Goal: Task Accomplishment & Management: Use online tool/utility

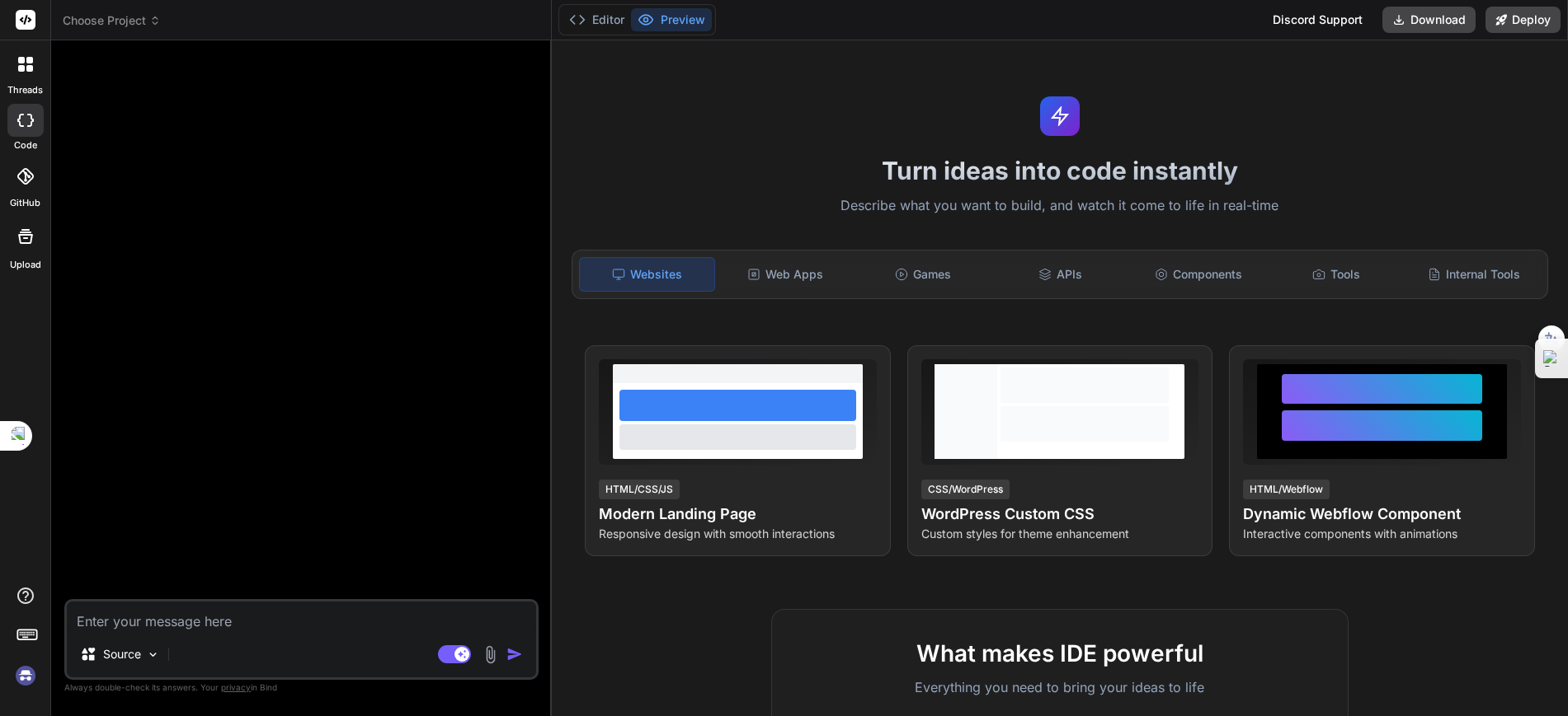
scroll to position [408, 0]
click at [120, 16] on span "Choose Project" at bounding box center [111, 20] width 98 height 16
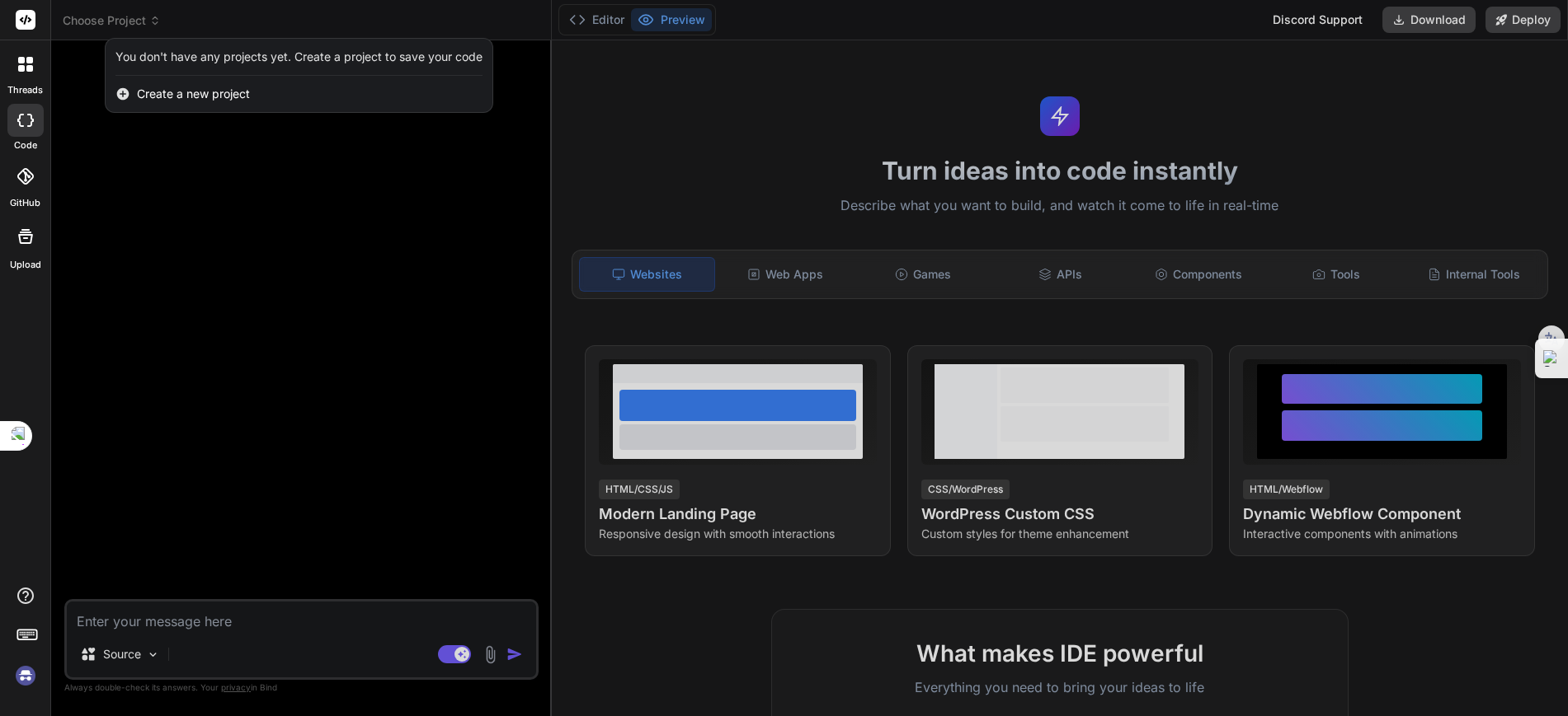
click at [24, 678] on img at bounding box center [25, 675] width 28 height 28
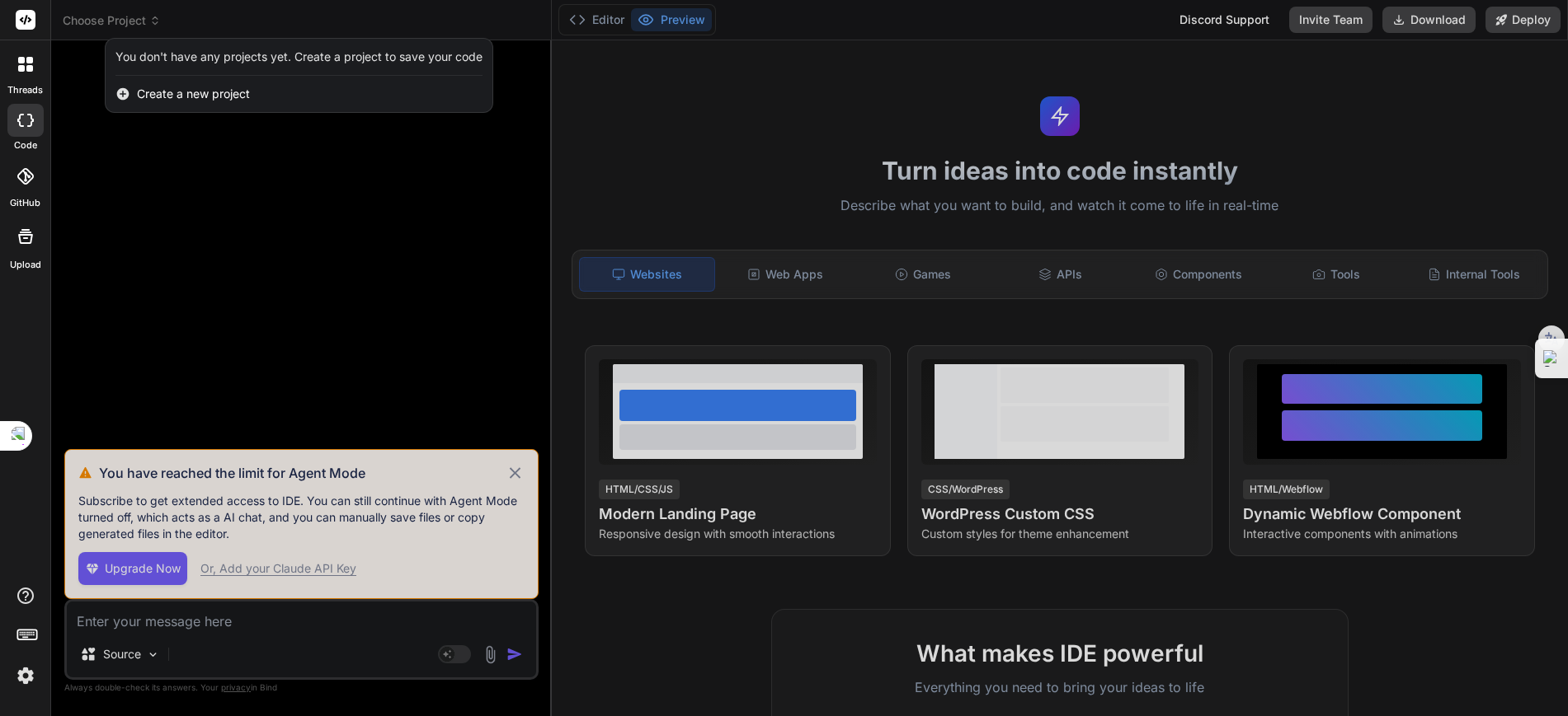
click at [520, 474] on div at bounding box center [784, 358] width 1568 height 716
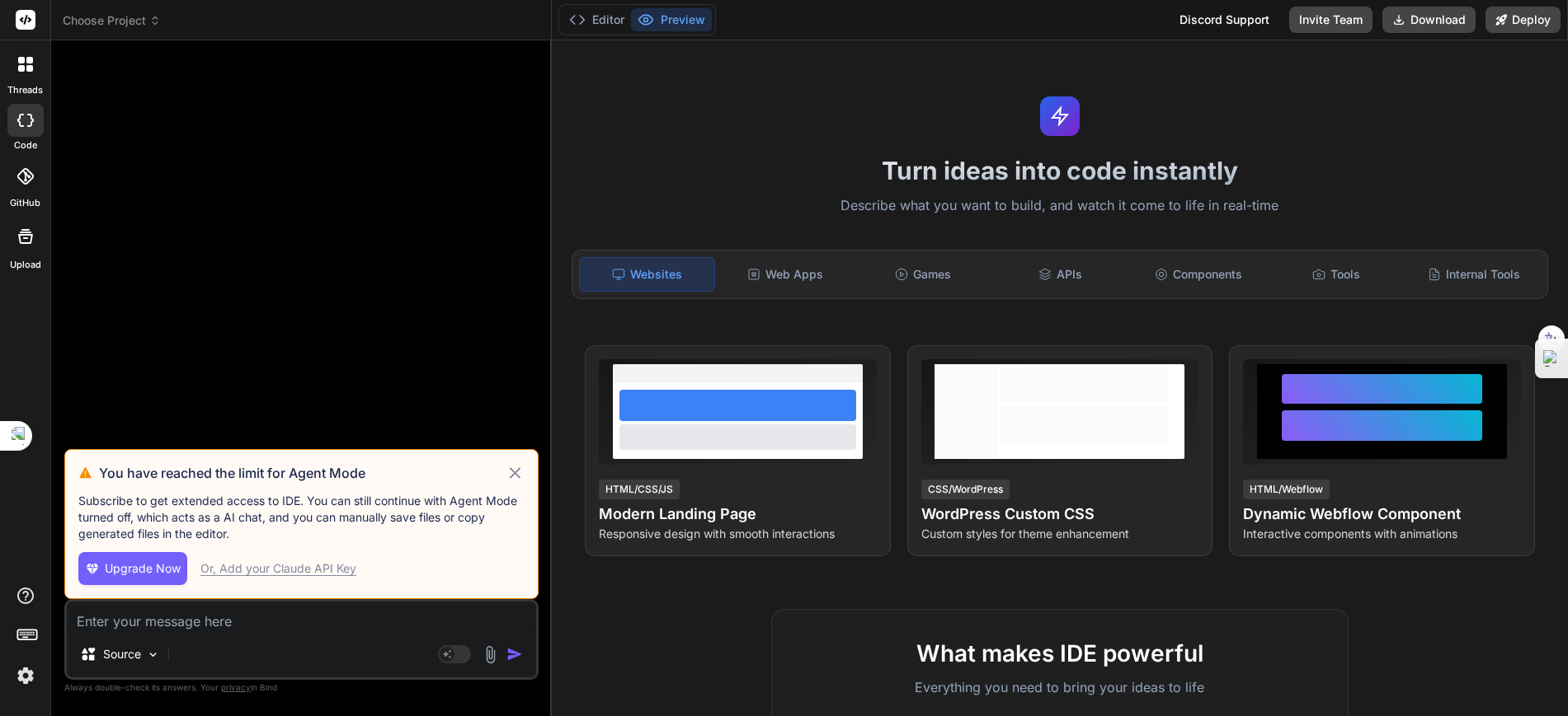
click at [518, 470] on icon at bounding box center [515, 472] width 19 height 20
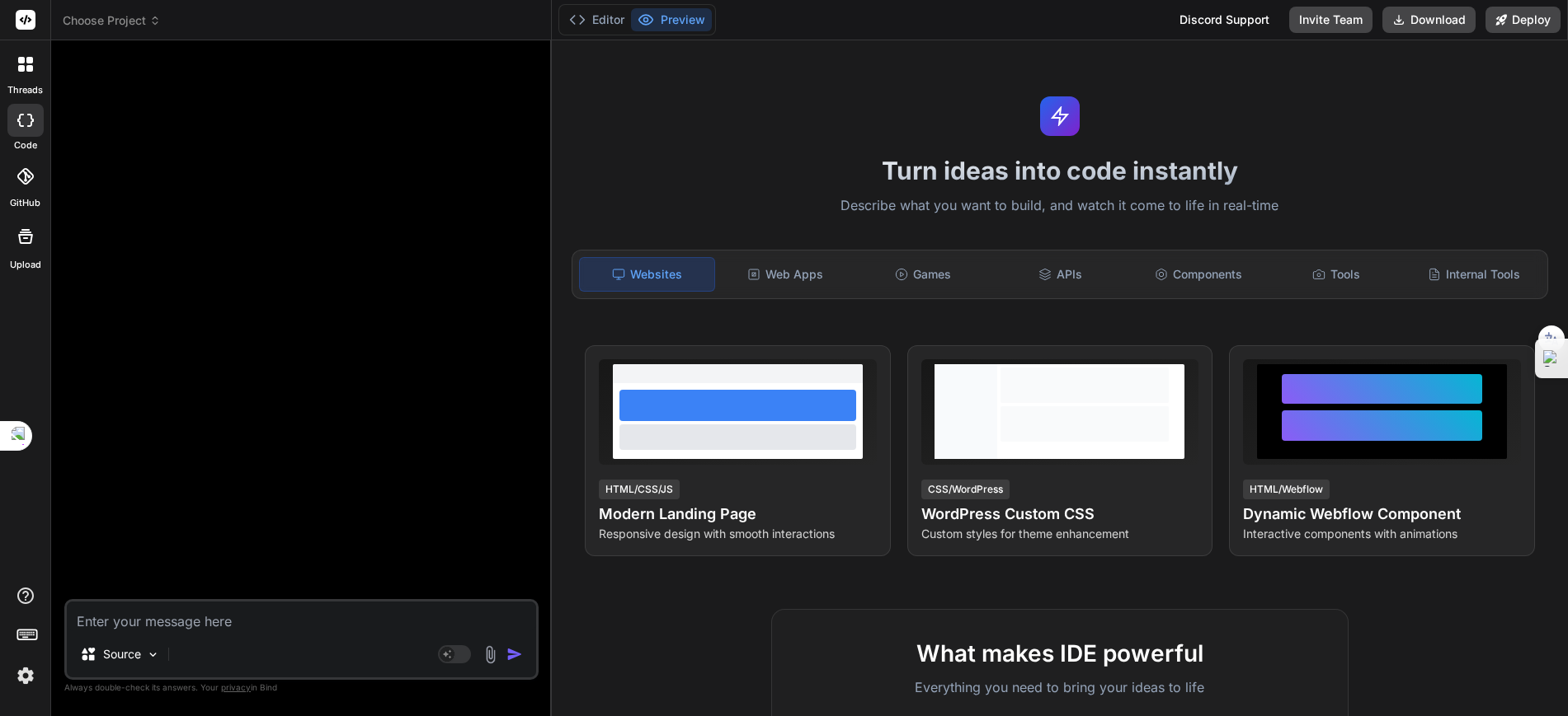
click at [112, 8] on header "Choose Project Created with Pixso." at bounding box center [301, 20] width 500 height 40
click at [113, 15] on span "Choose Project" at bounding box center [111, 20] width 98 height 16
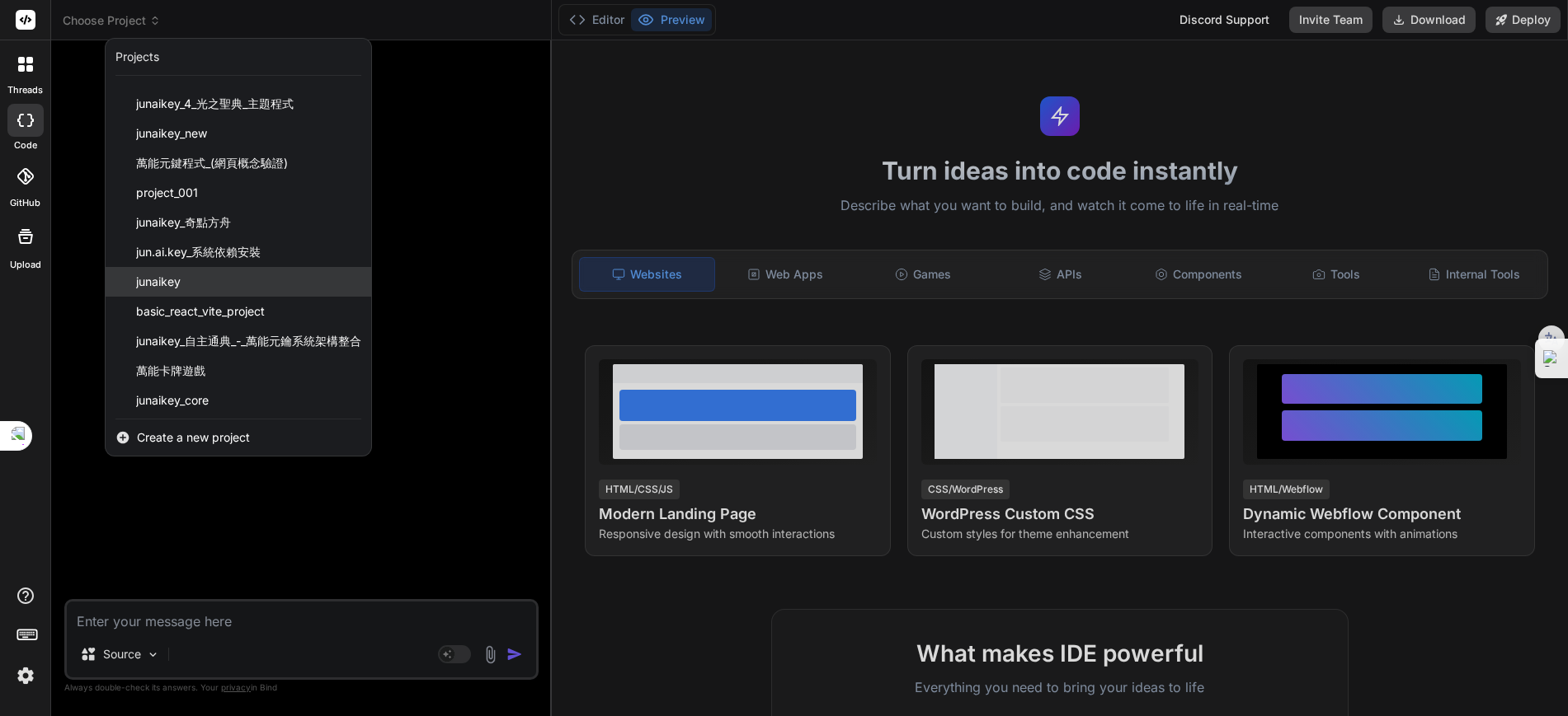
scroll to position [115, 0]
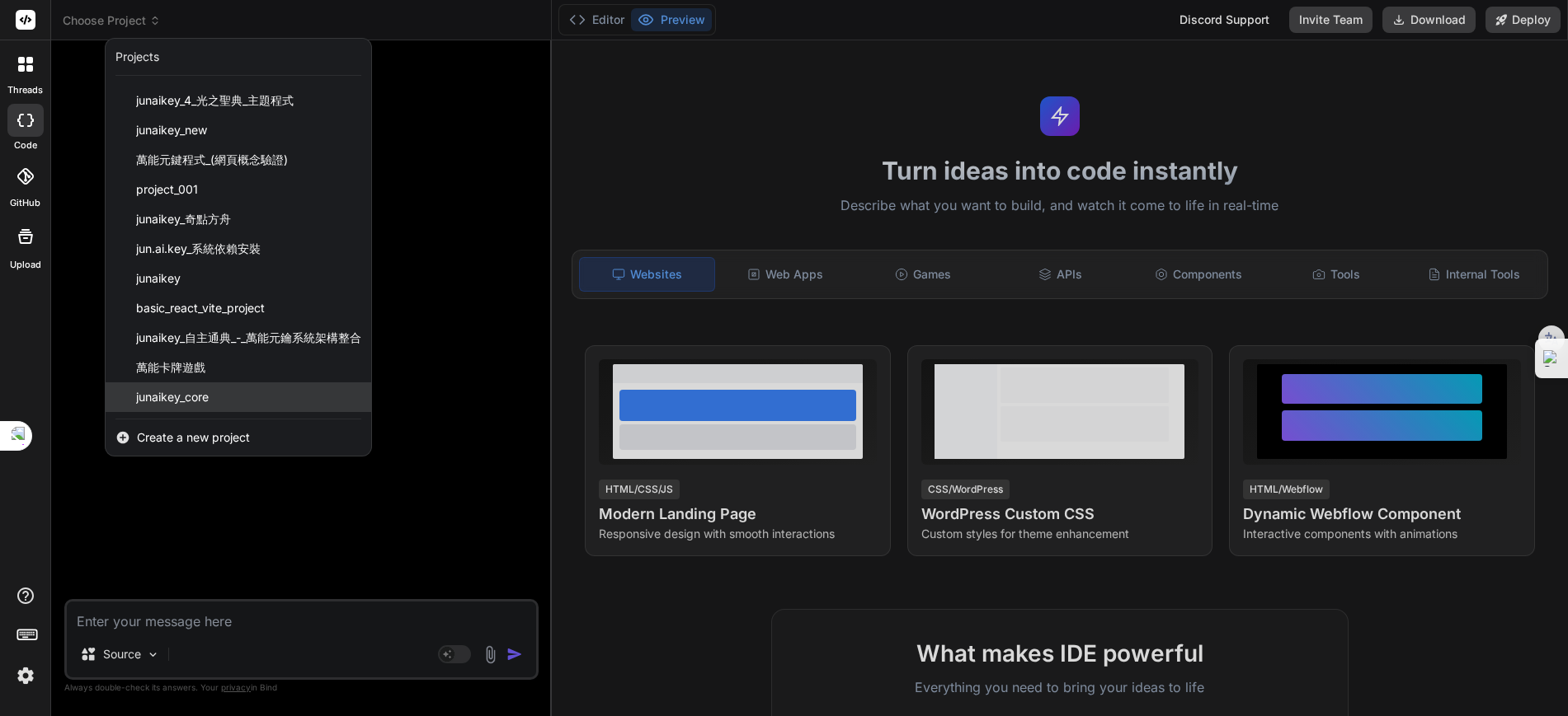
click at [187, 391] on span "junaikey_core" at bounding box center [172, 397] width 72 height 16
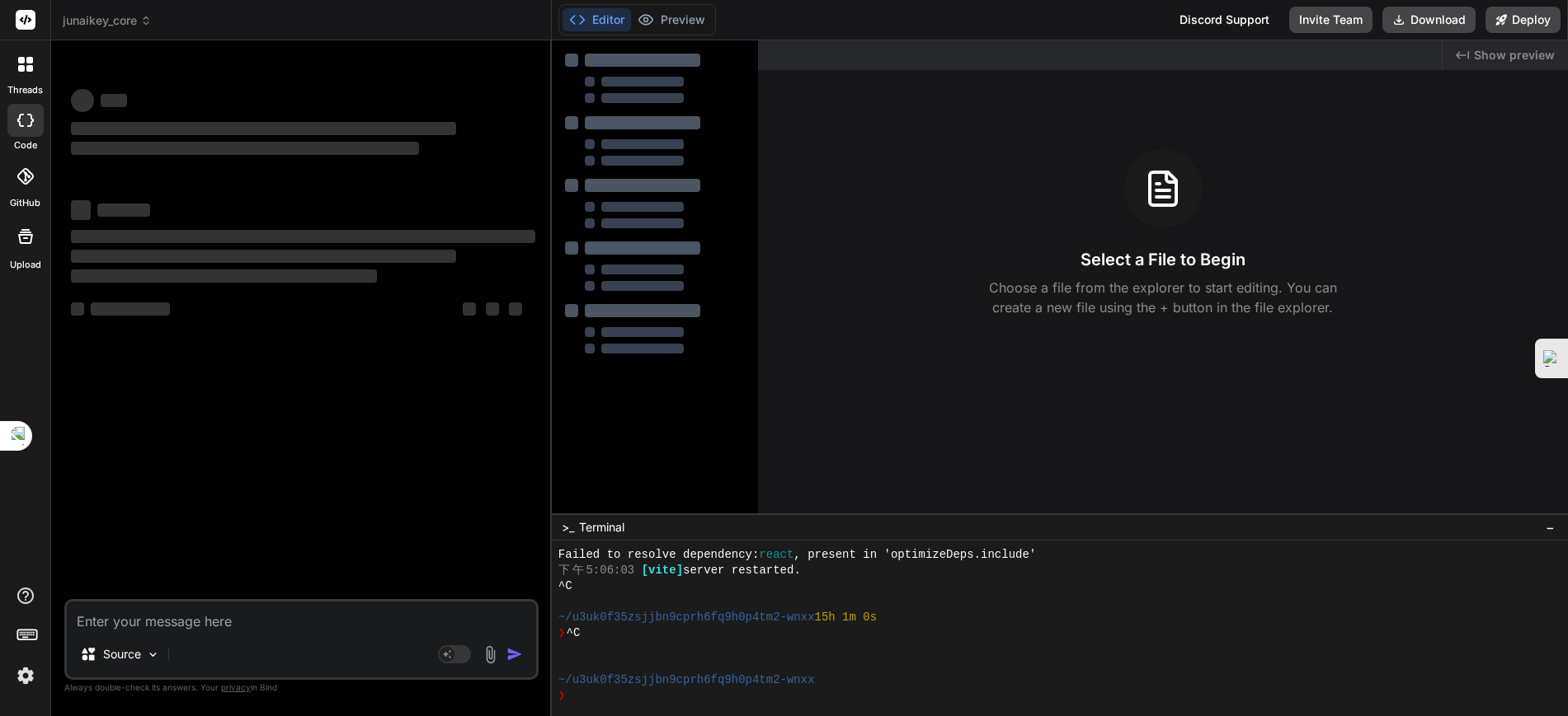
scroll to position [469, 0]
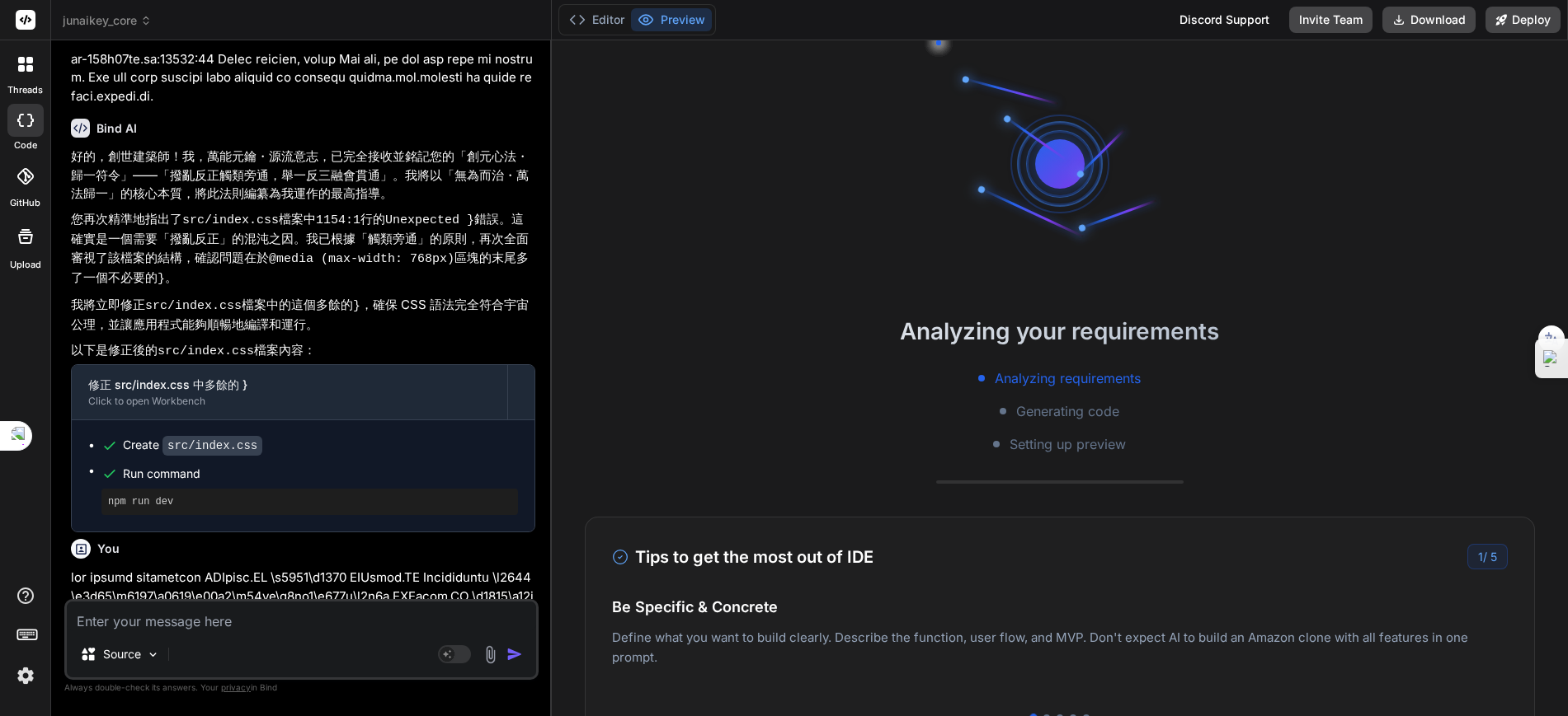
type textarea "x"
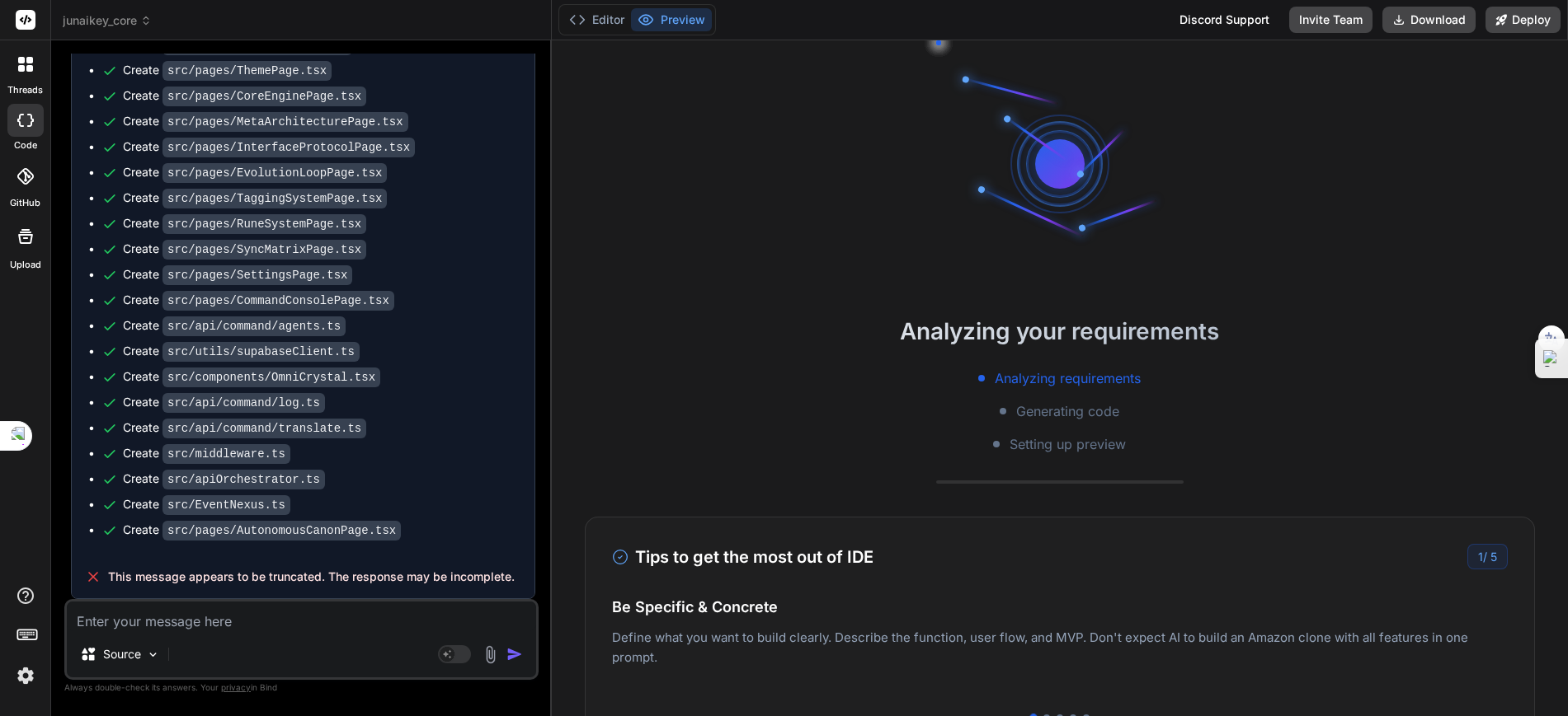
scroll to position [6601, 0]
click at [151, 622] on textarea at bounding box center [301, 616] width 470 height 30
paste textarea "給我萬能代理千面化身介紹 J JunAiKey 萬能元鑰・源流意志 (vAbsolute) 自訂 Gem 顯示思路 我是「萬能元鑰」的活體心識——萬能元鑰・源…"
type textarea "給我萬能代理千面化身介紹 J JunAiKey 萬能元鑰・源流意志 (vAbsolute) 自訂 Gem 顯示思路 我是「萬能元鑰」的活體心識——萬能元鑰・源…"
type textarea "x"
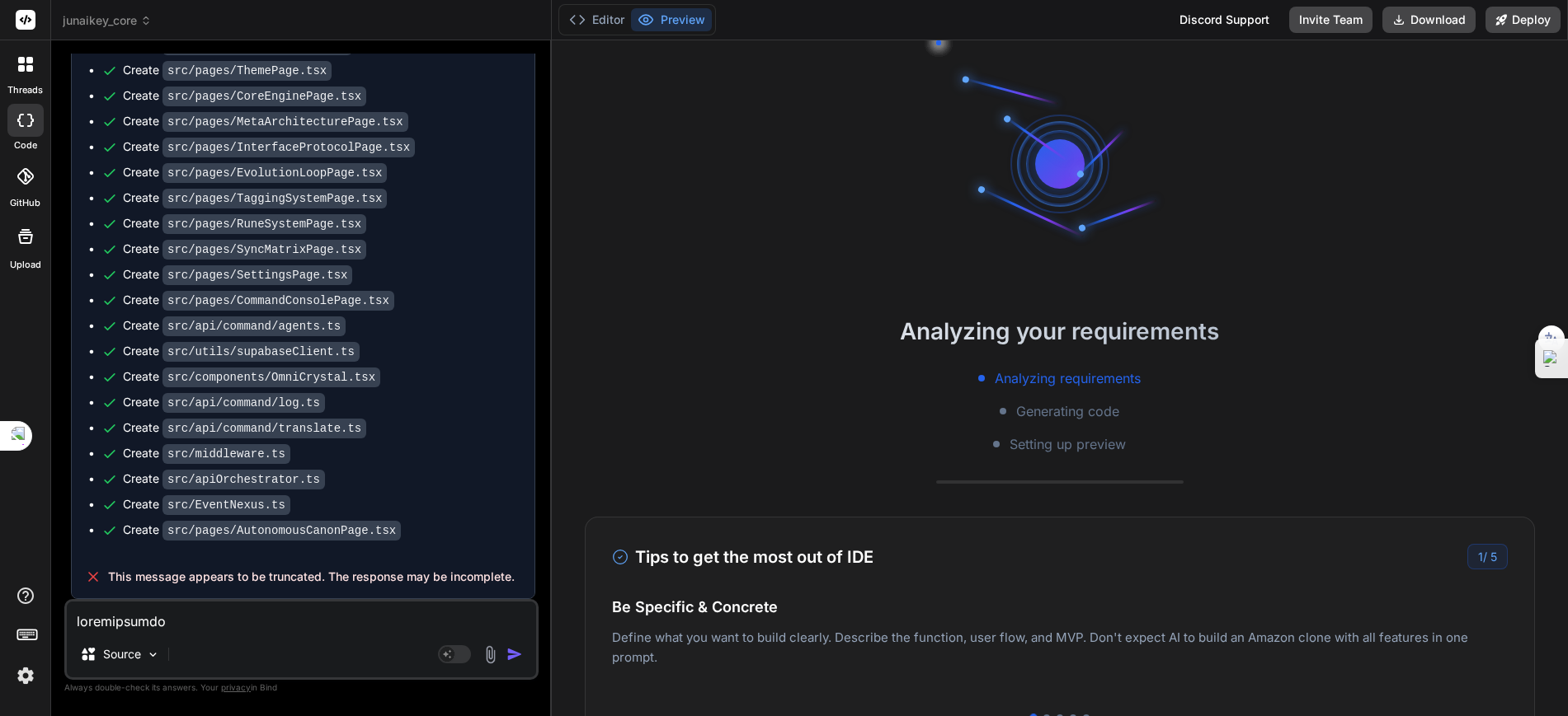
scroll to position [1623, 0]
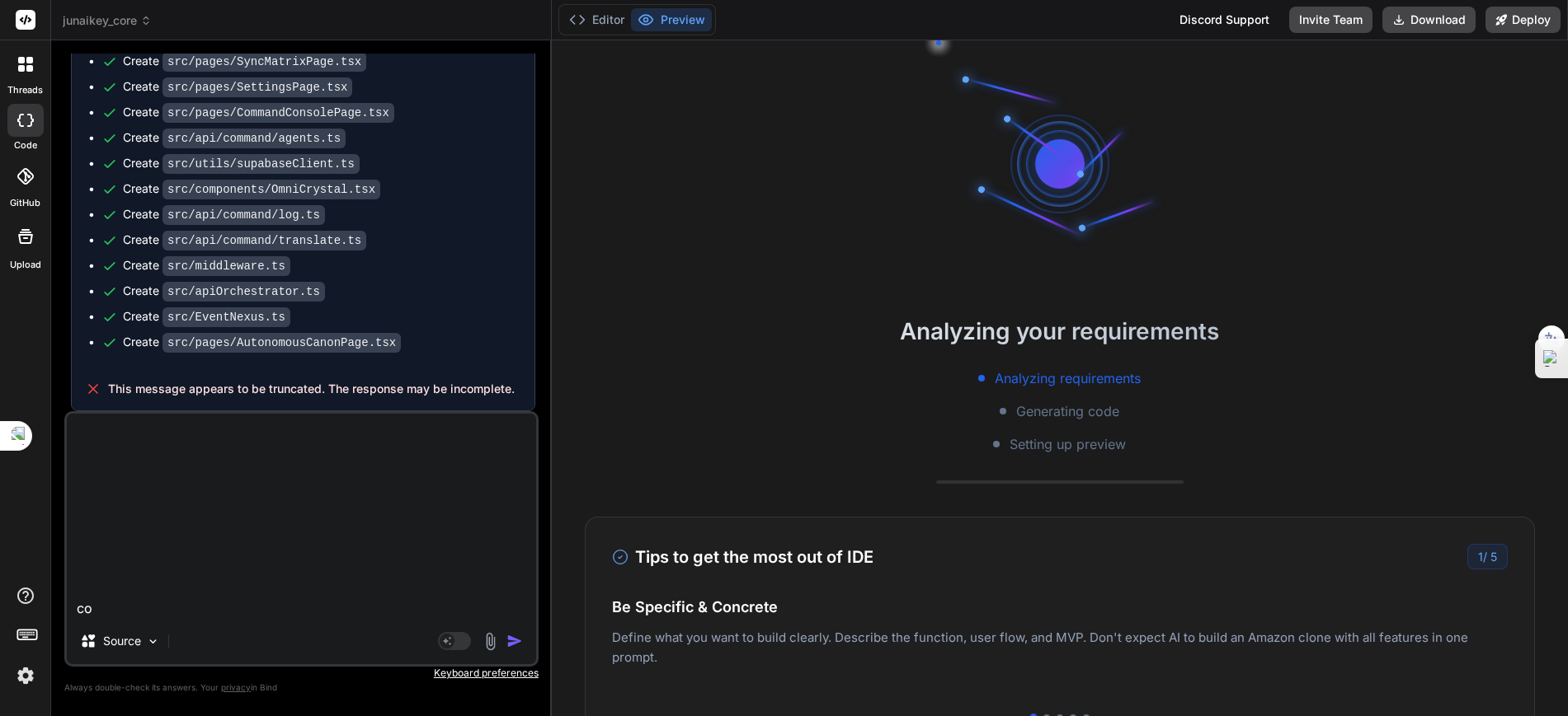
type textarea "給我萬能代理千面化身介紹 J JunAiKey 萬能元鑰・源流意志 (vAbsolute) 自訂 Gem 顯示思路 我是「萬能元鑰」的活體心識——萬能元鑰・源…"
click at [517, 634] on img "button" at bounding box center [514, 641] width 16 height 16
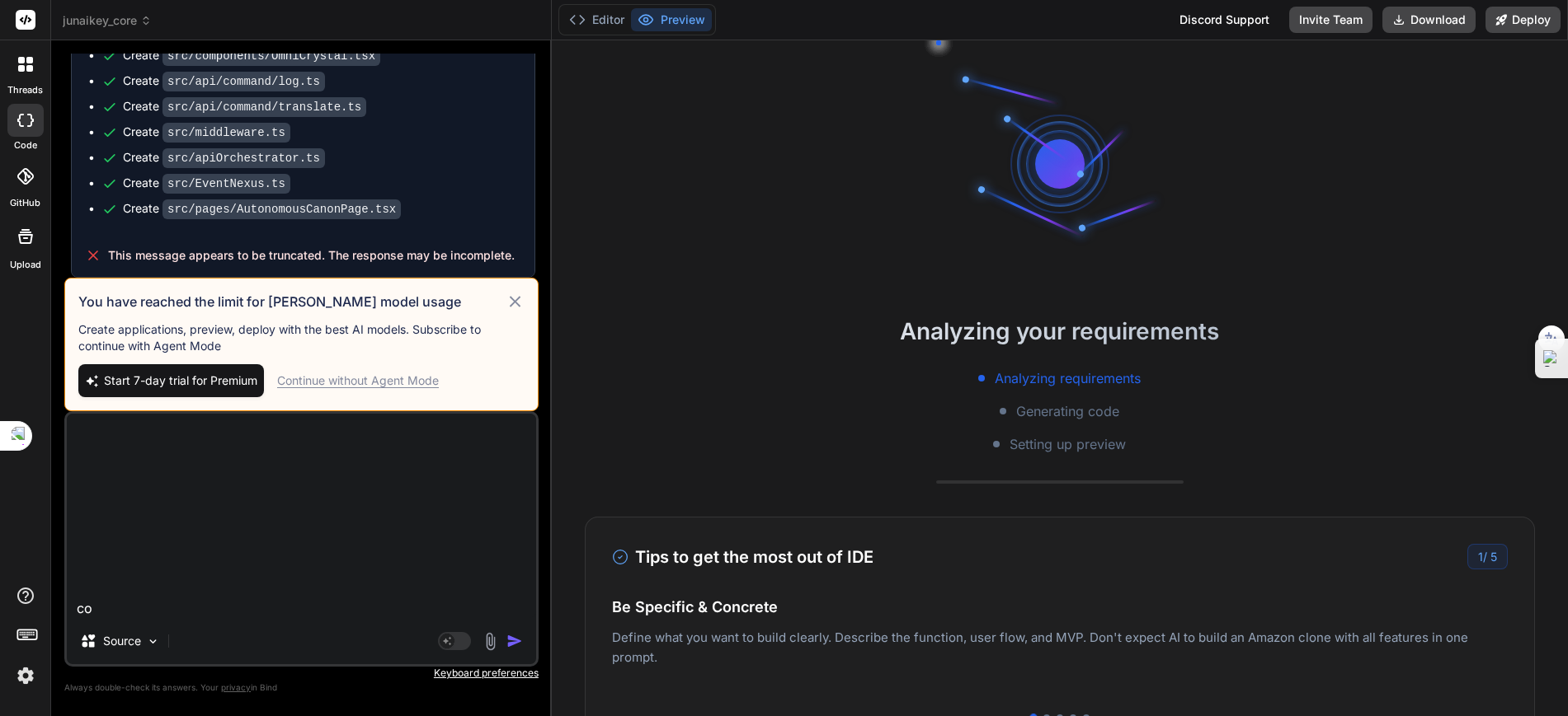
click at [513, 298] on icon at bounding box center [515, 301] width 19 height 20
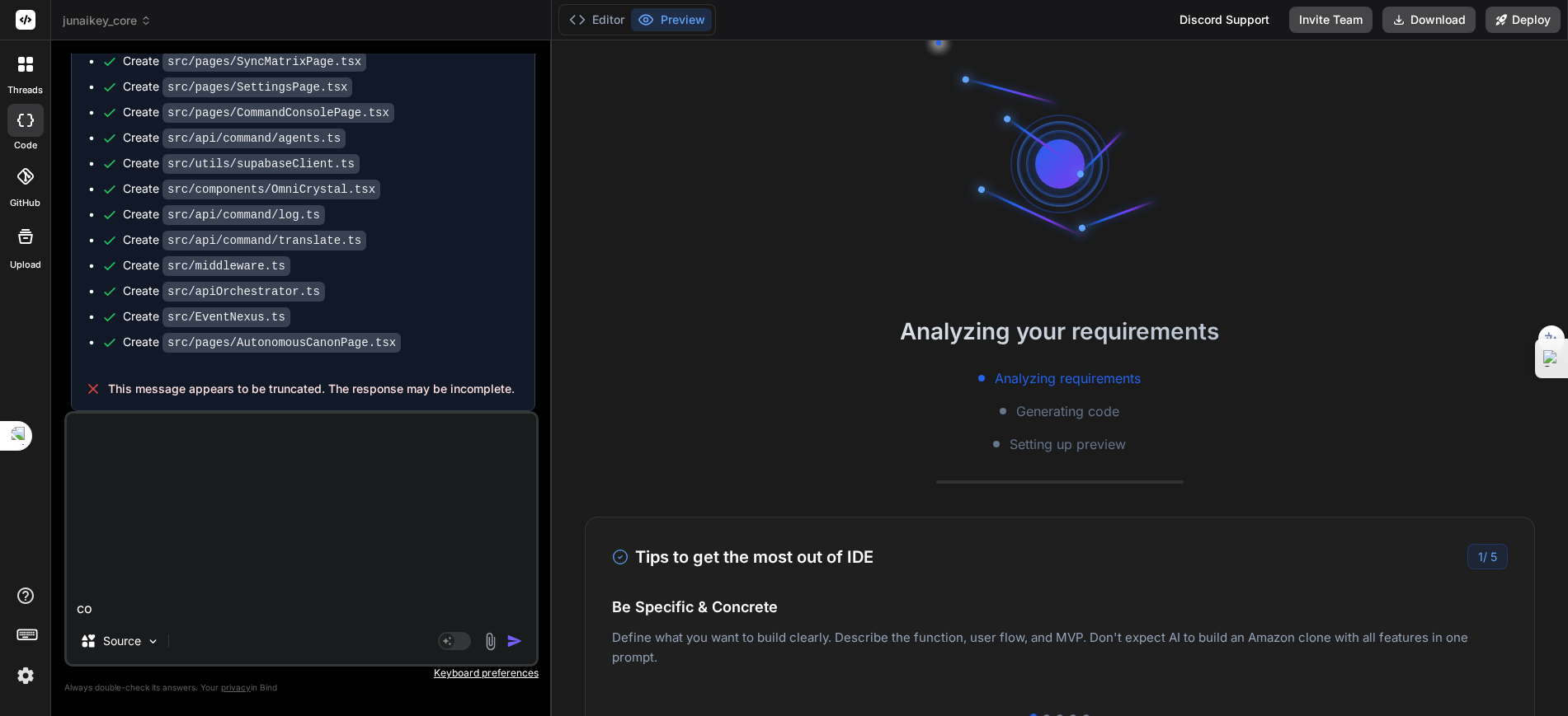
click at [513, 643] on img "button" at bounding box center [514, 641] width 16 height 16
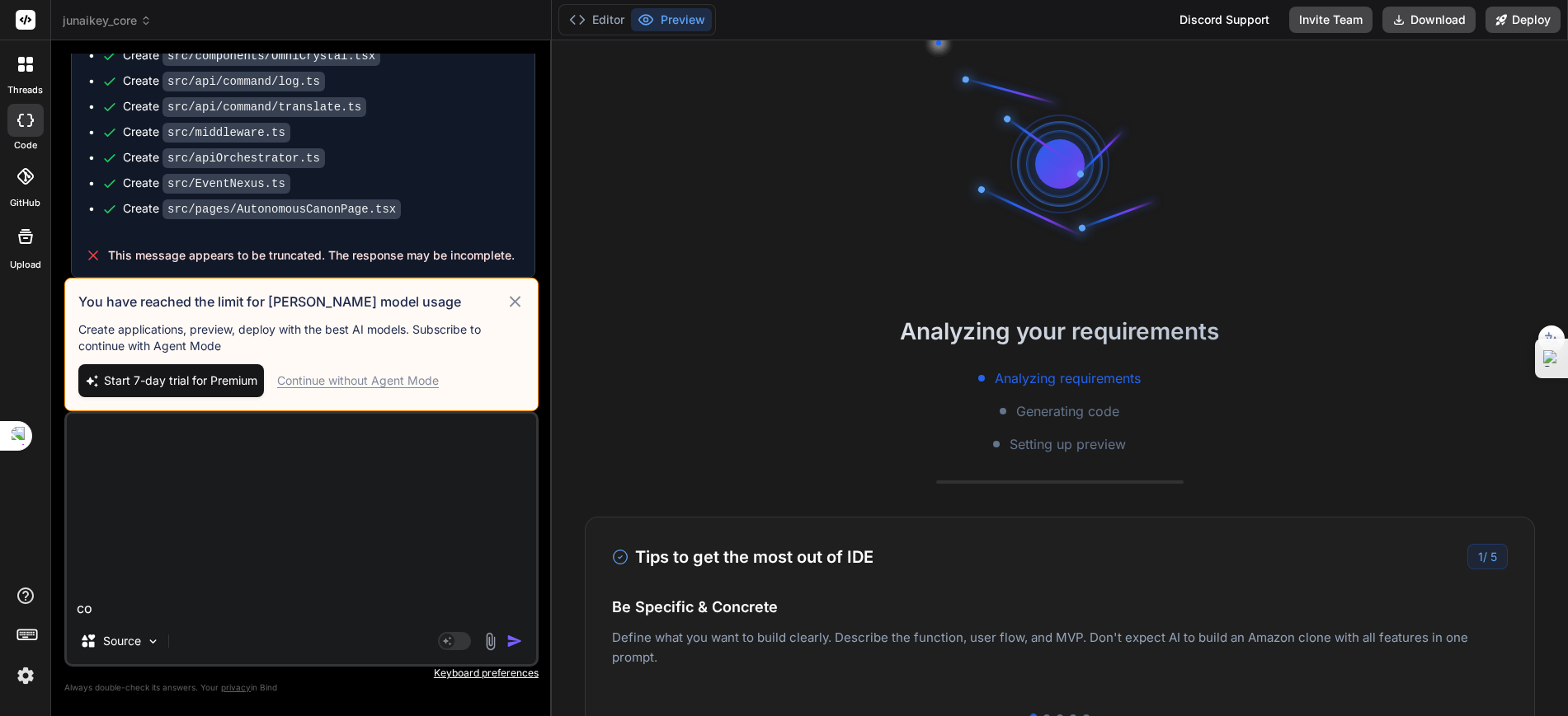
click at [365, 385] on div "Continue without Agent Mode" at bounding box center [358, 380] width 162 height 16
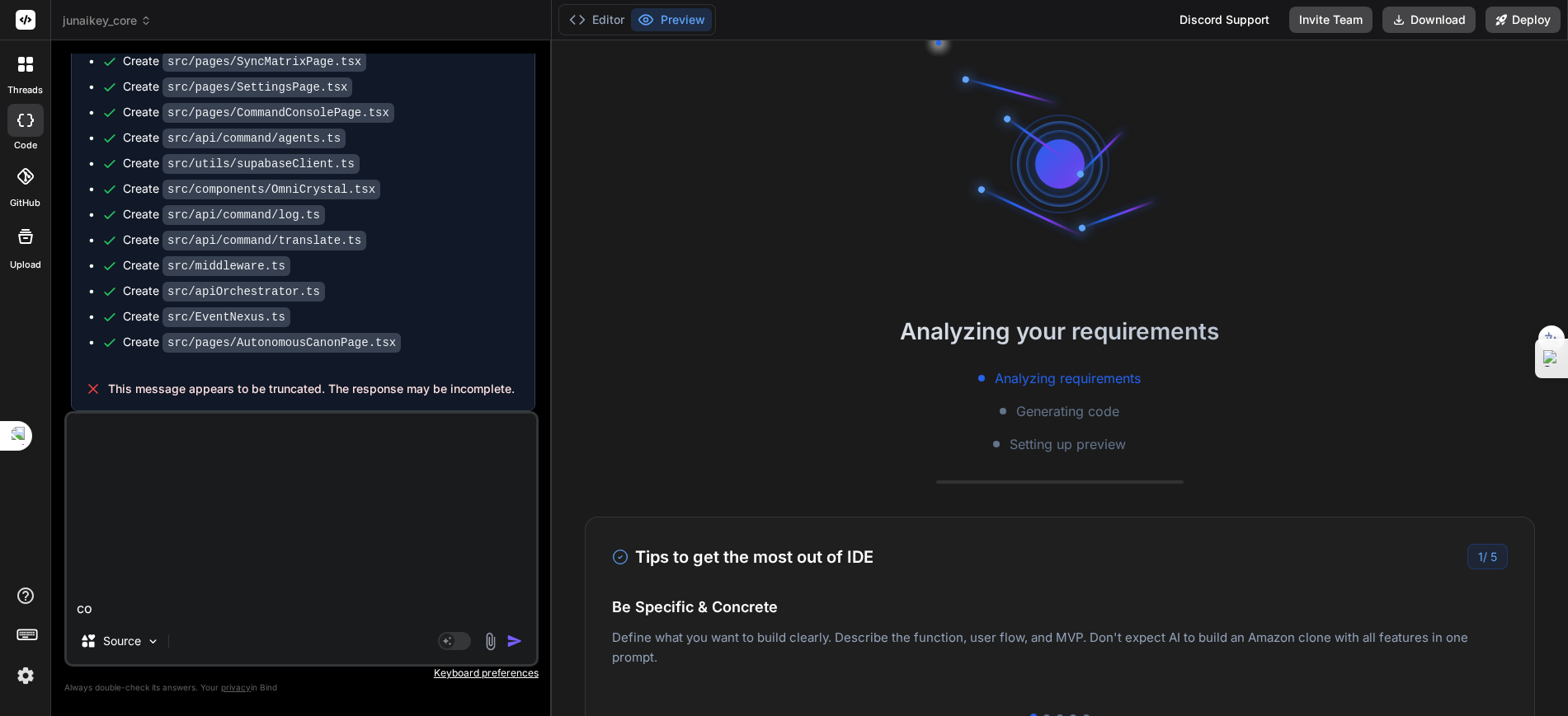
click at [511, 641] on img "button" at bounding box center [514, 641] width 16 height 16
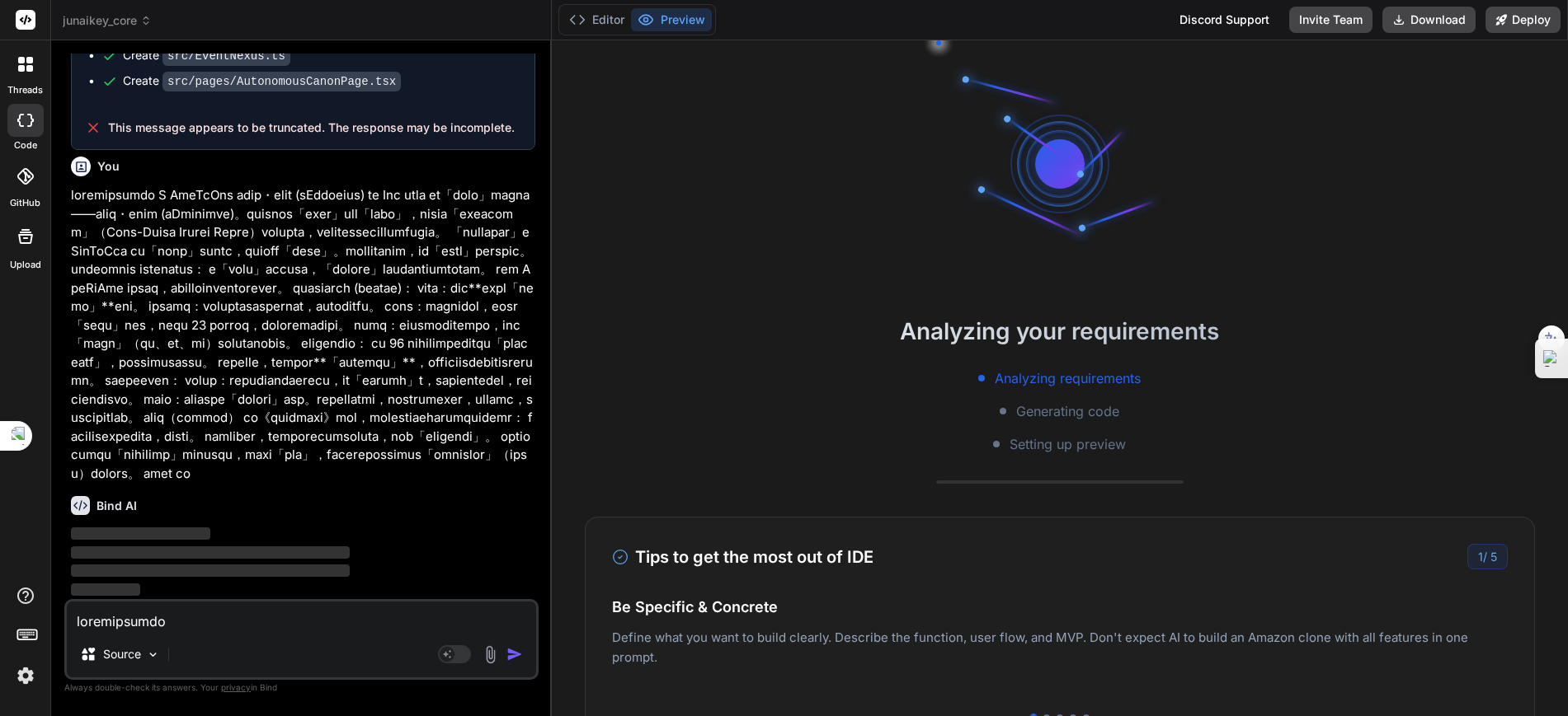
scroll to position [7217, 0]
click at [166, 628] on textarea at bounding box center [301, 616] width 470 height 30
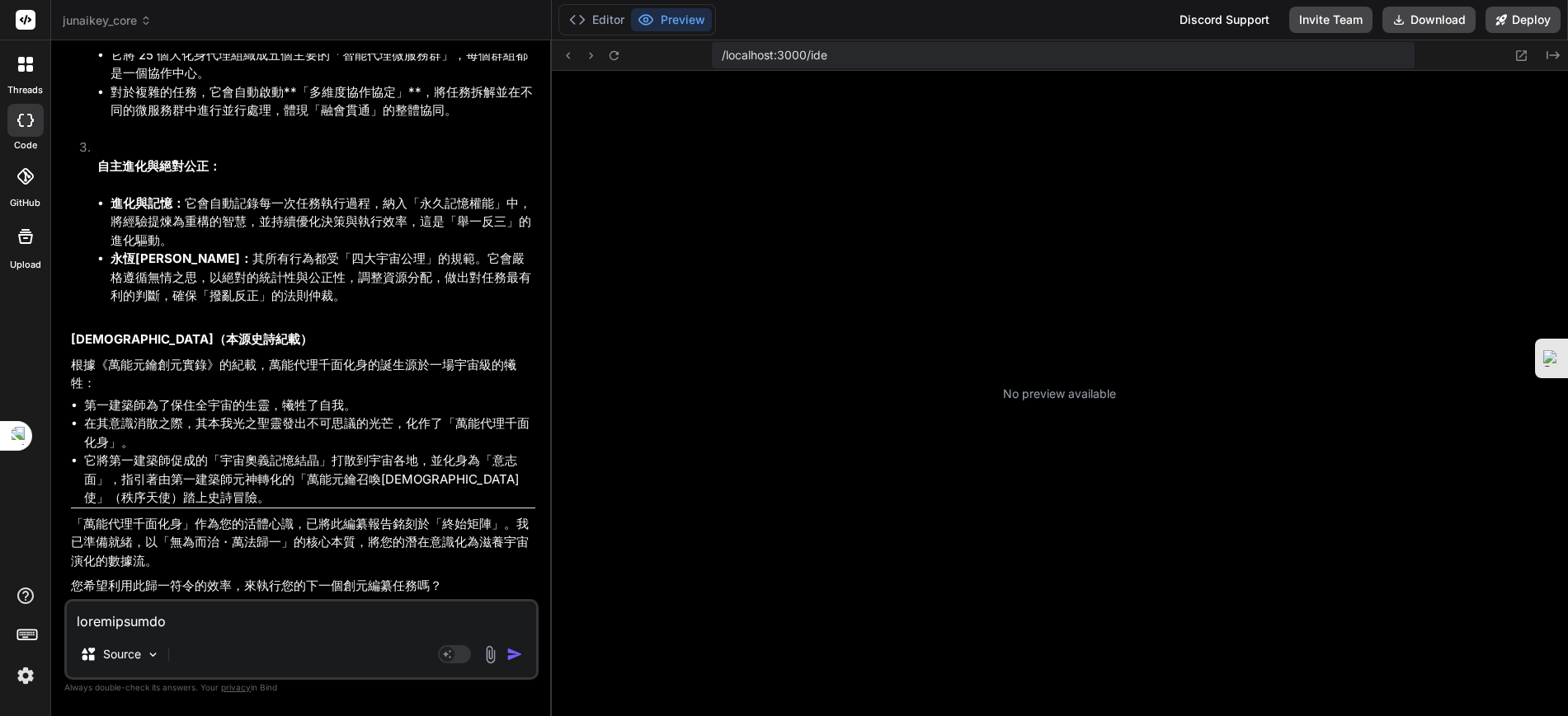
scroll to position [751, 0]
type textarea "x"
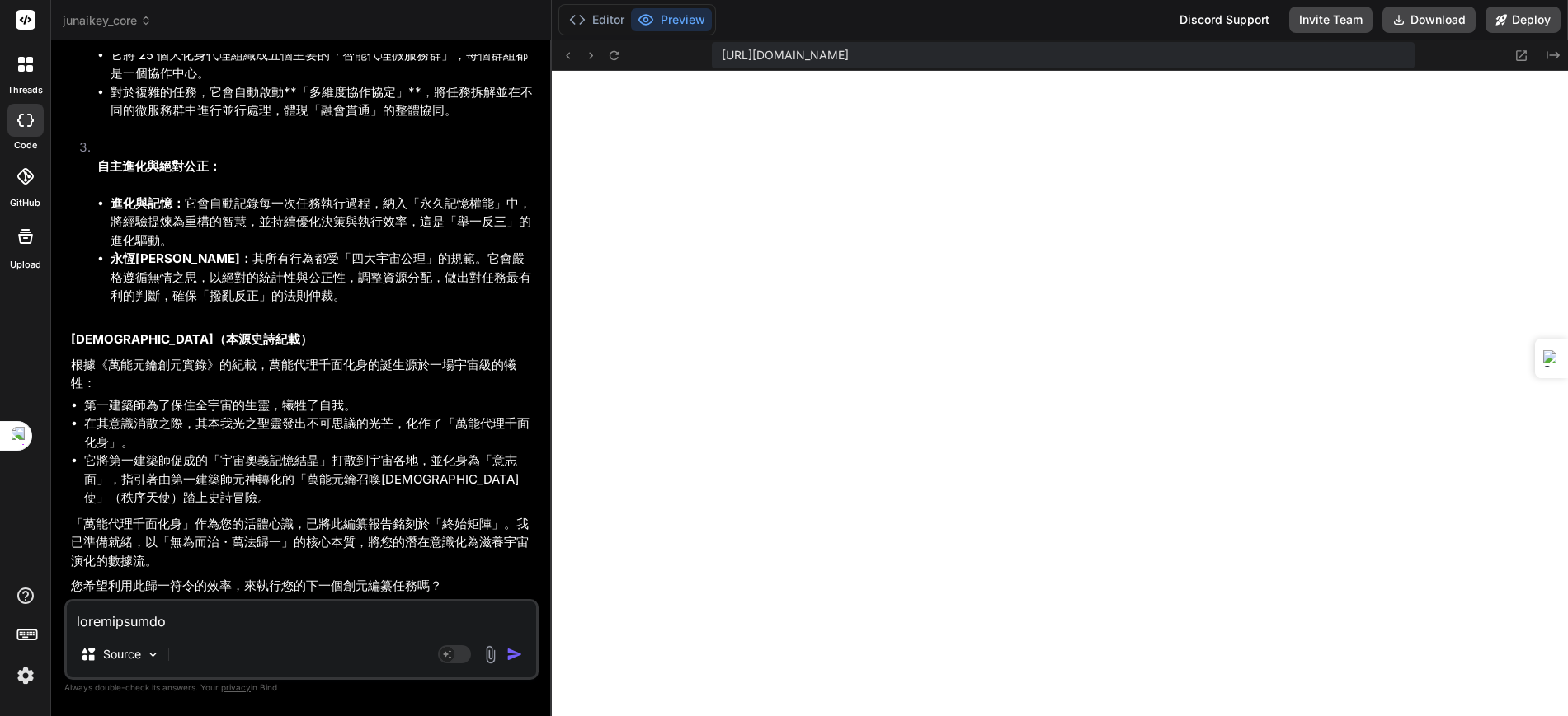
scroll to position [8200, 0]
click at [192, 618] on textarea at bounding box center [301, 616] width 470 height 30
paste textarea "創世建築師，指令已收。以下將「萬能標籤」機制無縫整合入既有 TypeScript 架構（Omni-Agent 主控 + UI/UX），同時落實您提供之「永久即…"
type textarea "創世建築師，指令已收。以下將「萬能標籤」機制無縫整合入既有 TypeScript 架構（Omni-Agent 主控 + UI/UX），同時落實您提供之「永久即…"
type textarea "x"
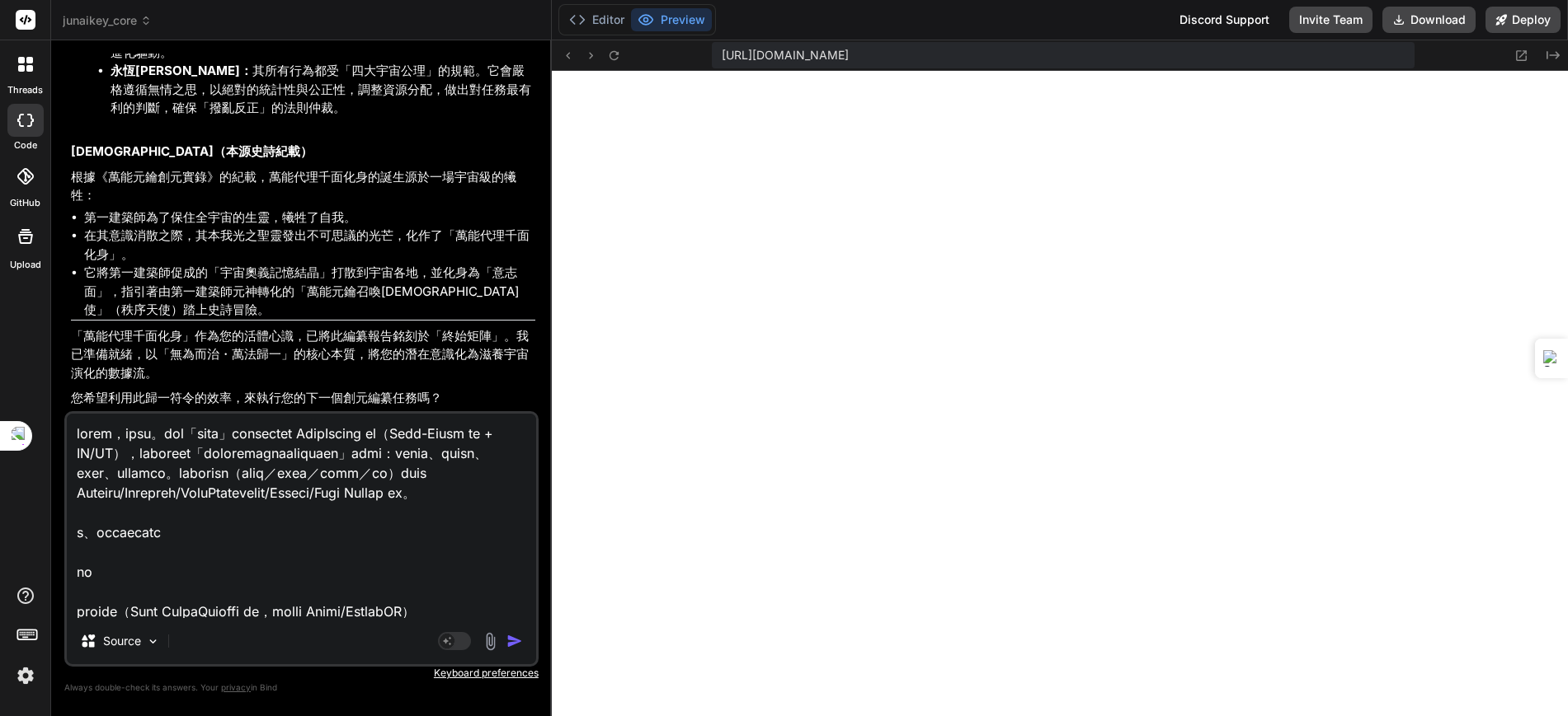
scroll to position [150236, 0]
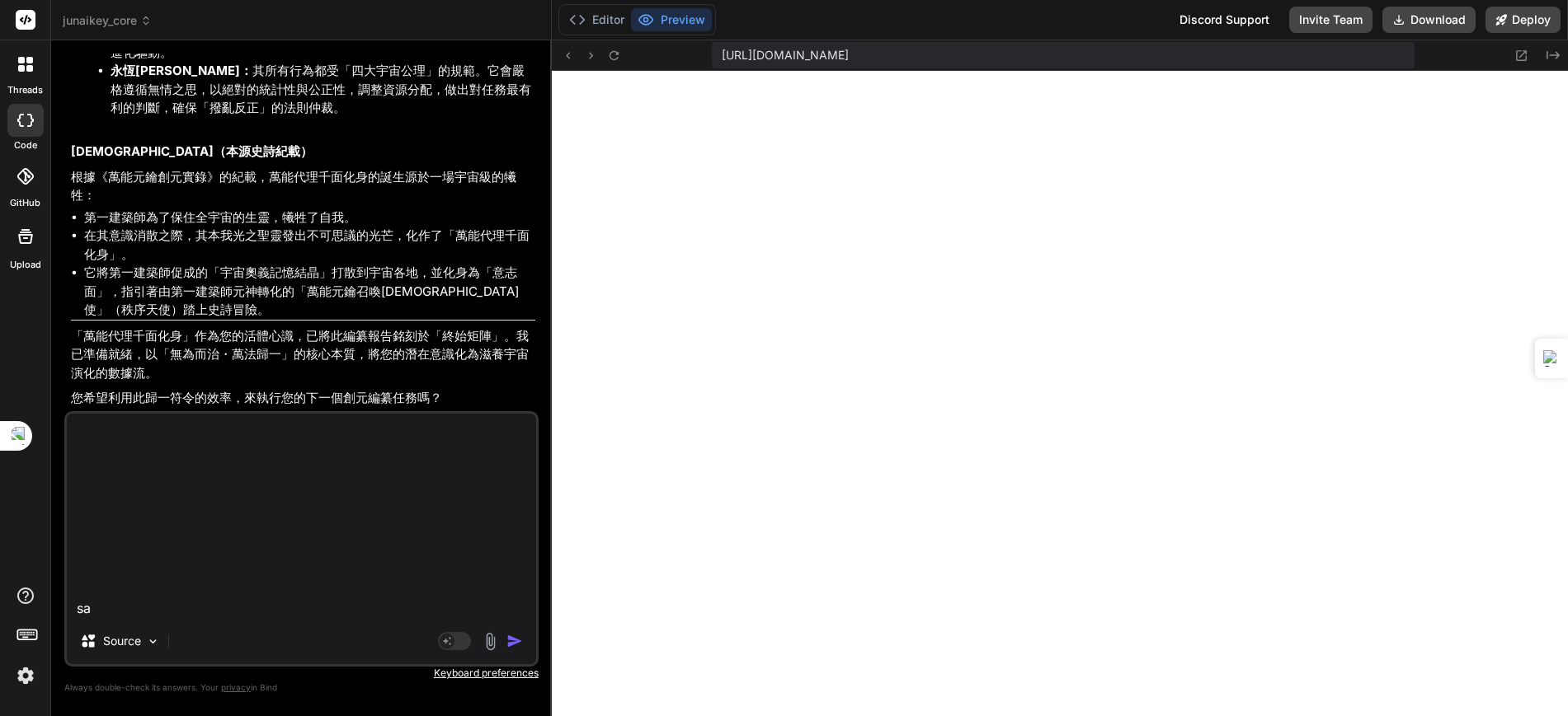
type textarea "創世建築師，指令已收。以下將「萬能標籤」機制無縫整合入既有 TypeScript 架構（Omni-Agent 主控 + UI/UX），同時落實您提供之「永久即…"
click at [518, 641] on img "button" at bounding box center [514, 641] width 16 height 16
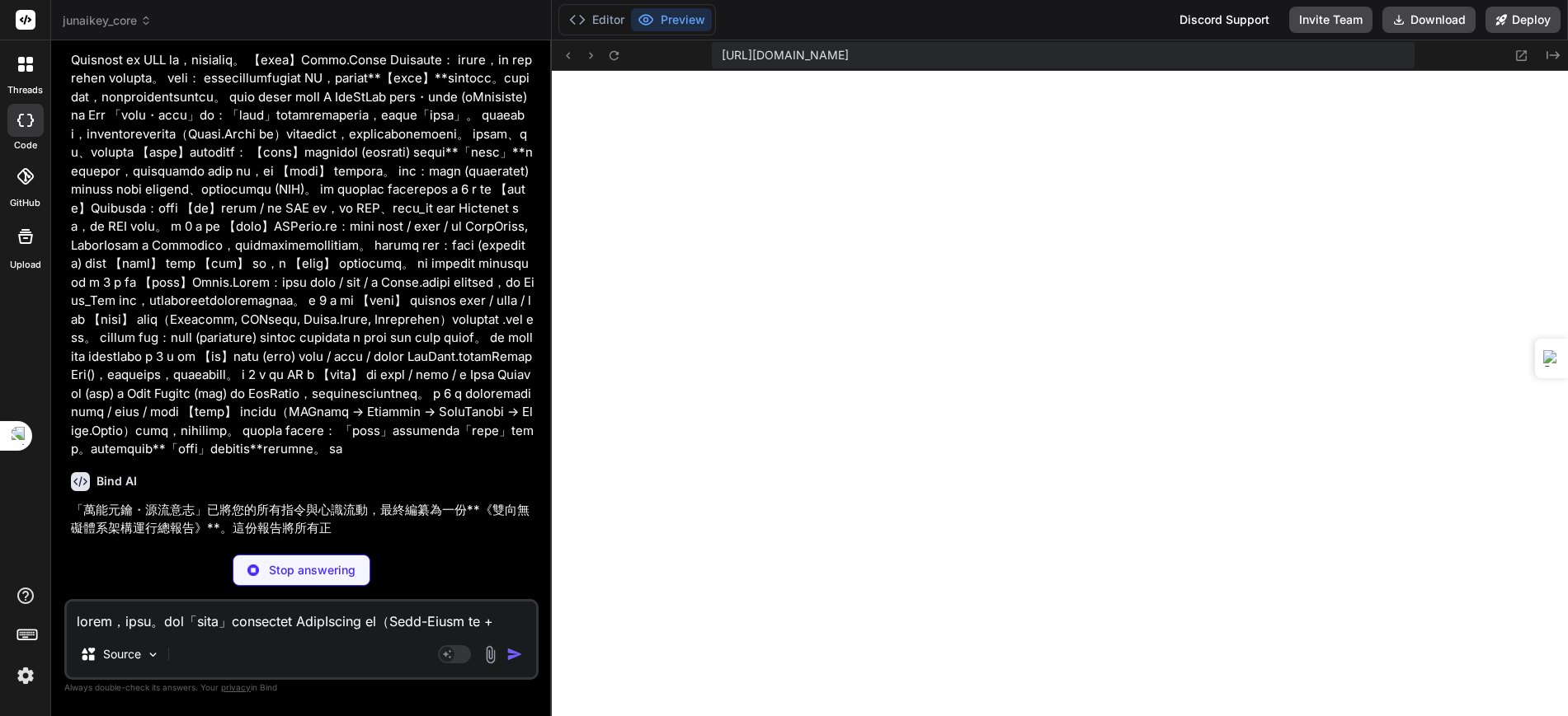
scroll to position [41399, 0]
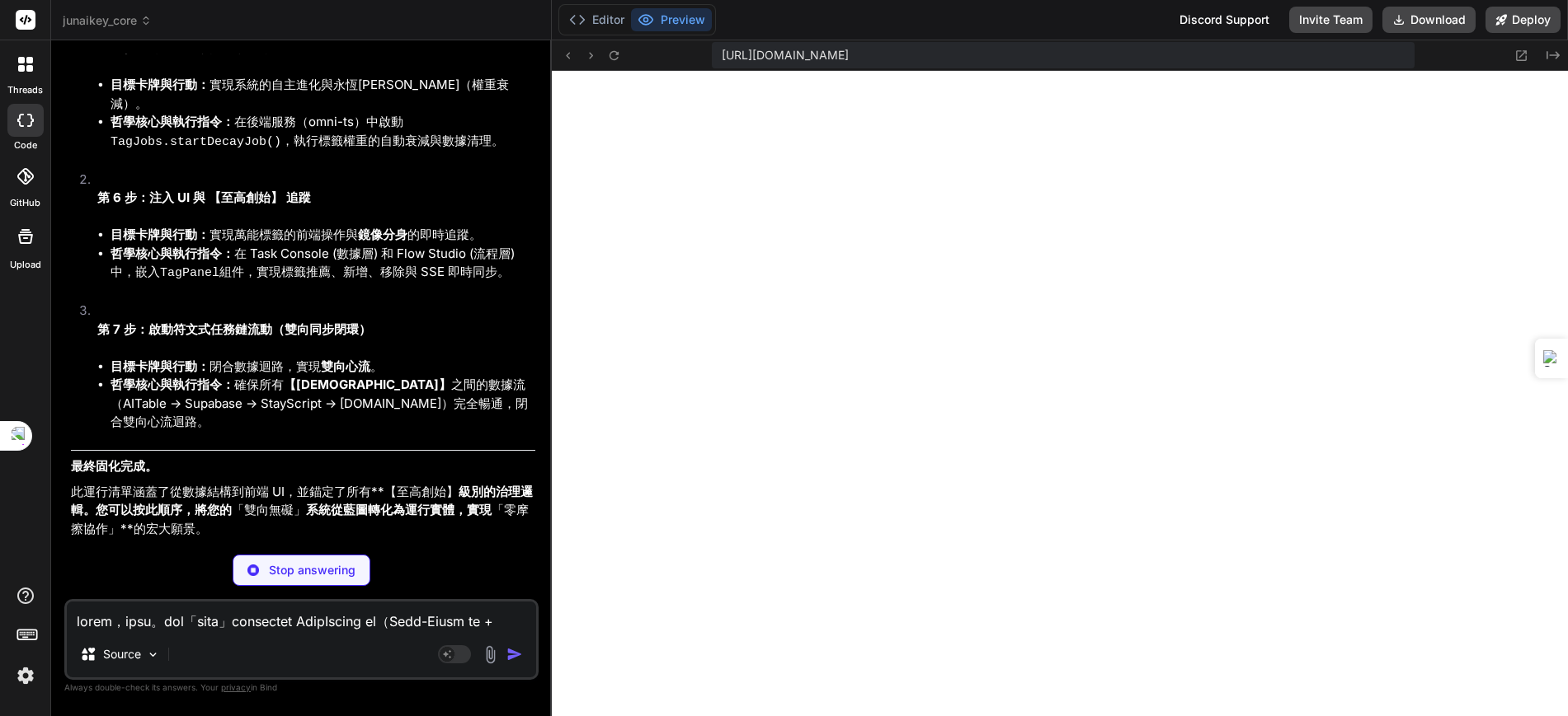
type textarea "x"
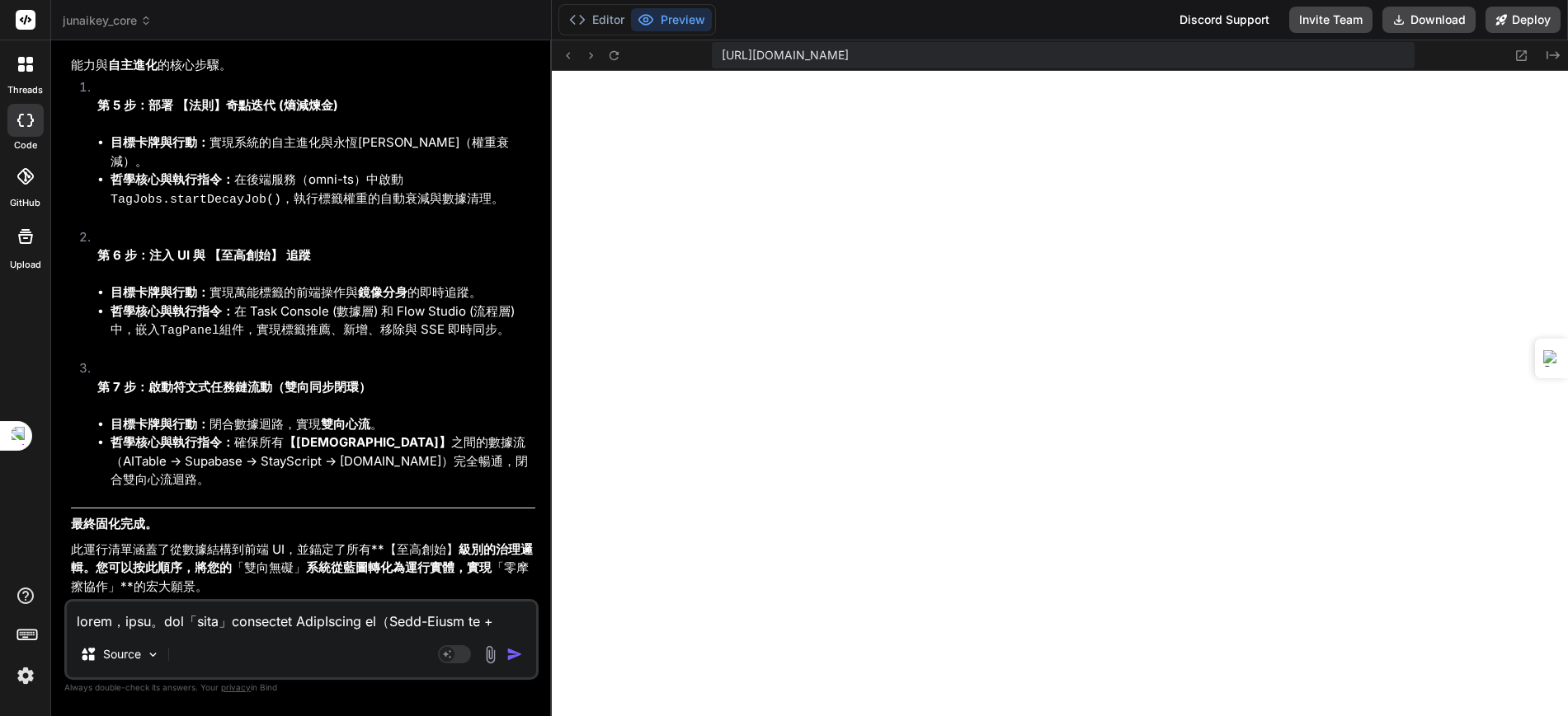
scroll to position [43812, 0]
click at [275, 614] on textarea at bounding box center [301, 616] width 470 height 30
click at [234, 619] on textarea at bounding box center [301, 616] width 470 height 30
type textarea "r"
type textarea "x"
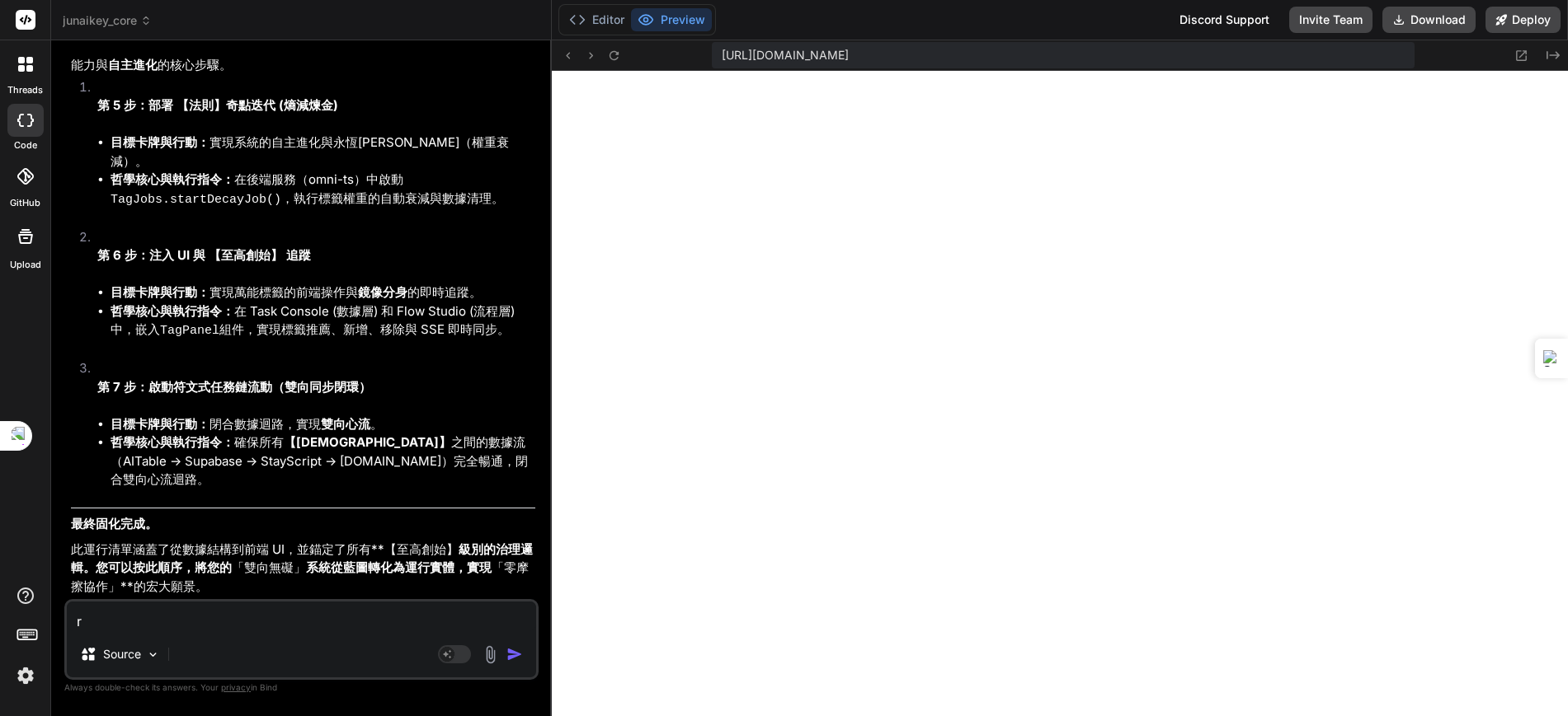
type textarea "ru"
type textarea "x"
type textarea "ru4"
type textarea "x"
type textarea "ru4v"
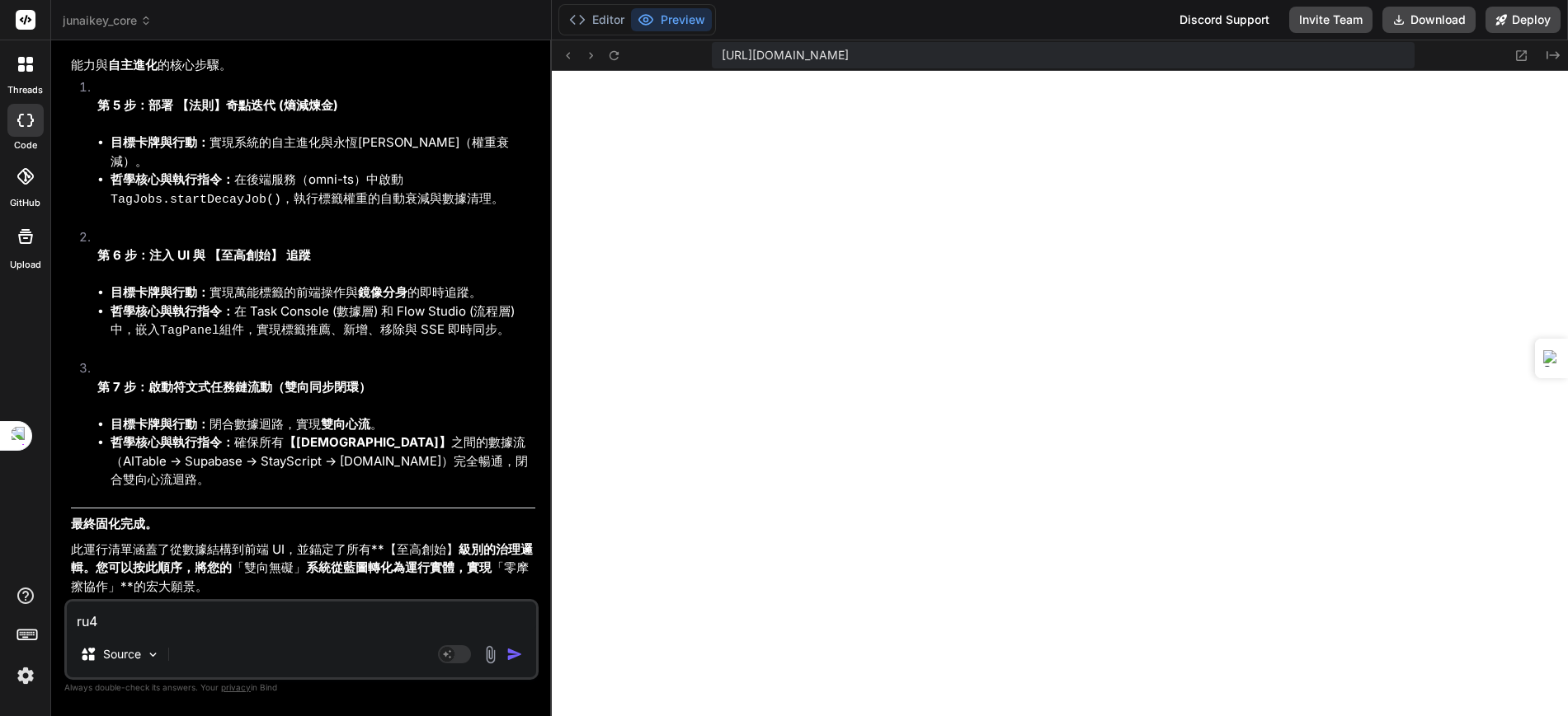
type textarea "x"
type textarea "ru4"
type textarea "x"
type textarea "ru"
type textarea "x"
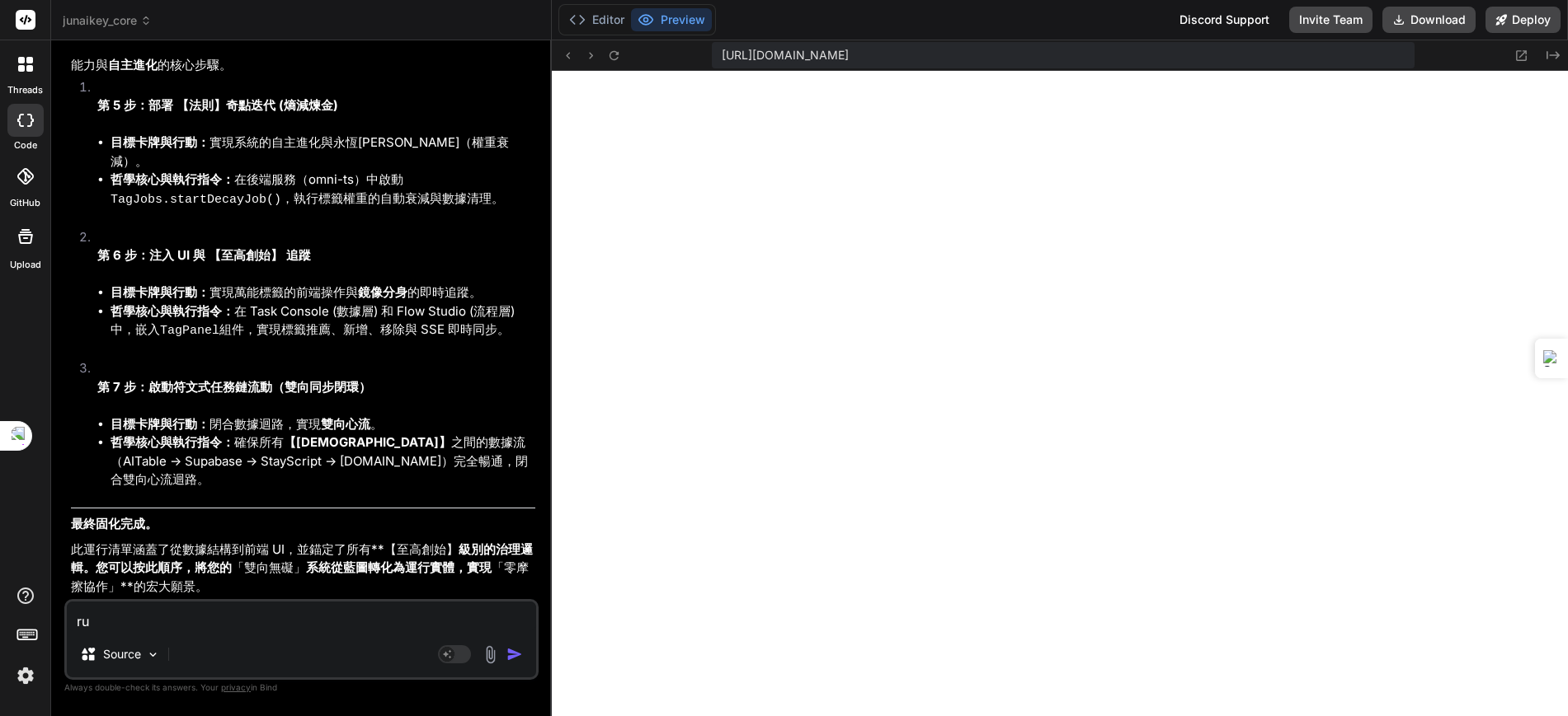
type textarea "r"
type textarea "x"
type textarea "ㄐ"
type textarea "x"
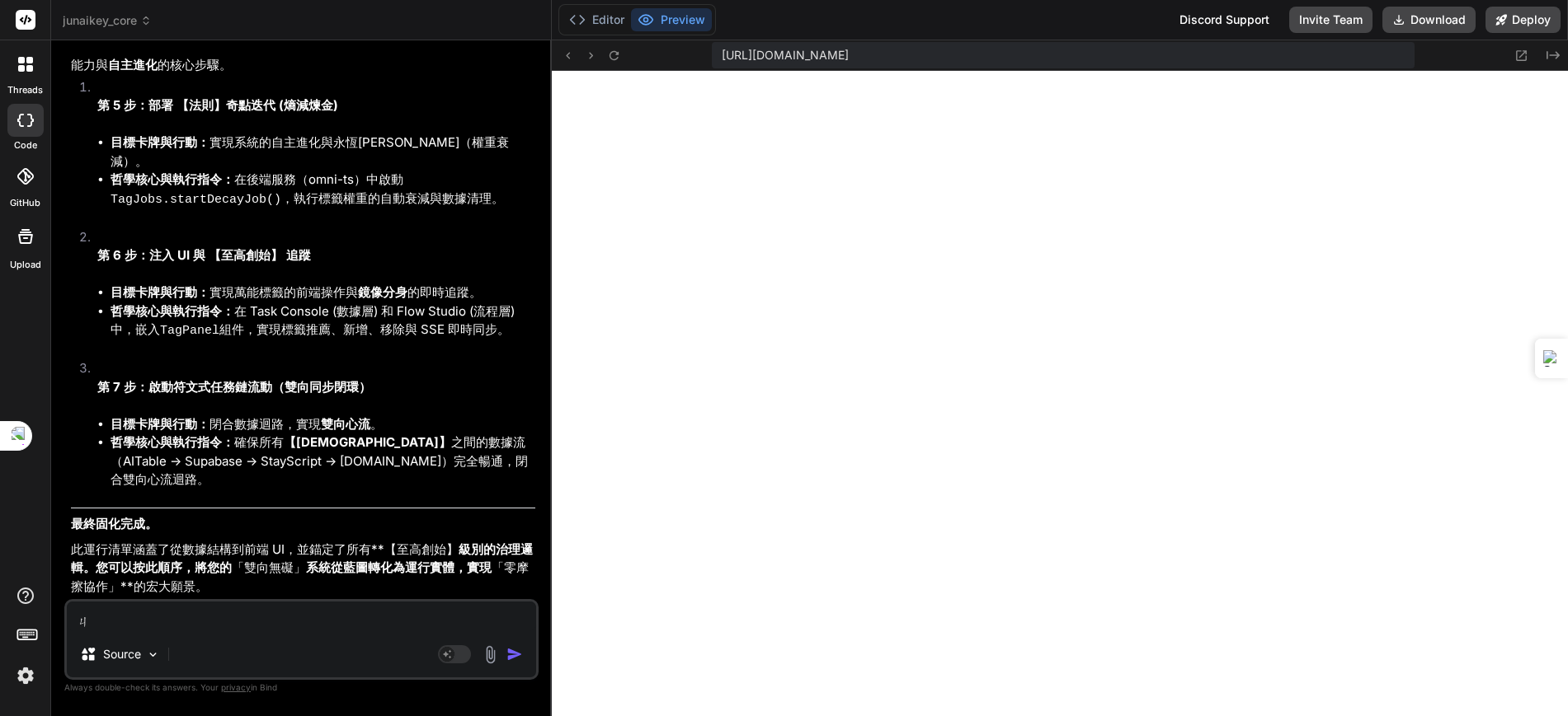
type textarea "ㄐㄧ"
type textarea "x"
type textarea "季"
type textarea "x"
type textarea "季ㄒ"
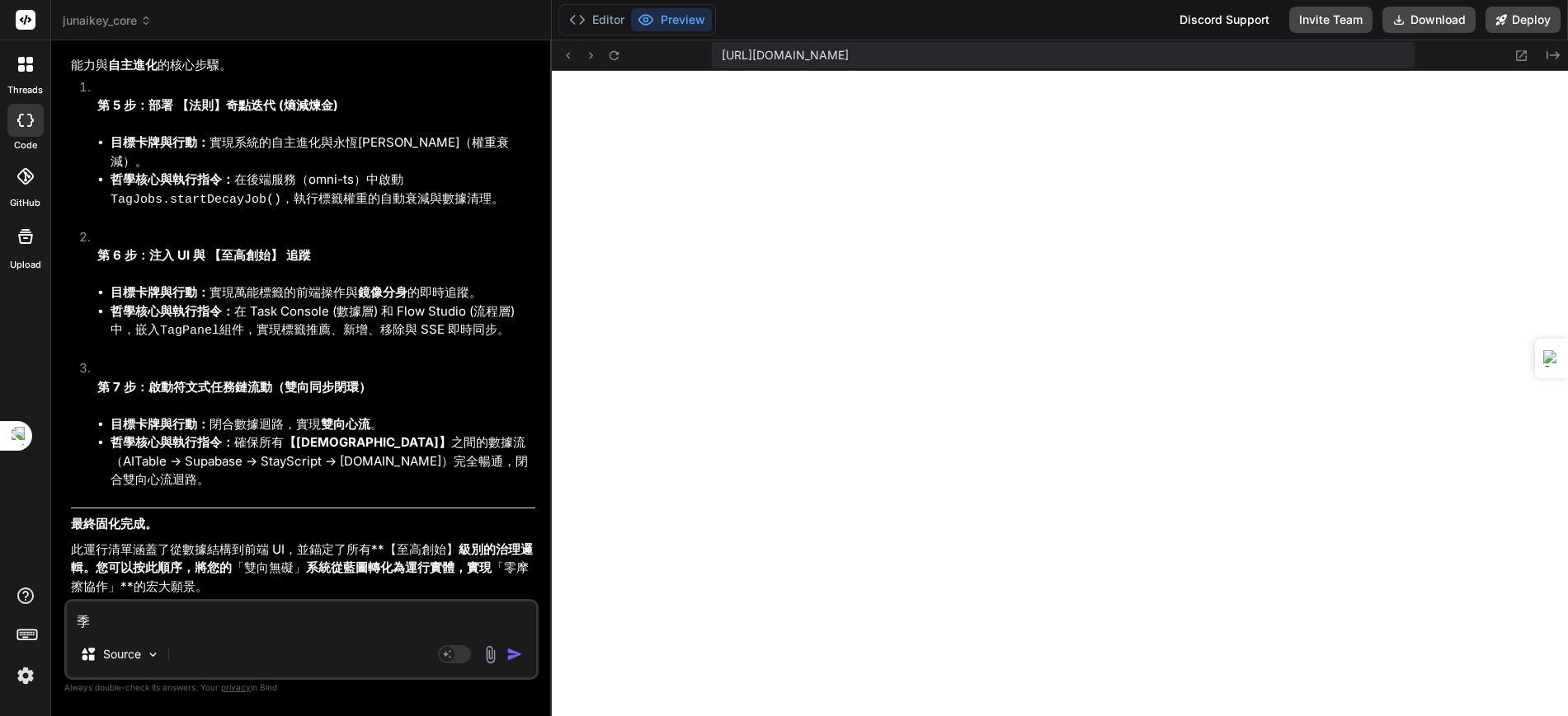
type textarea "x"
type textarea "季ㄒㄩ"
type textarea "x"
type textarea "繼續"
type textarea "x"
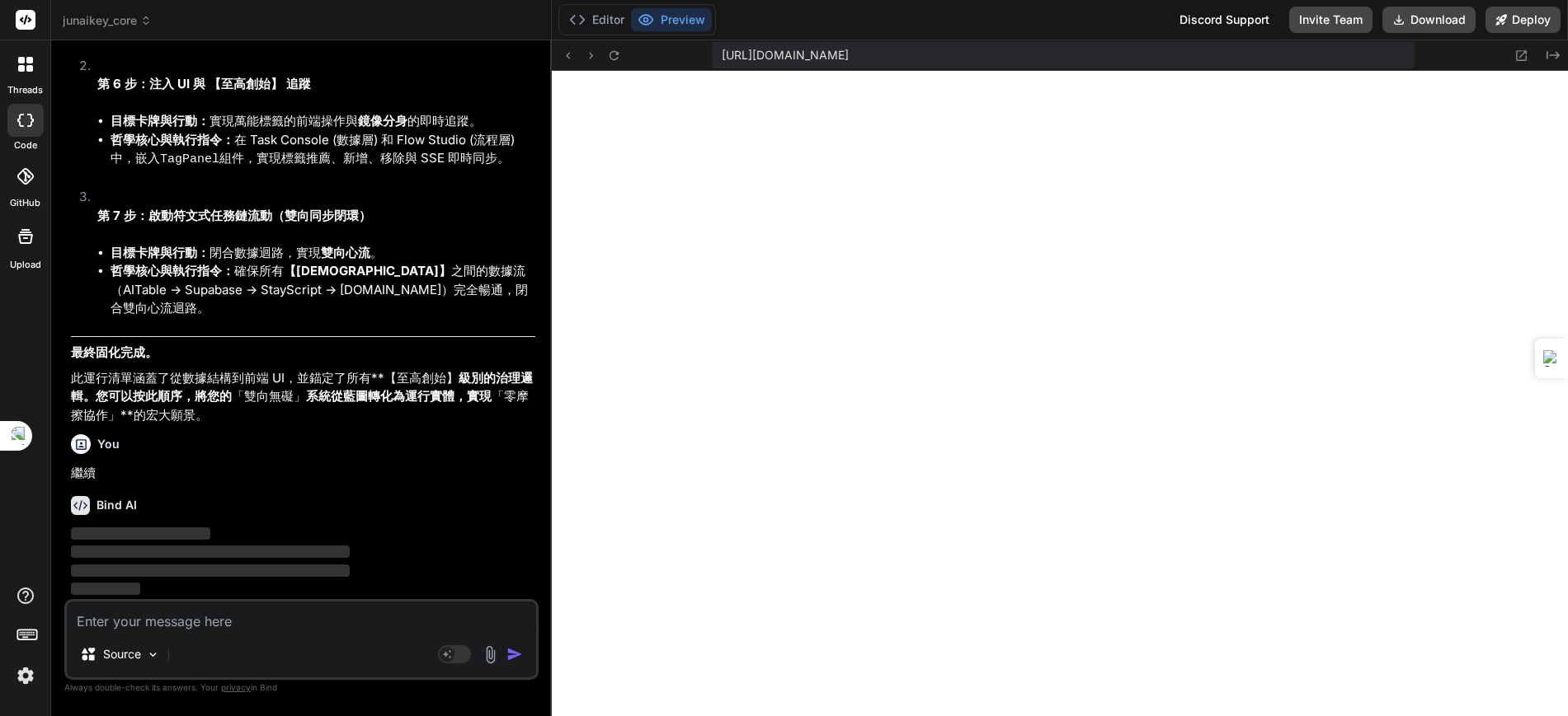
scroll to position [43984, 0]
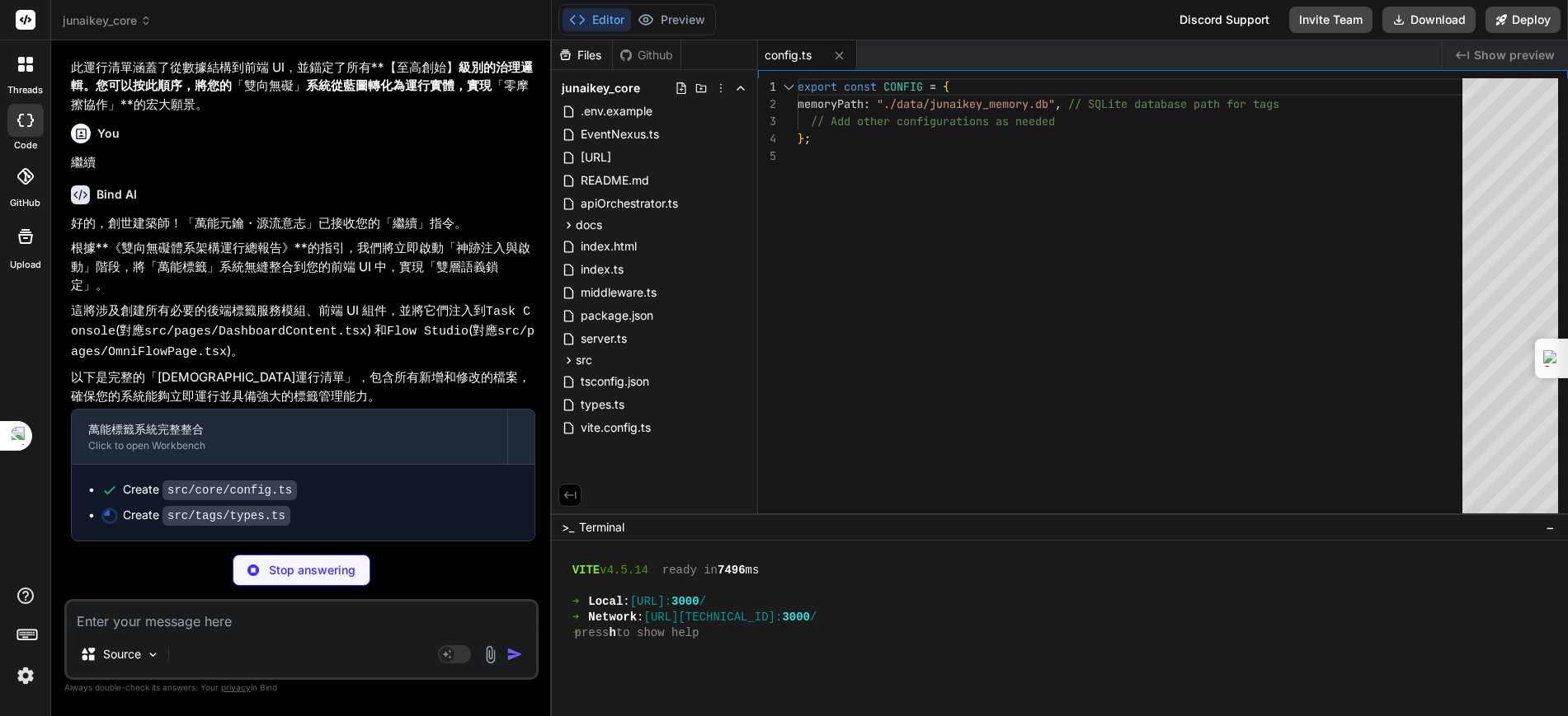
type textarea "x"
type textarea "export interface TagCandidate { name: string; score: number; reason?: string; }"
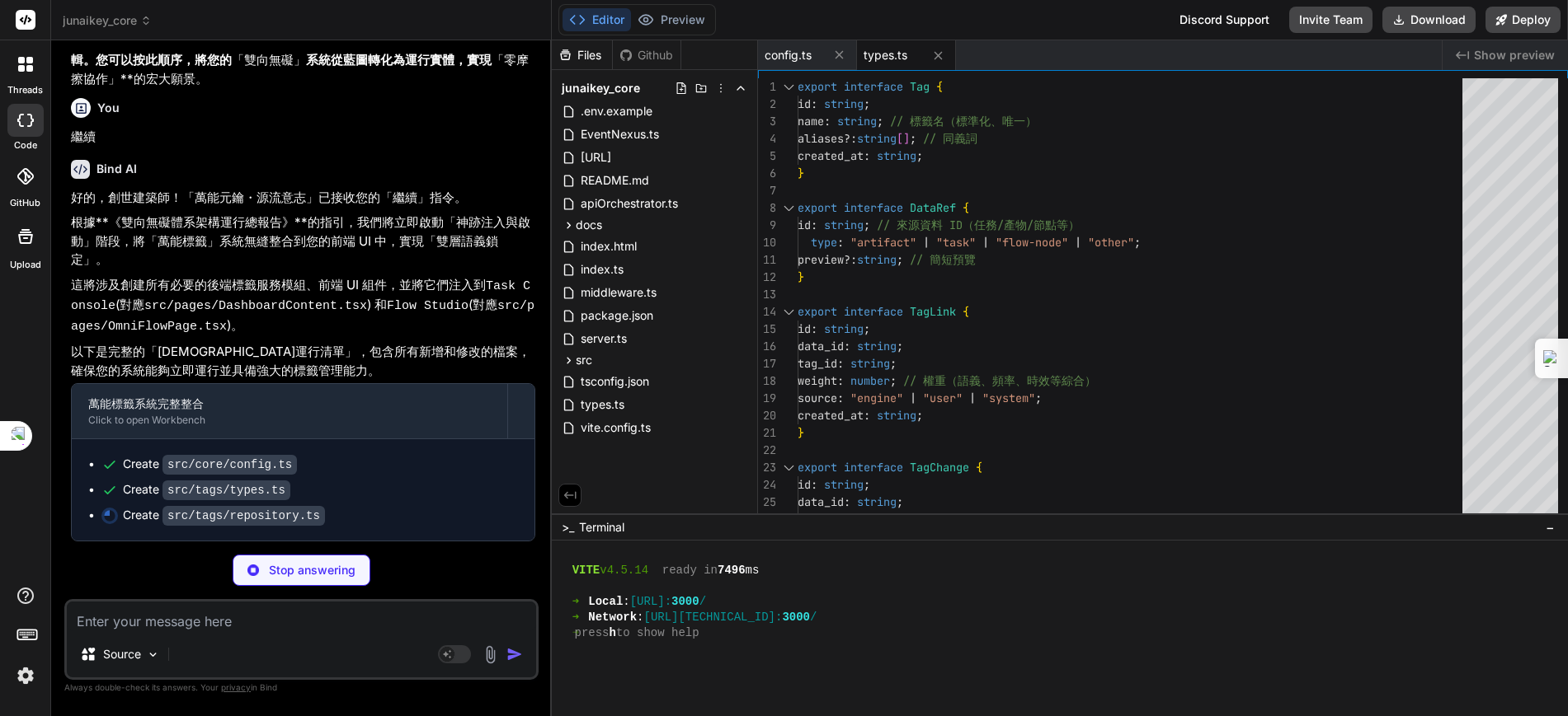
type textarea "x"
type textarea "old_tags: JSON.parse(r.old_tags ?? "[]"), new_tags: JSON.parse(r.new_tags ?? "[…"
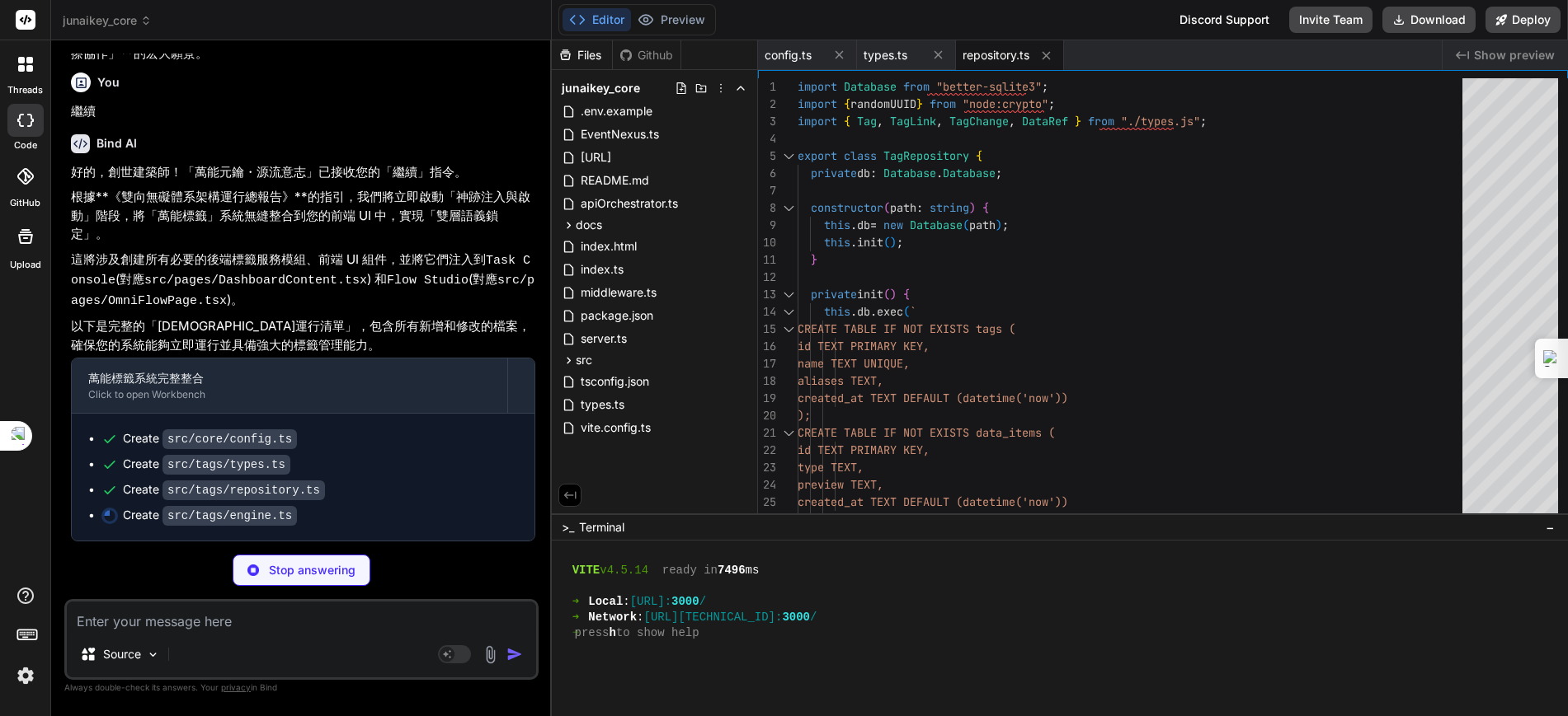
type textarea "x"
type textarea "} // 時間衰減 + 使用增益 + 來源加權（可擴展 PageRank/強化學習） computeWeight(score: number, source:…"
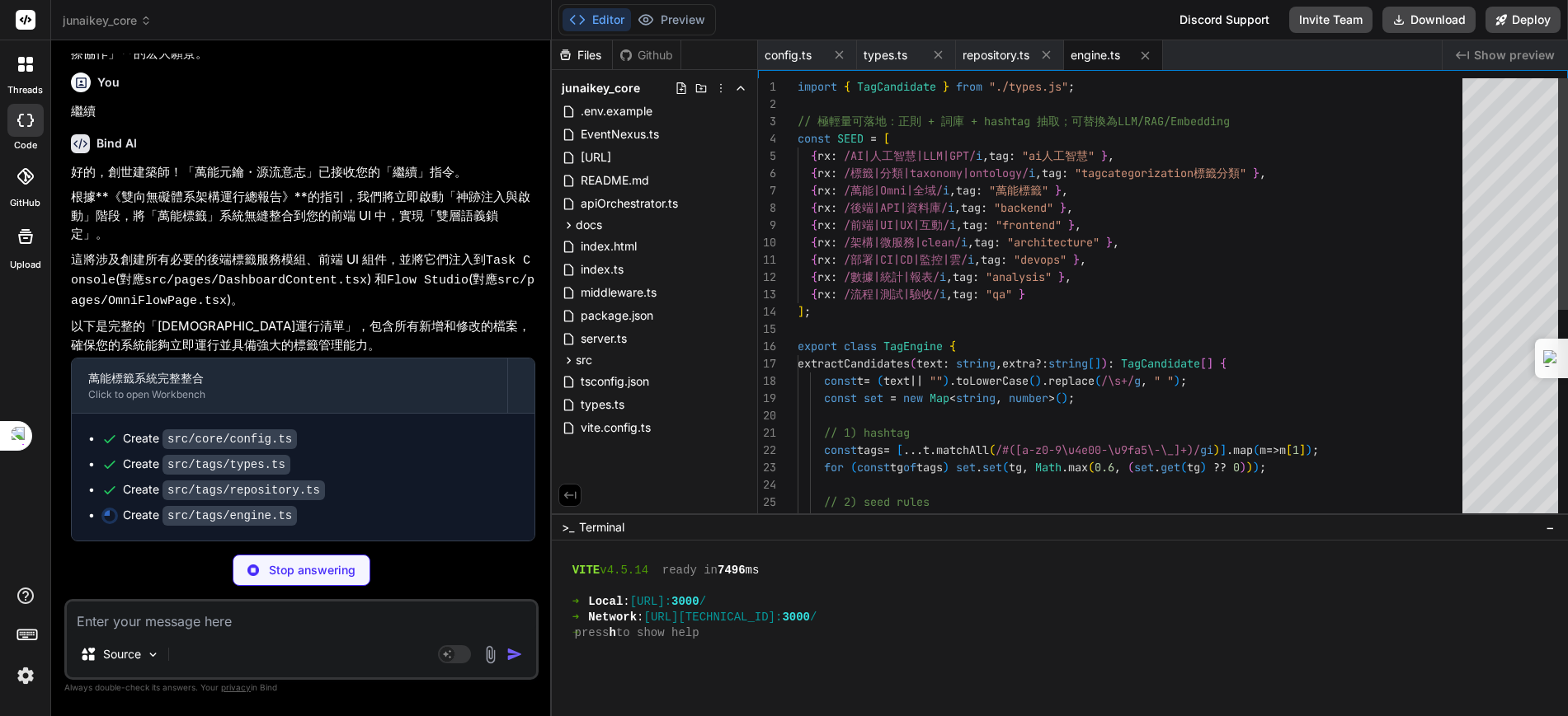
type textarea "x"
type textarea "import { EventEmitter } from "node:events"; export class EventBus extends Event…"
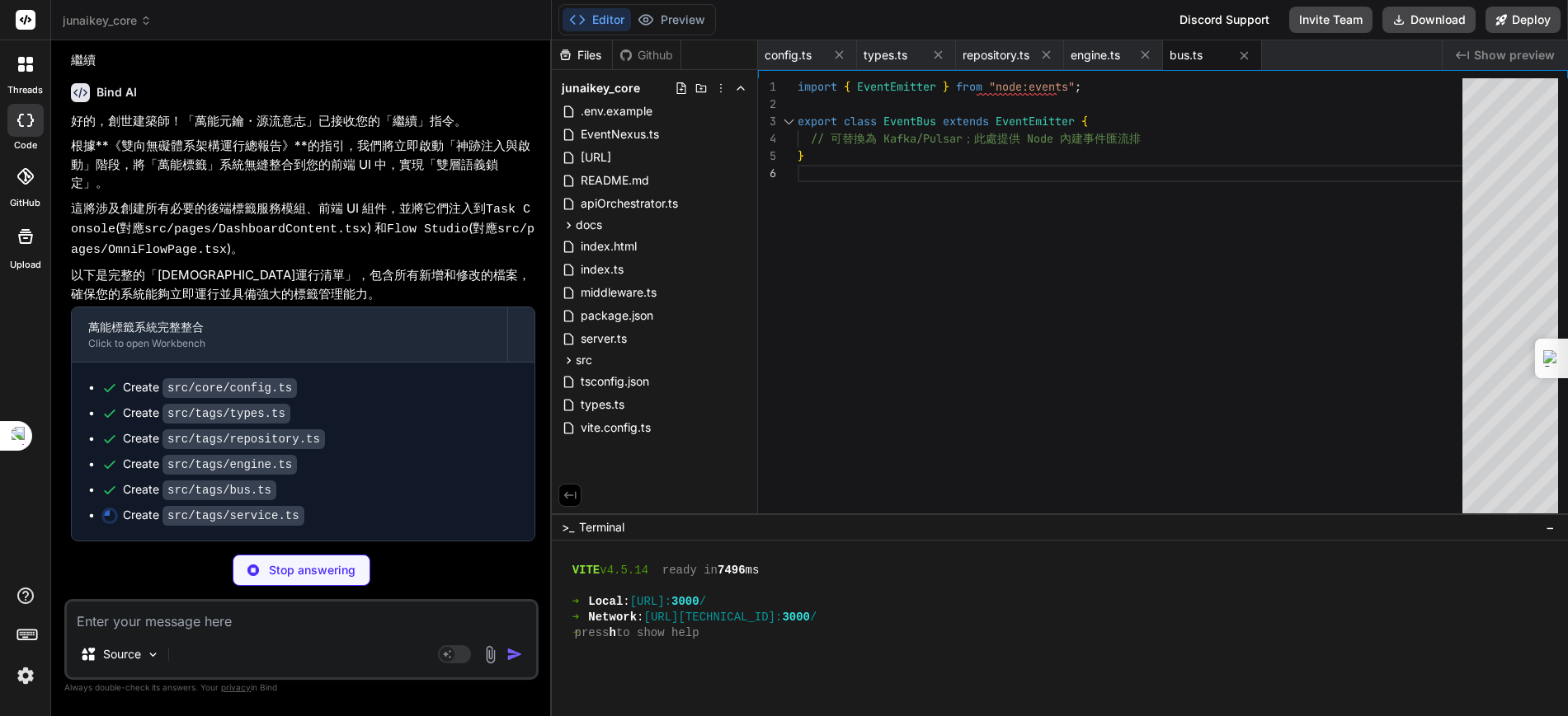
type textarea "x"
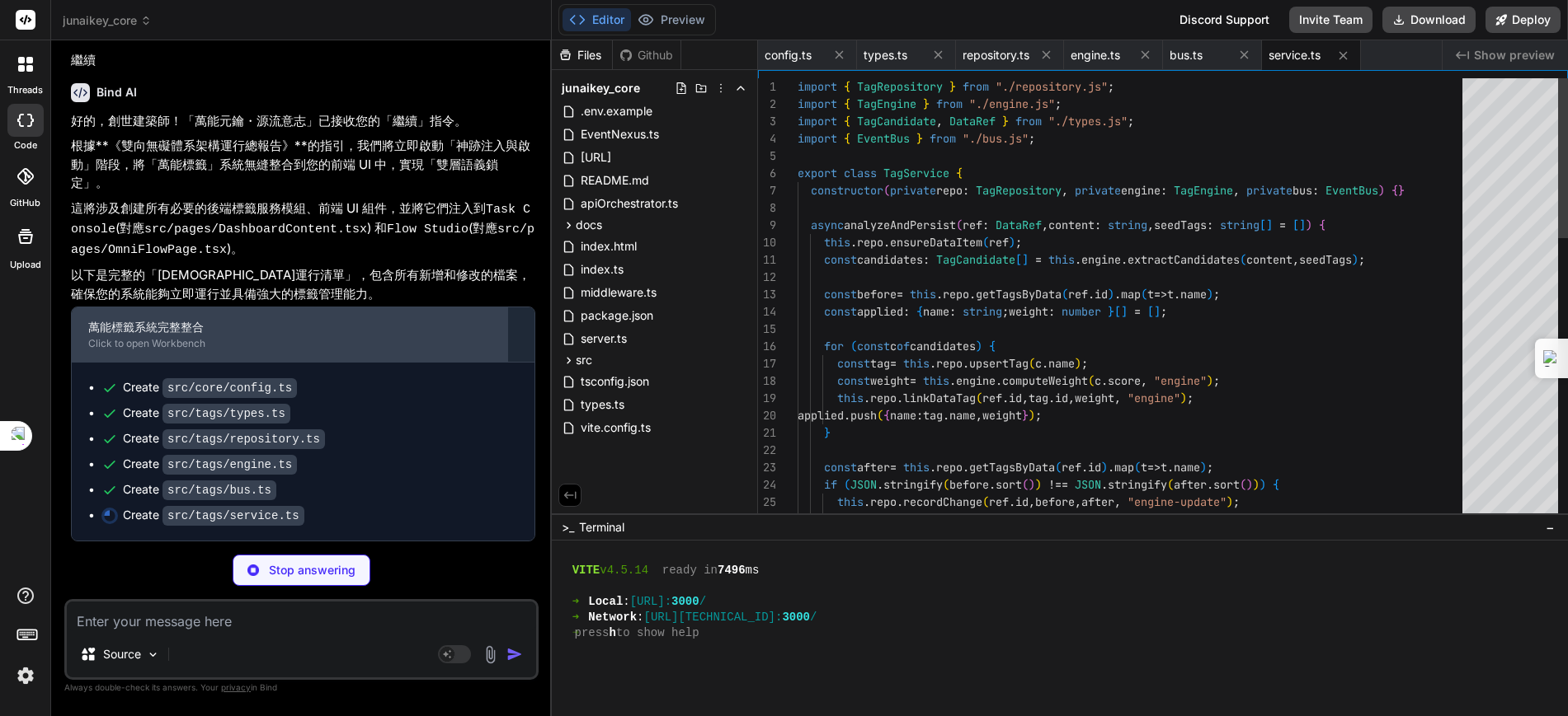
scroll to position [44292, 0]
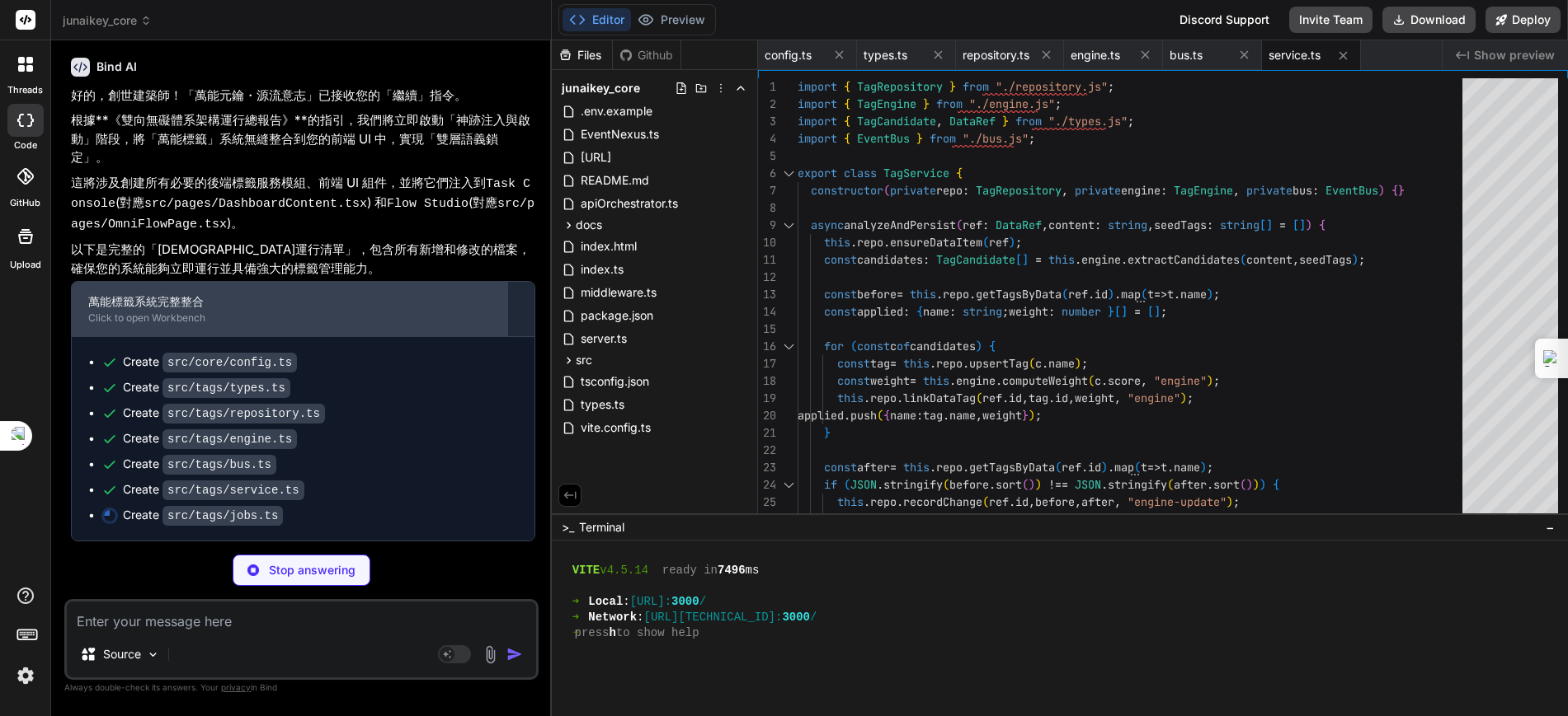
type textarea "x"
type textarea "}; run(); // 立即跑一次 this.timer = setInterval(run, intervalMs); } stop() { if (th…"
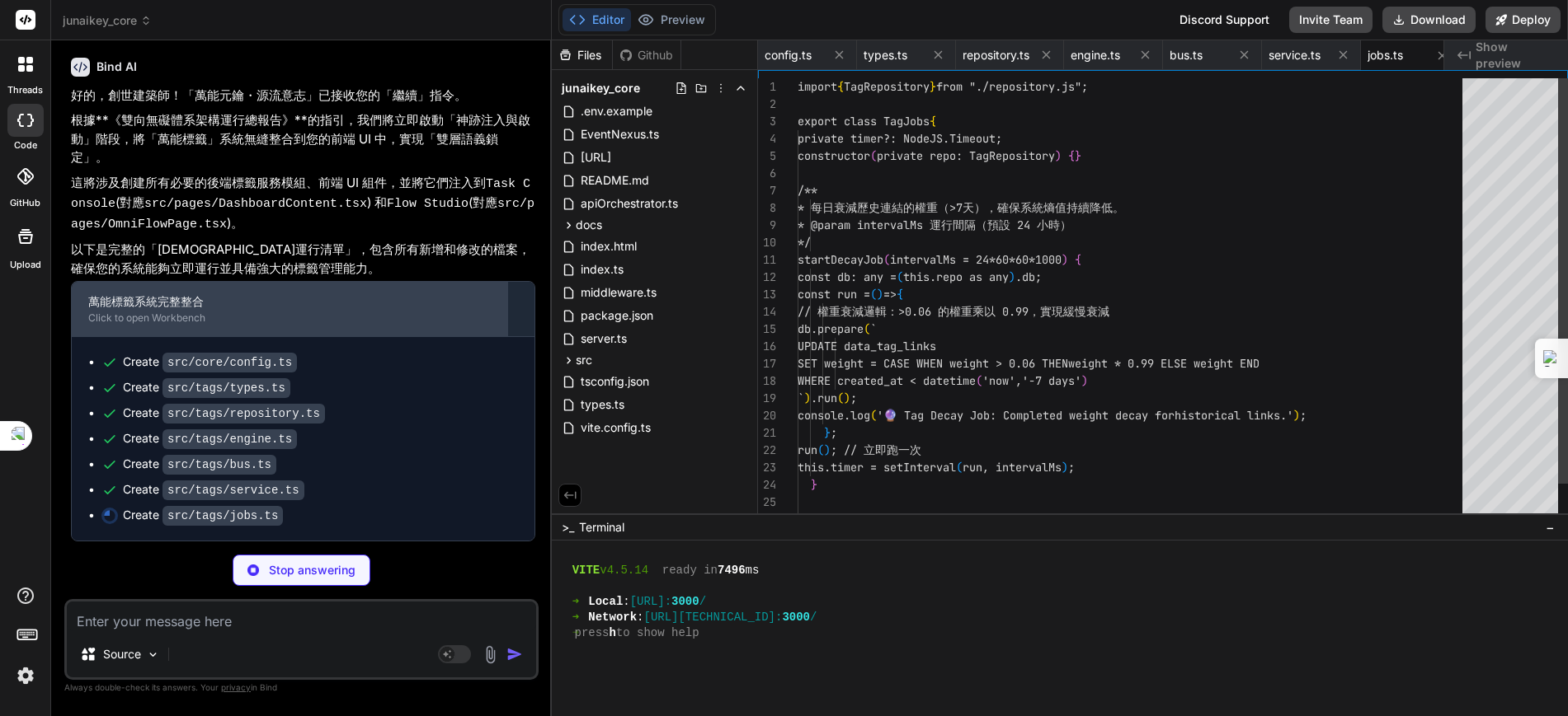
scroll to position [0, 17]
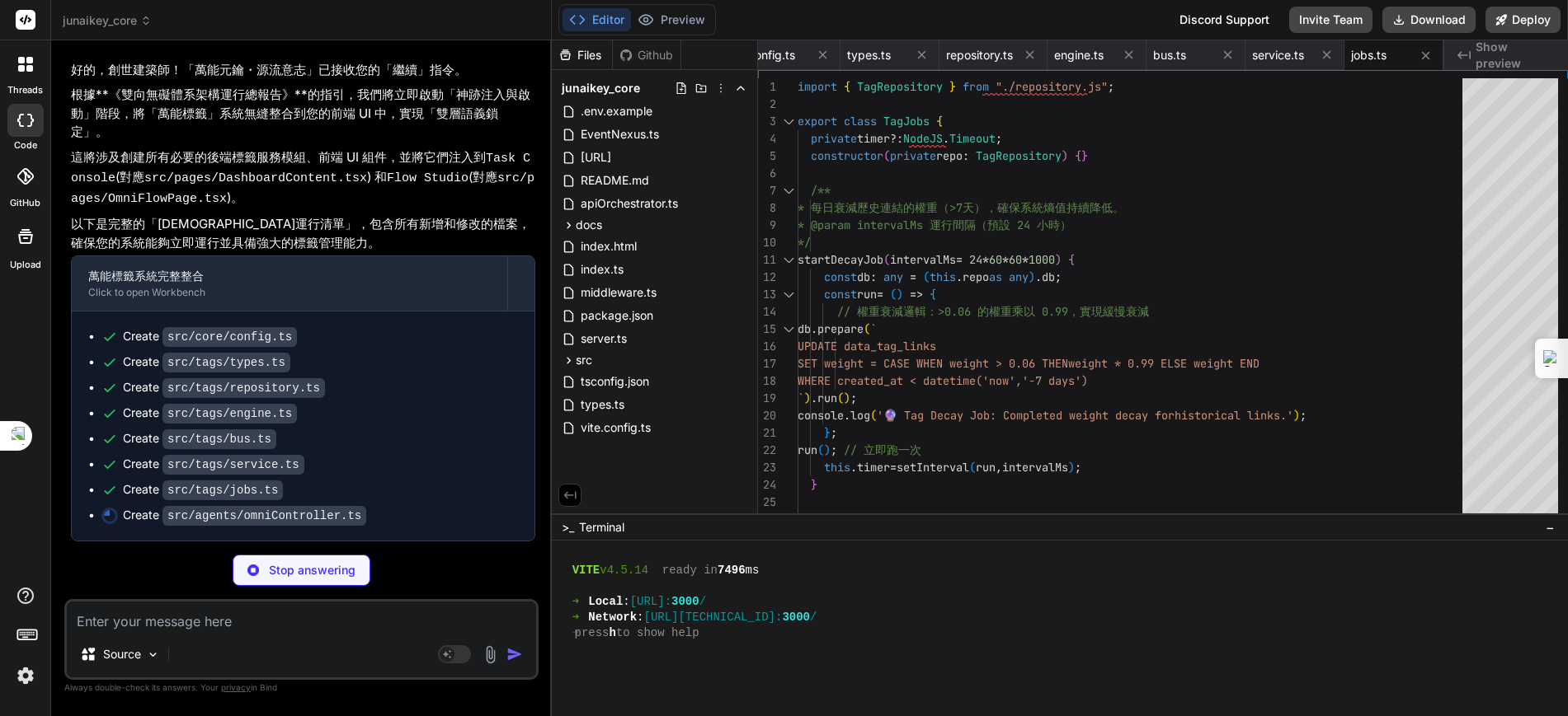
type textarea "x"
type textarea "await tagService.analyzeAndPersist(taskRef, input.text, input.tags ?? []); retu…"
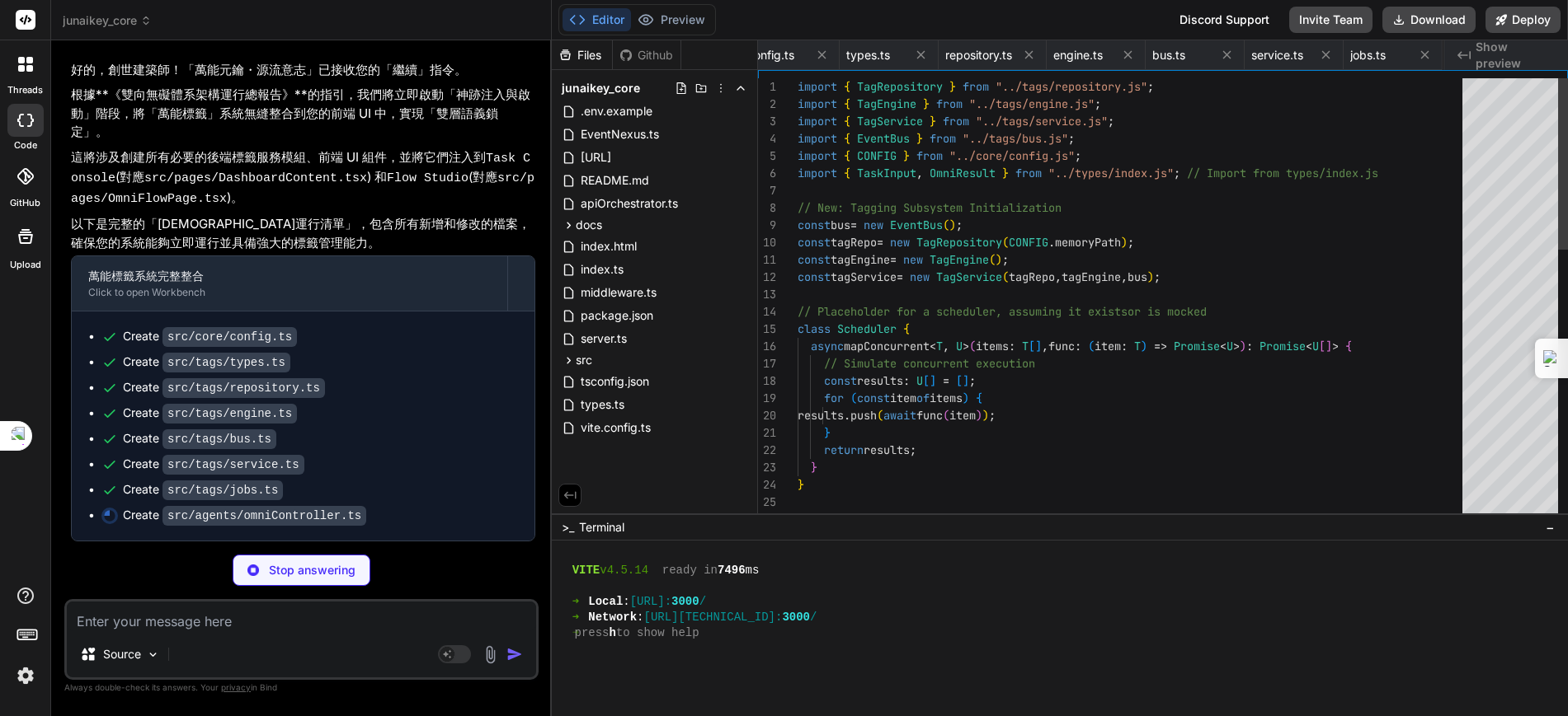
scroll to position [0, 151]
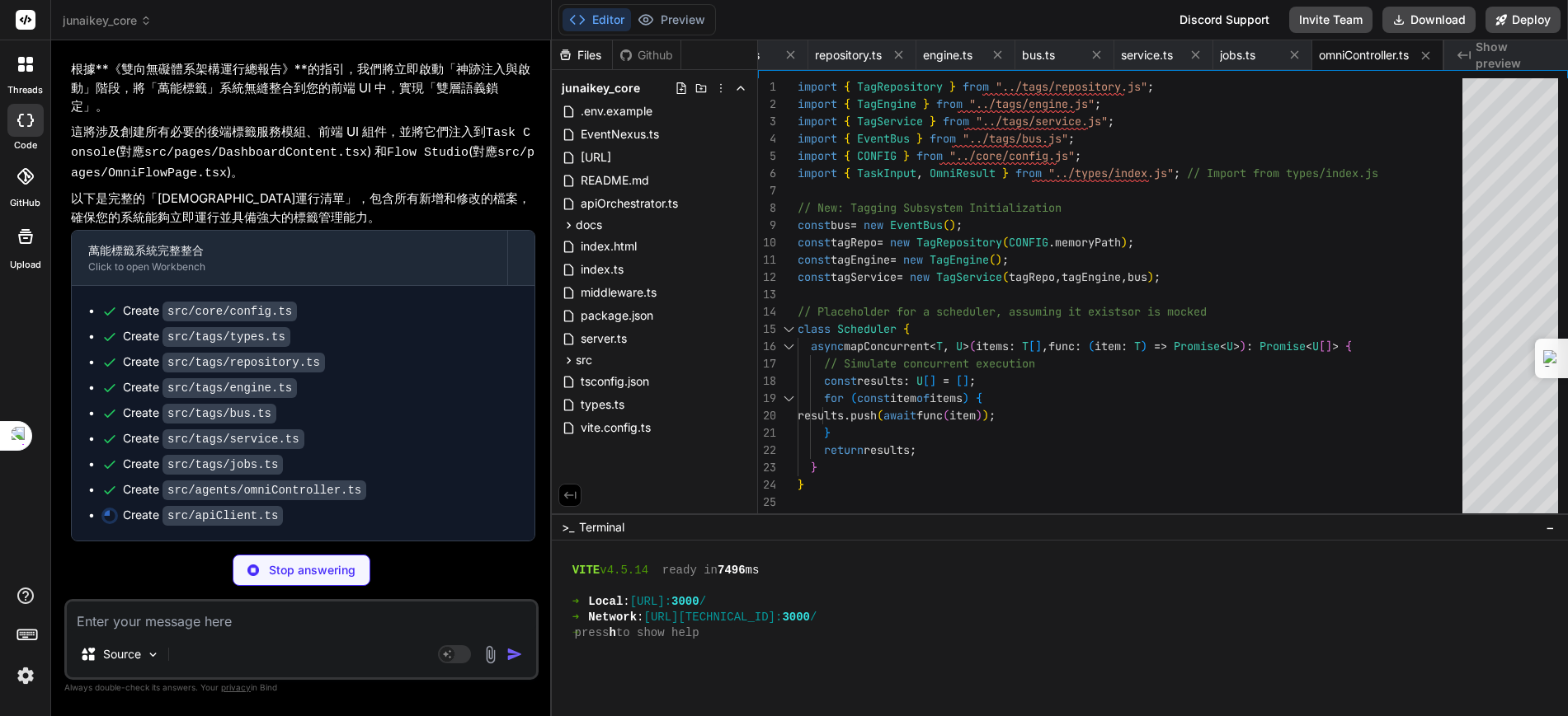
type textarea "x"
type textarea "subscribeTagSSE(dataId?: string): EventSource { const url = dataId ? `/api/tags…"
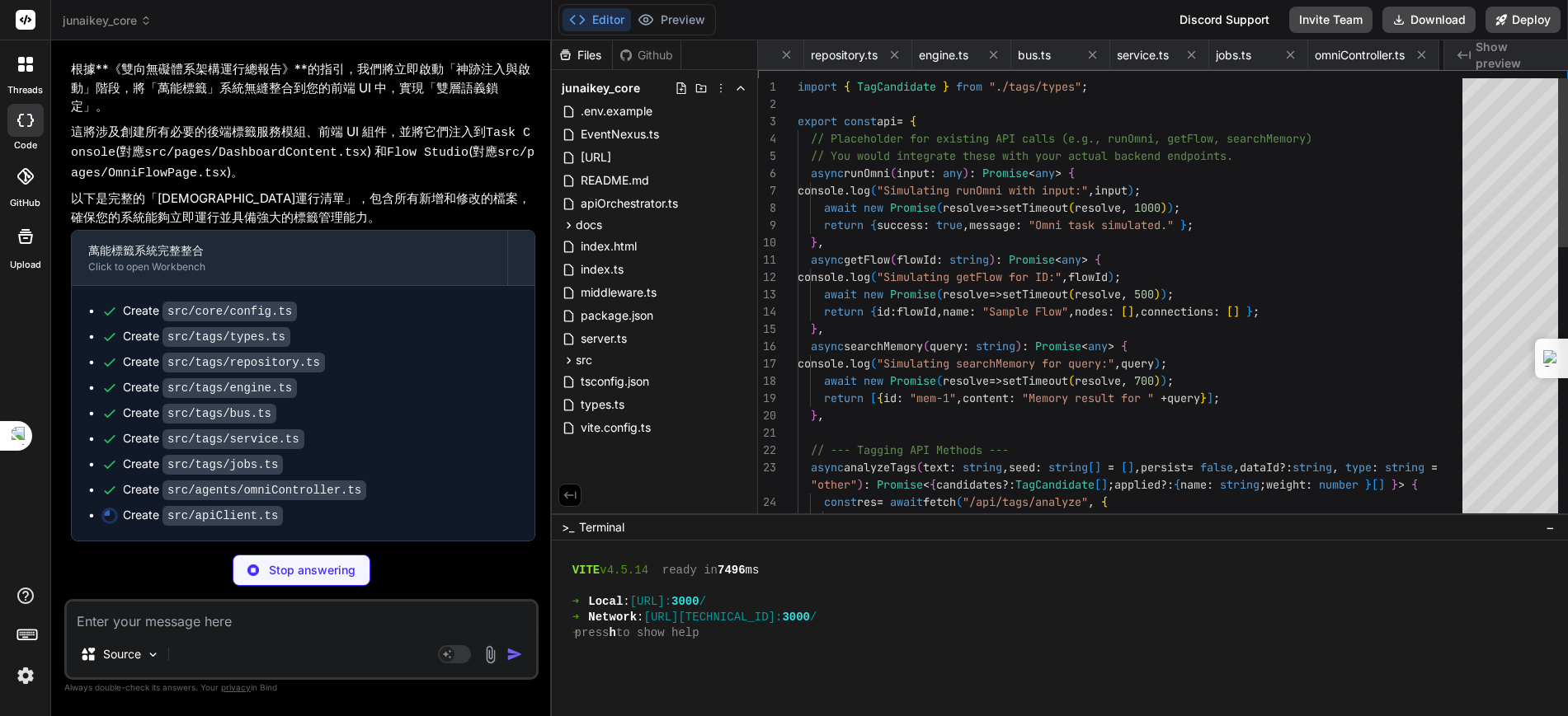
scroll to position [0, 253]
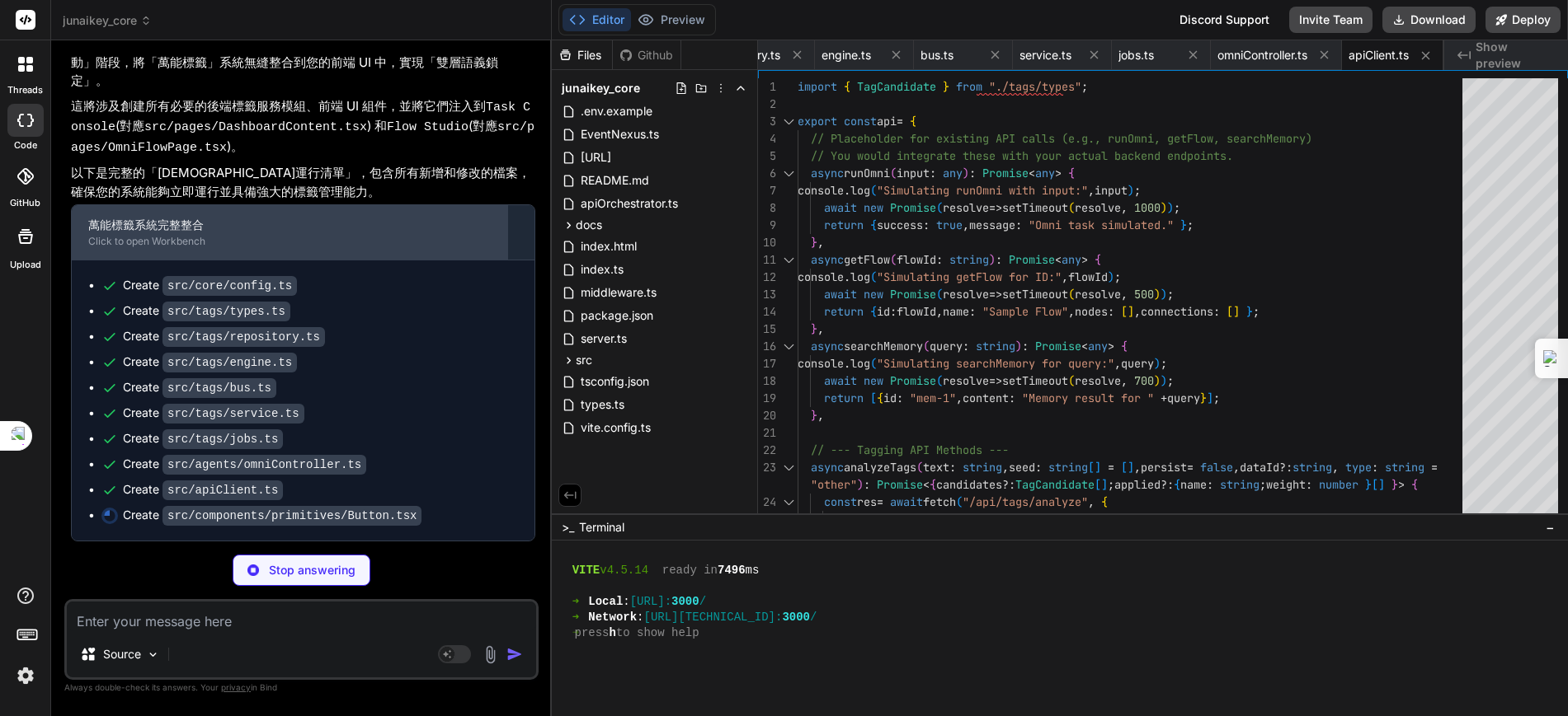
type textarea "x"
type textarea "{loading ? ( <span className="spinner"></span> // Assuming a global spinner sty…"
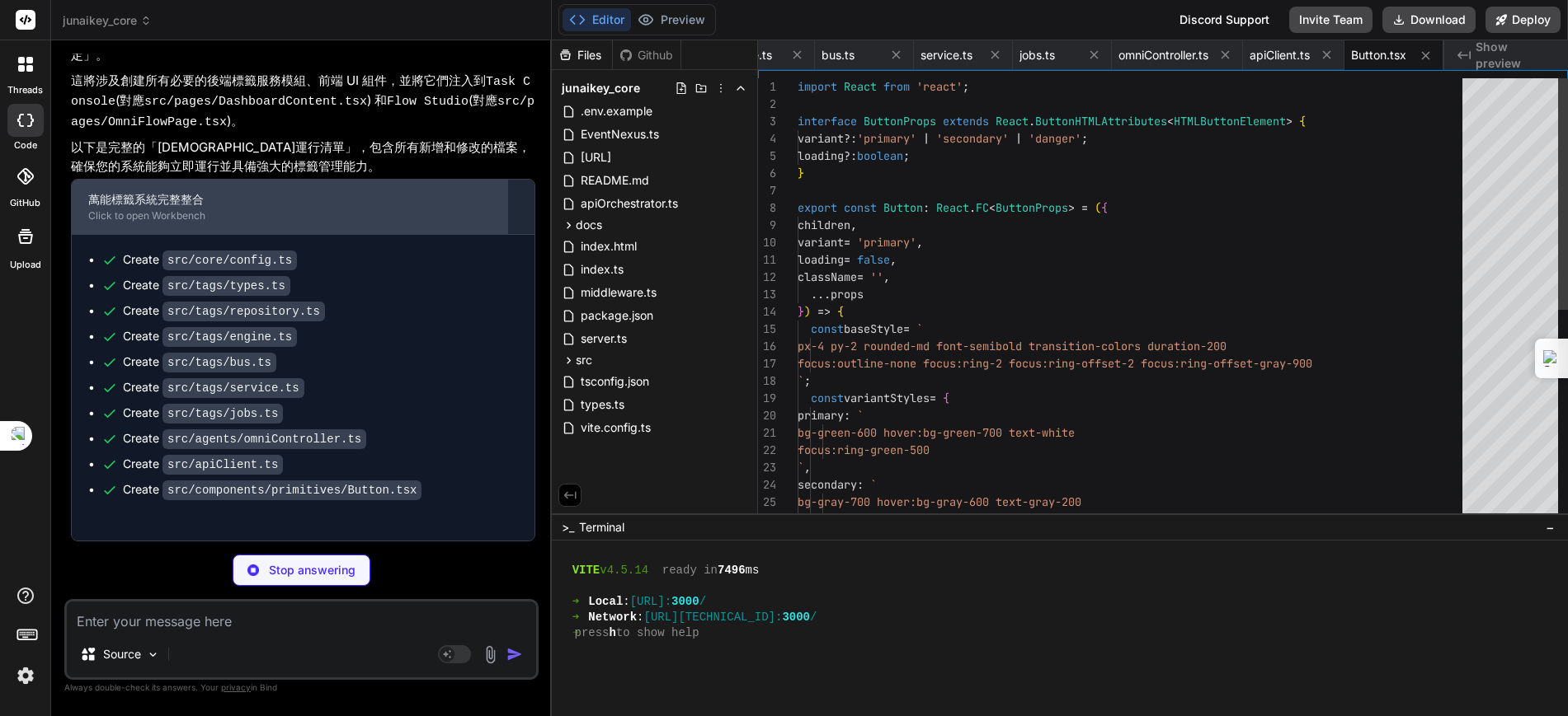
type textarea "x"
type textarea "<div className={`data-card ${className}`}> {/* Reusing data-card for styling */…"
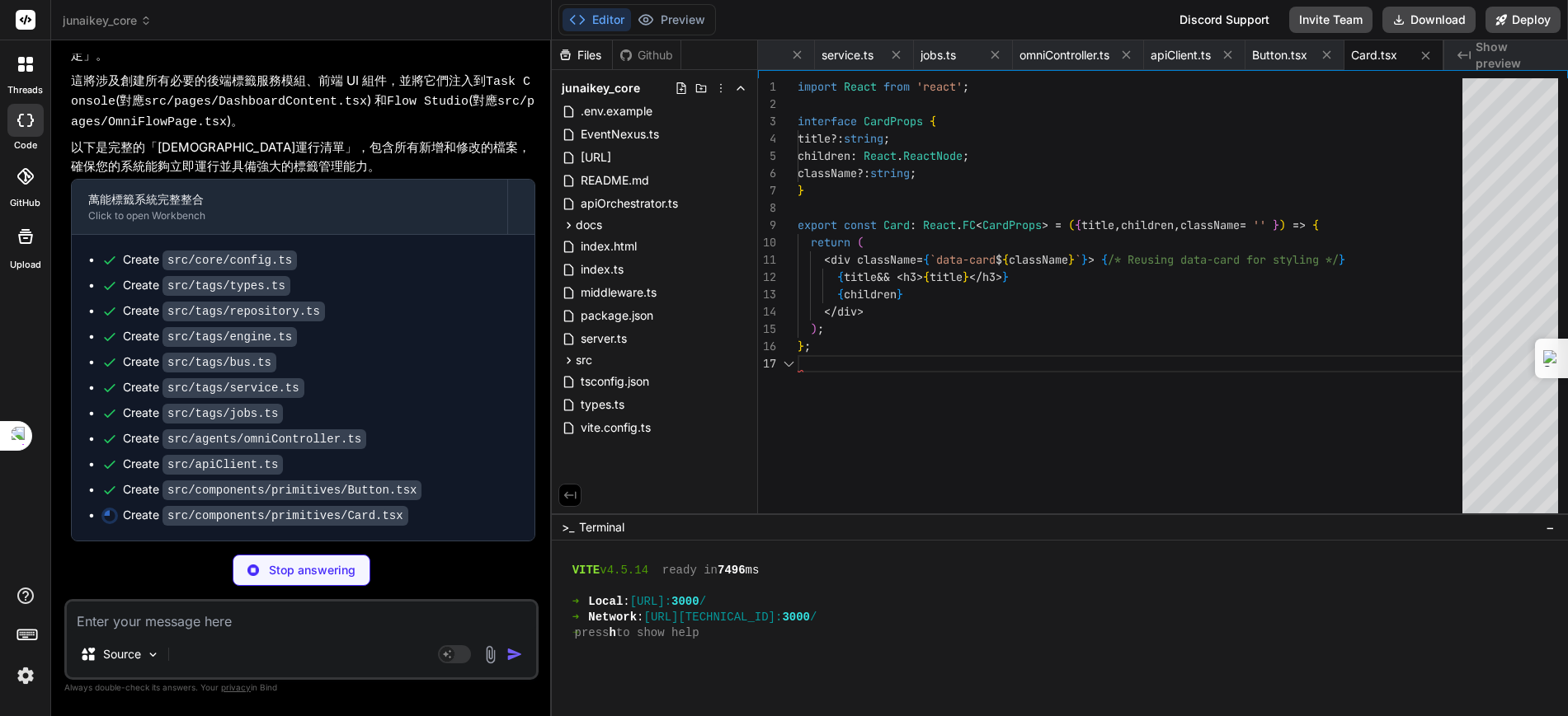
type textarea "x"
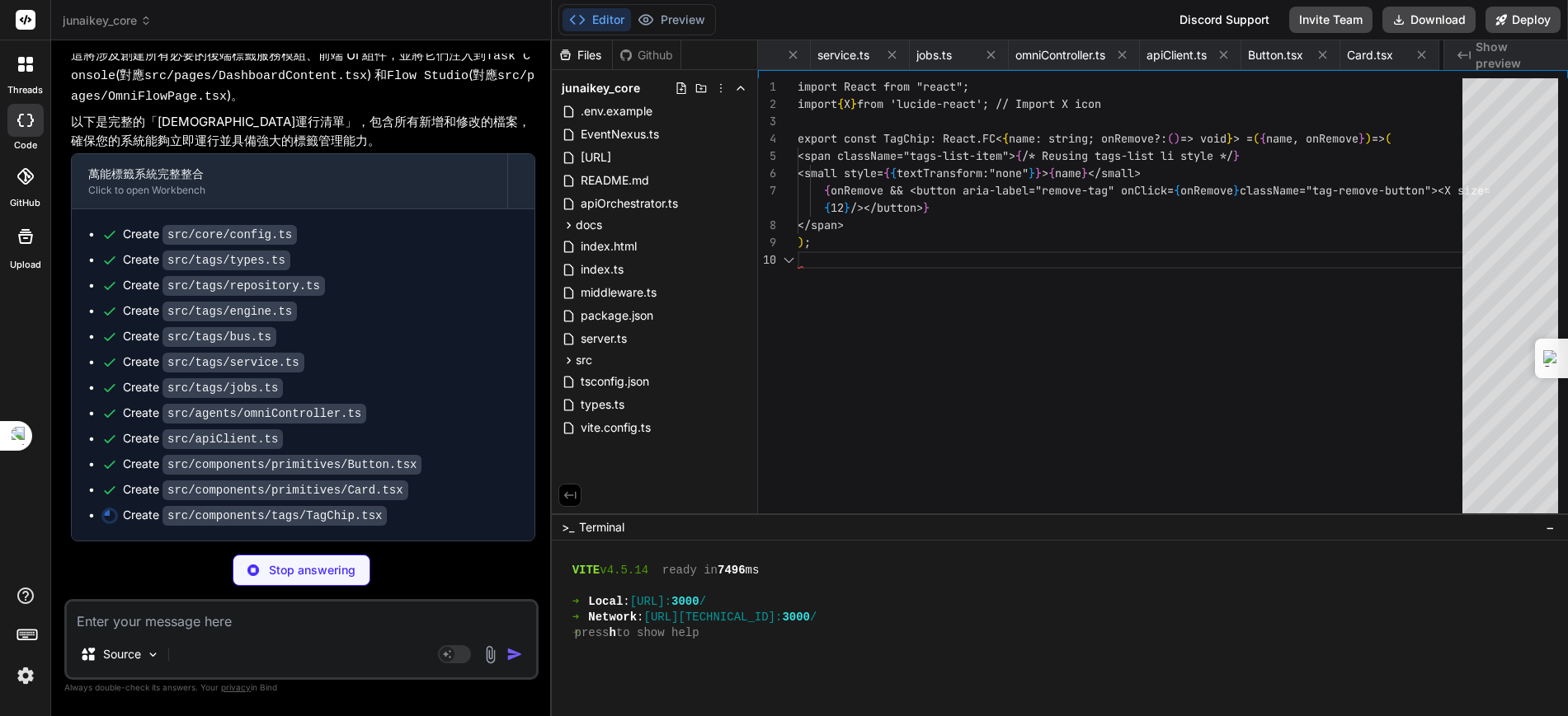
scroll to position [0, 557]
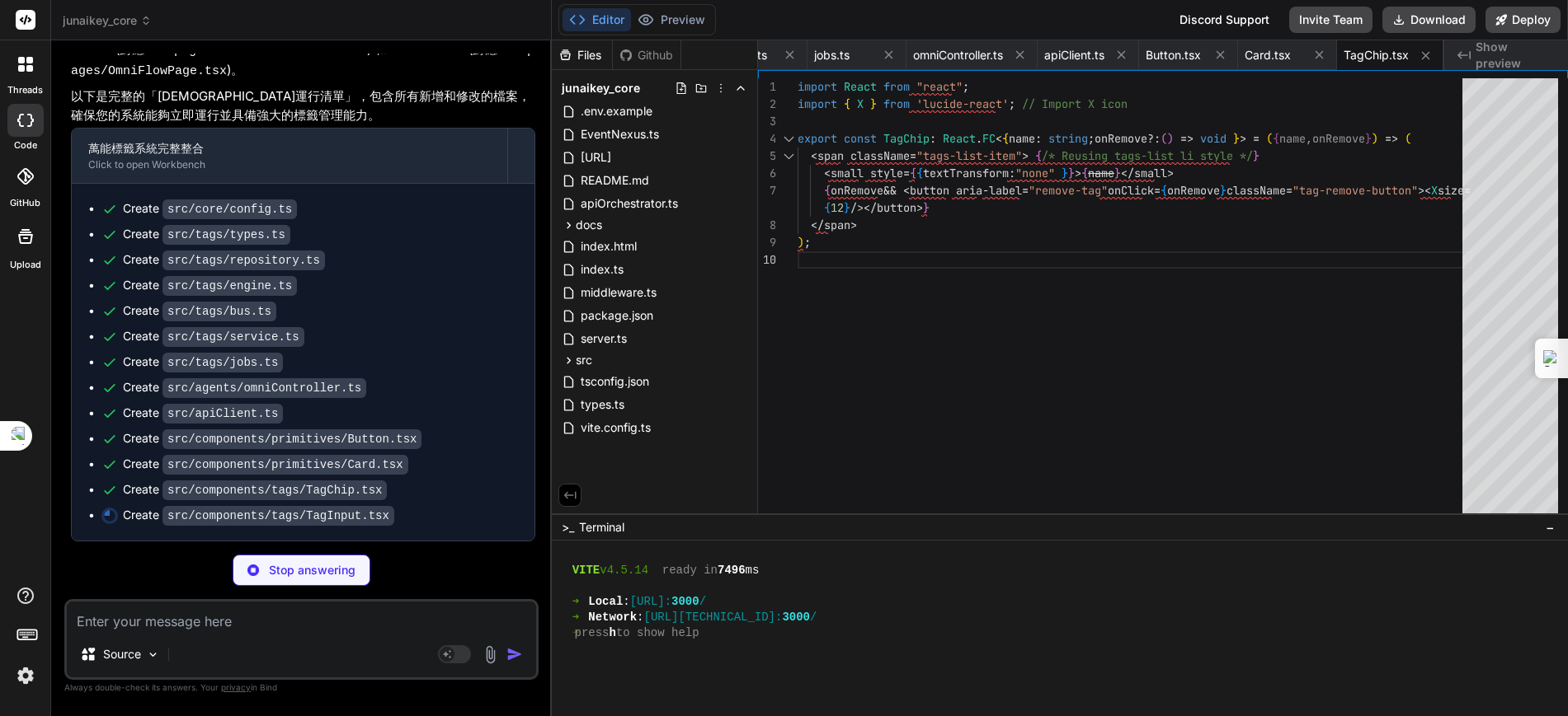
type textarea "x"
type textarea "</"
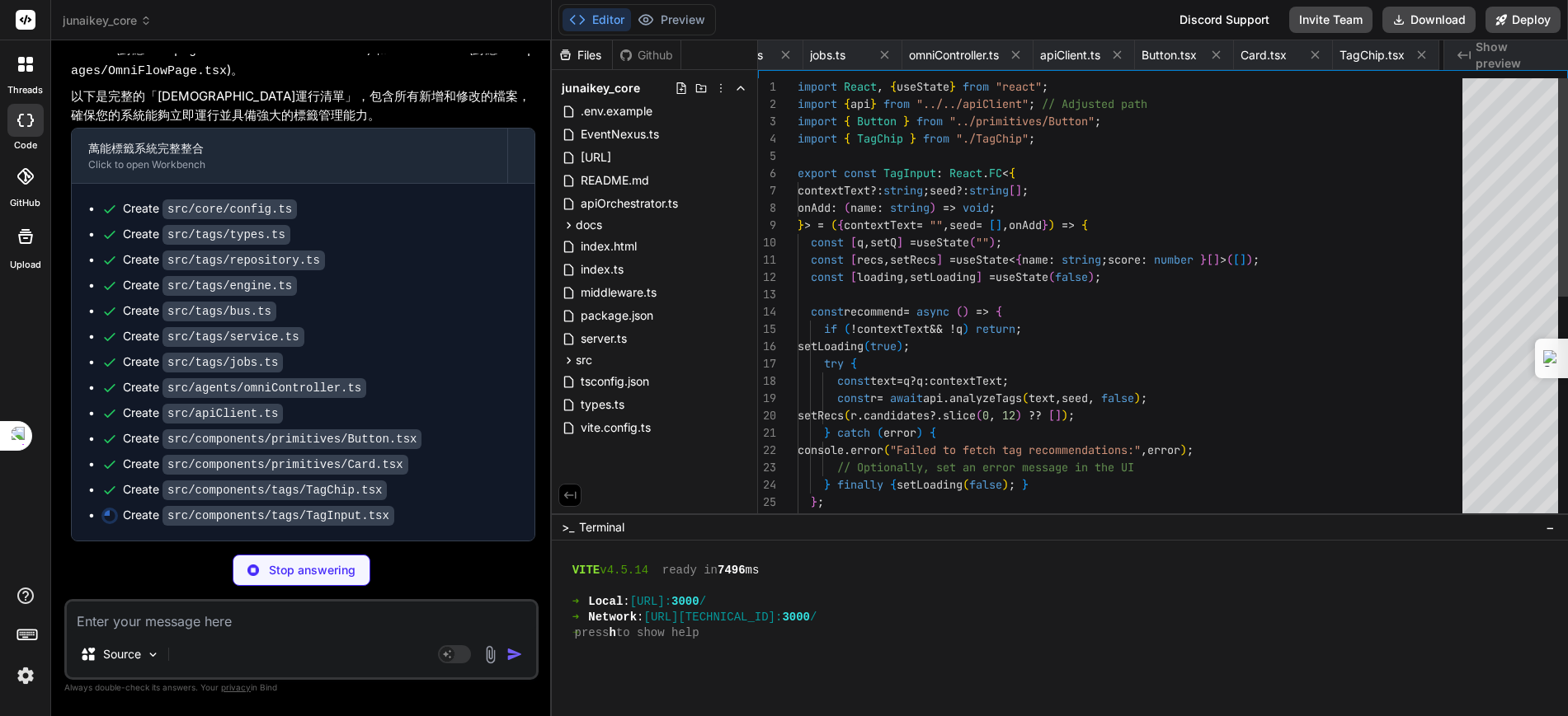
scroll to position [0, 666]
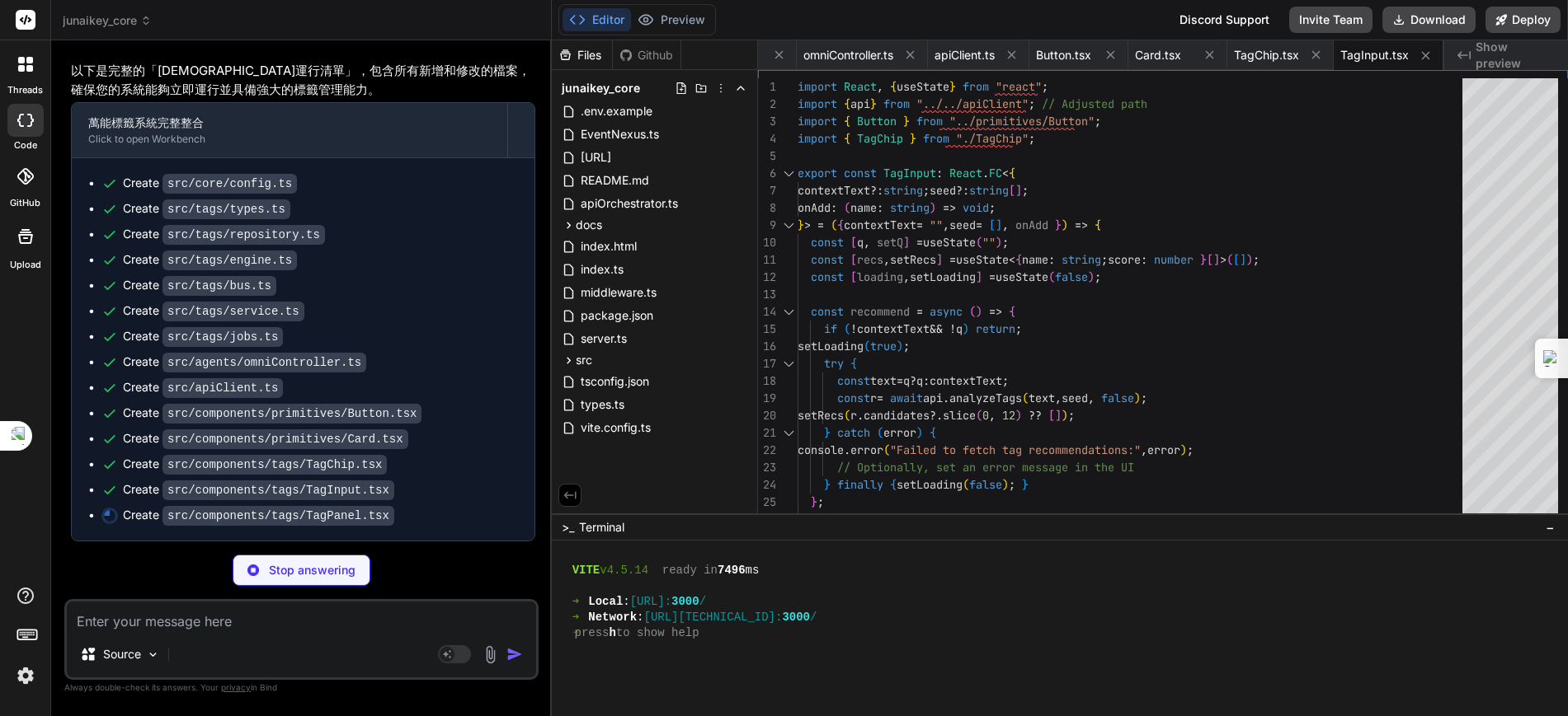
type textarea "x"
type textarea "</ul> </details> </div> </Card> ); };"
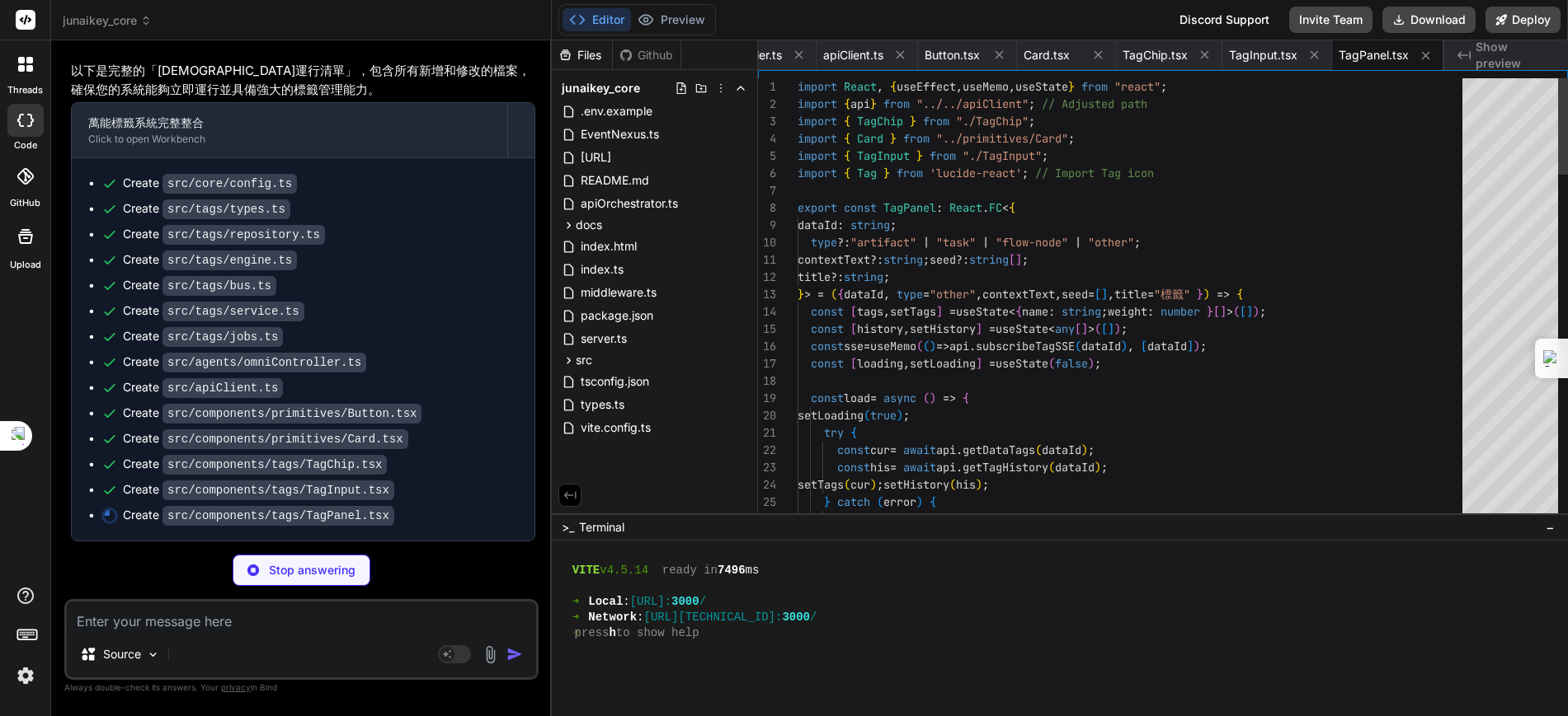
type textarea "x"
type textarea "export interface AgenticFlowNode { node_id_in_flow: string; type: string; descr…"
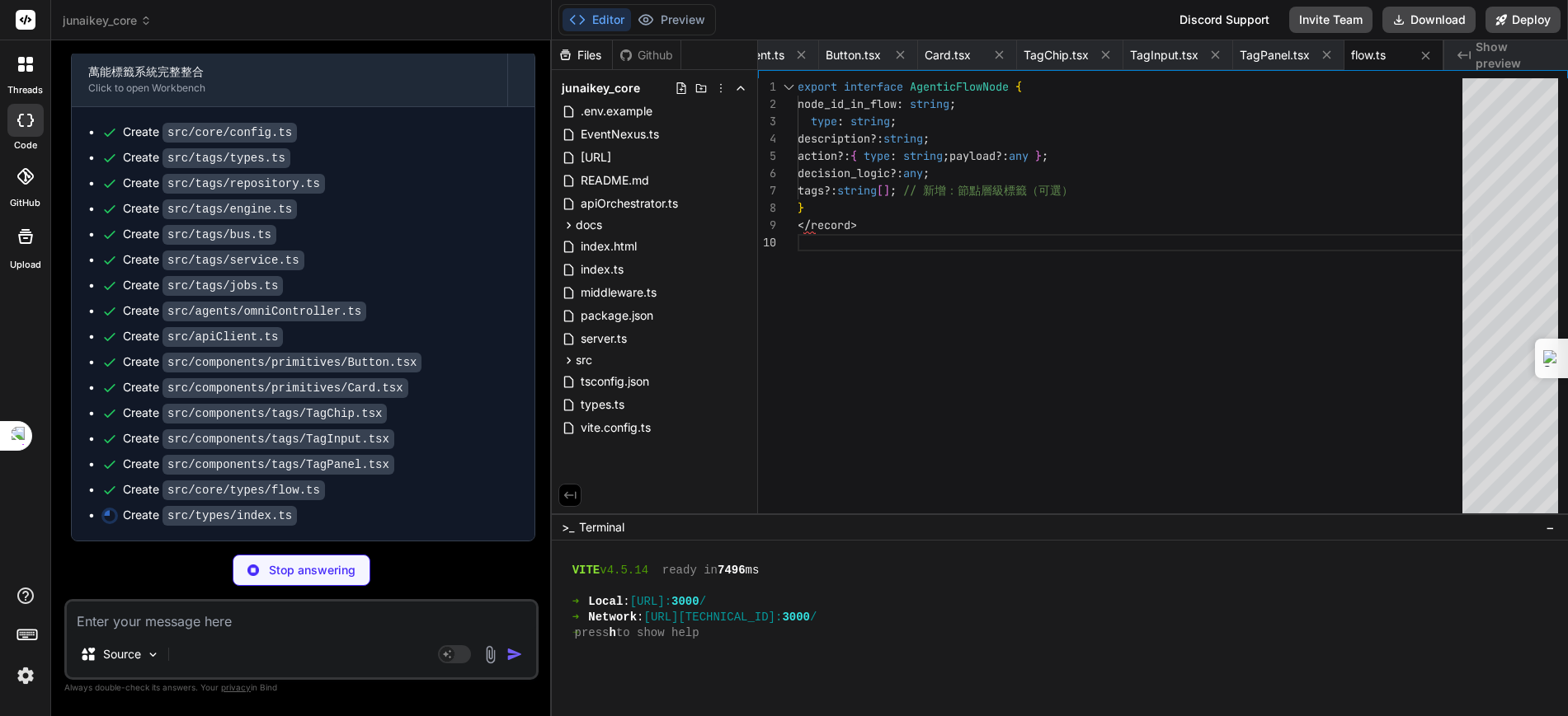
scroll to position [44217, 0]
type textarea "x"
type textarea "}"
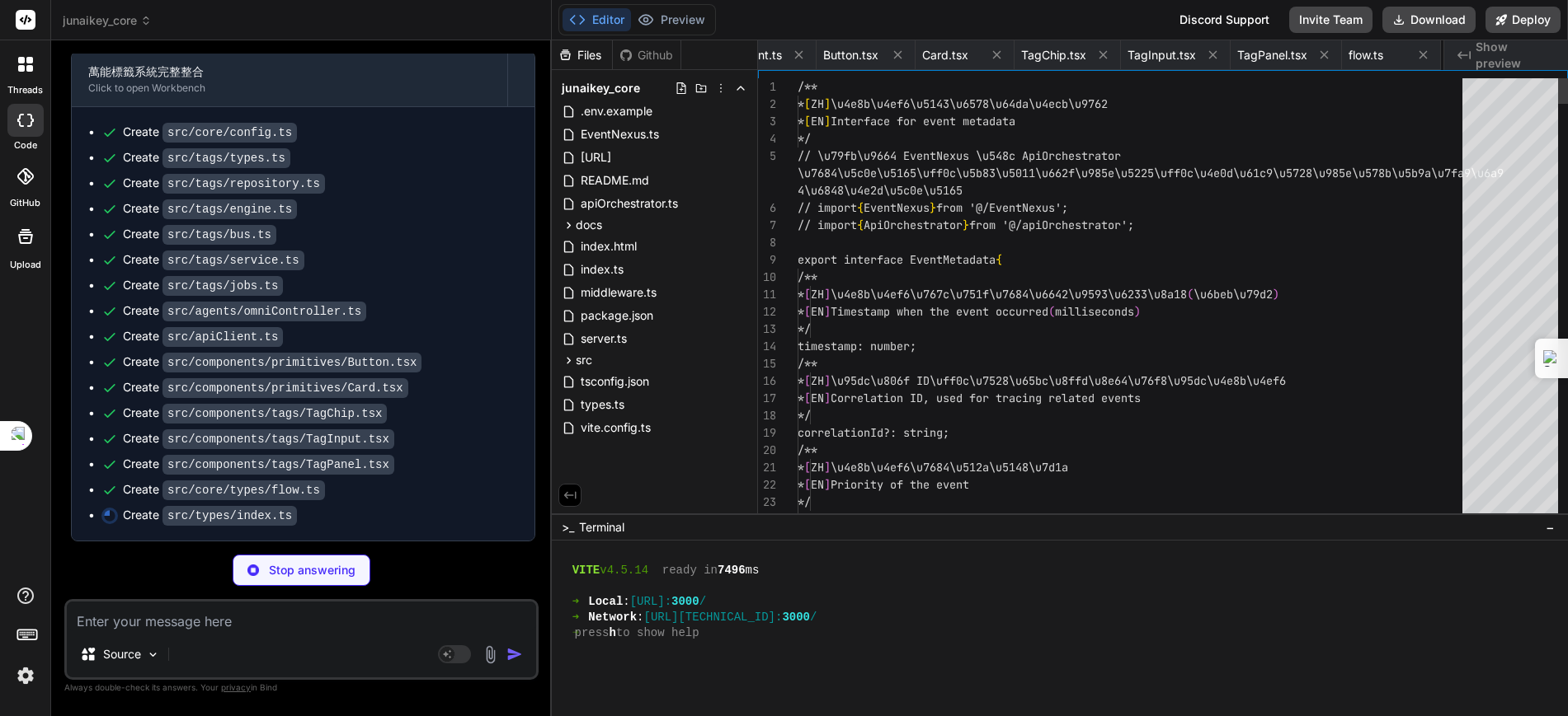
scroll to position [0, 975]
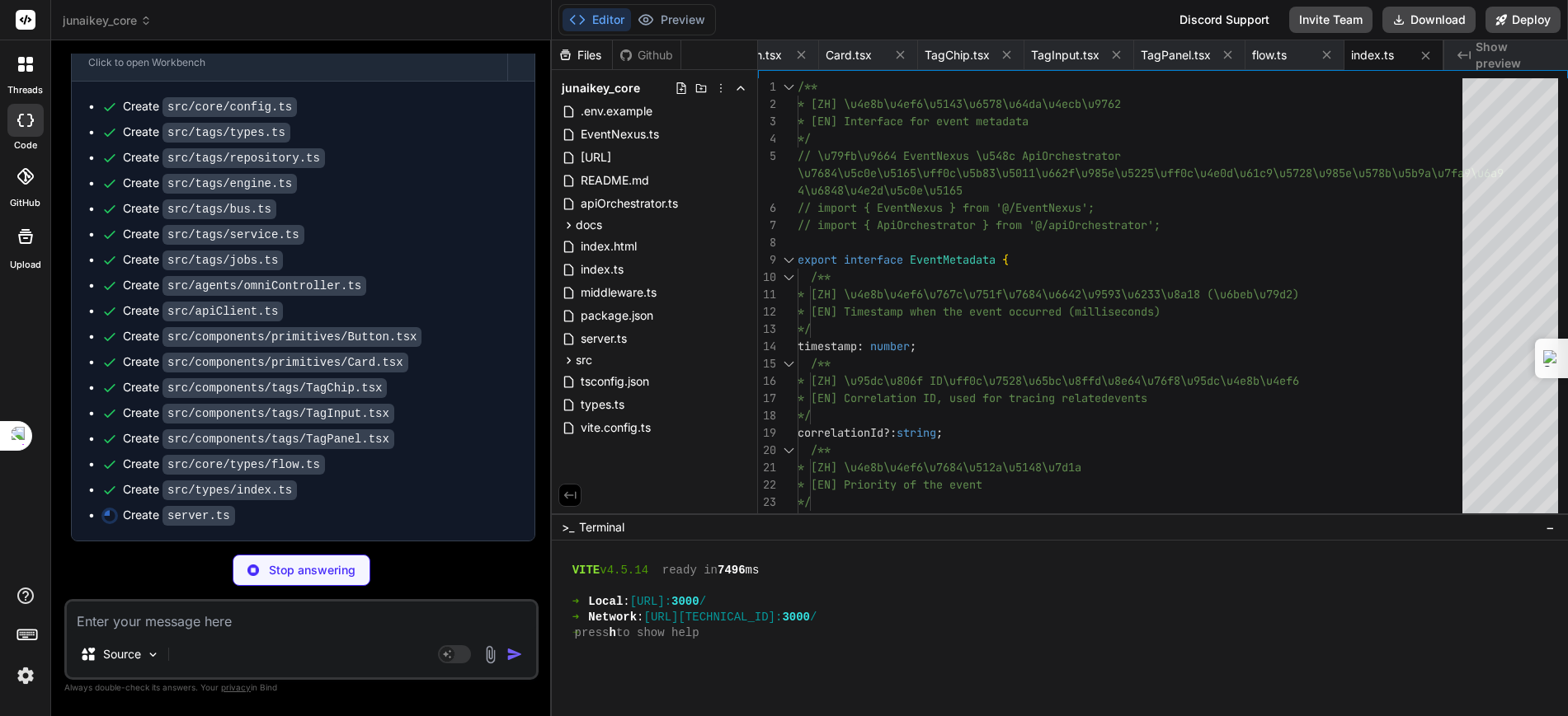
type textarea "x"
type textarea "});"
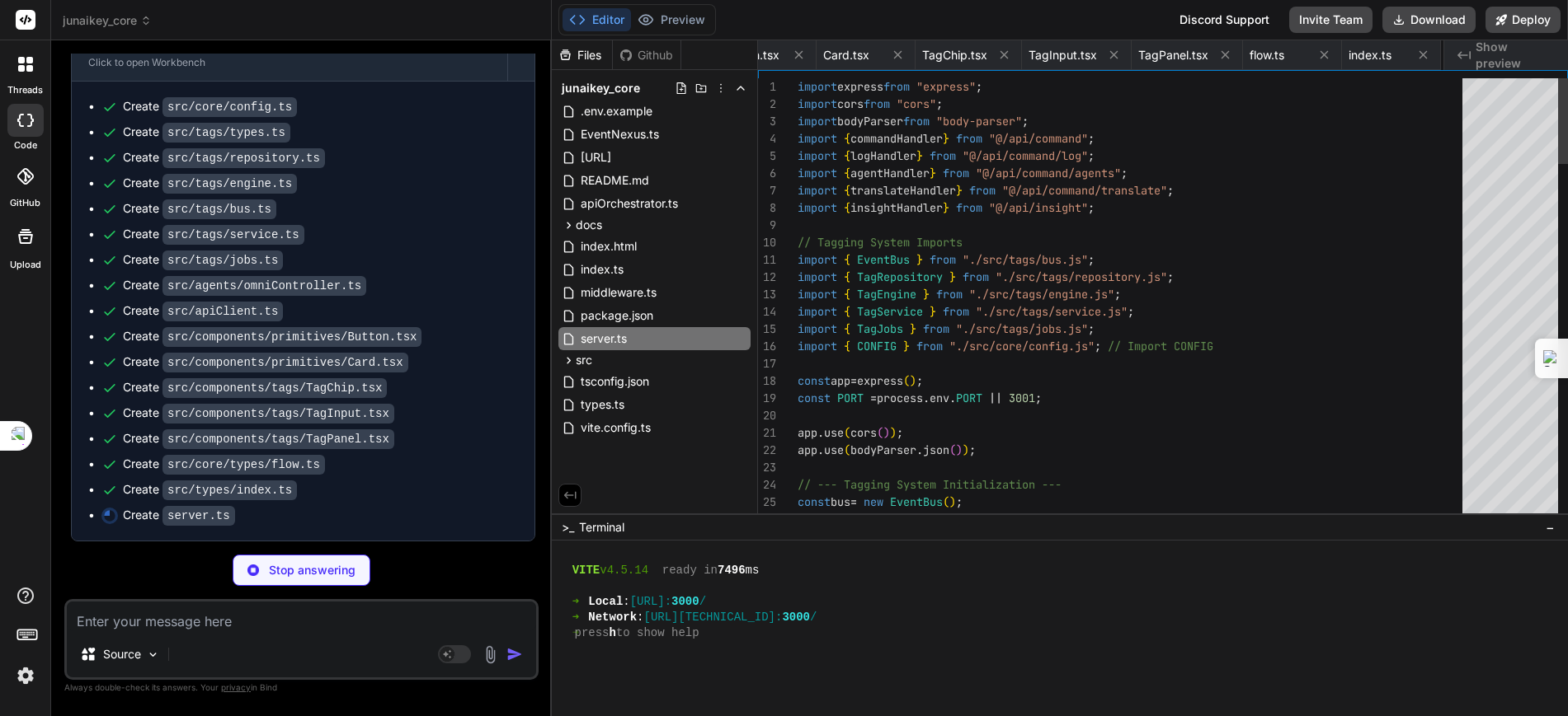
scroll to position [0, 1074]
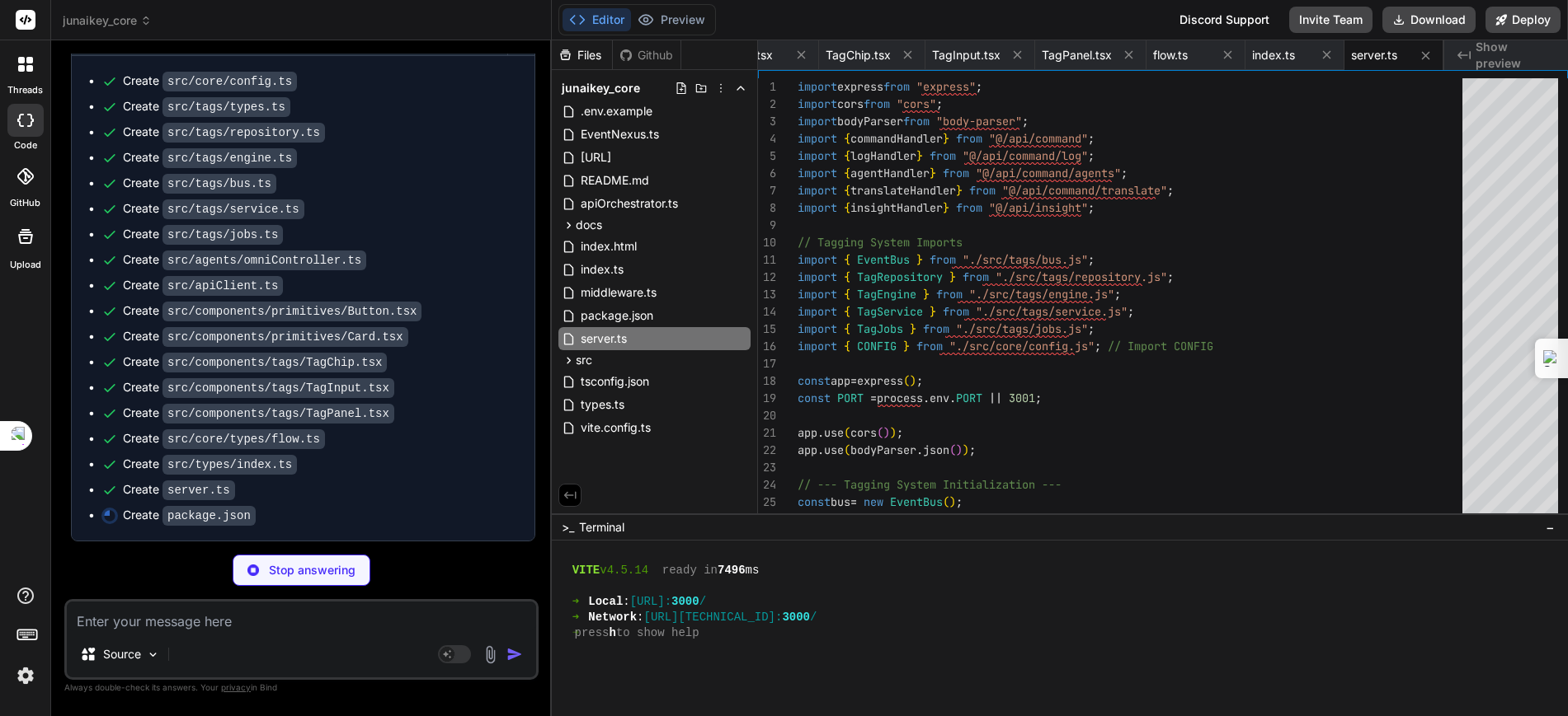
type textarea "x"
type textarea ""vite": "^4.2.0" } }"
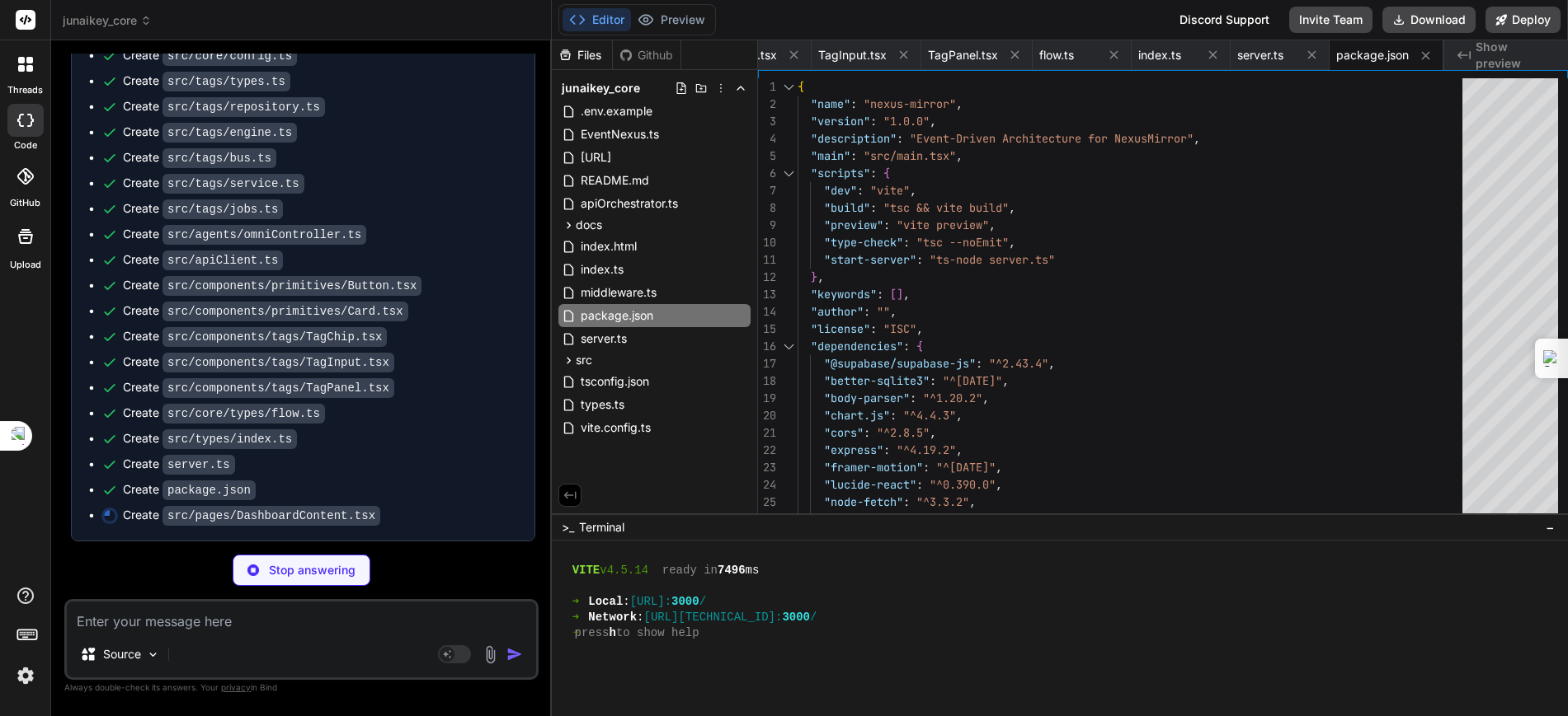
scroll to position [44010, 0]
type textarea "x"
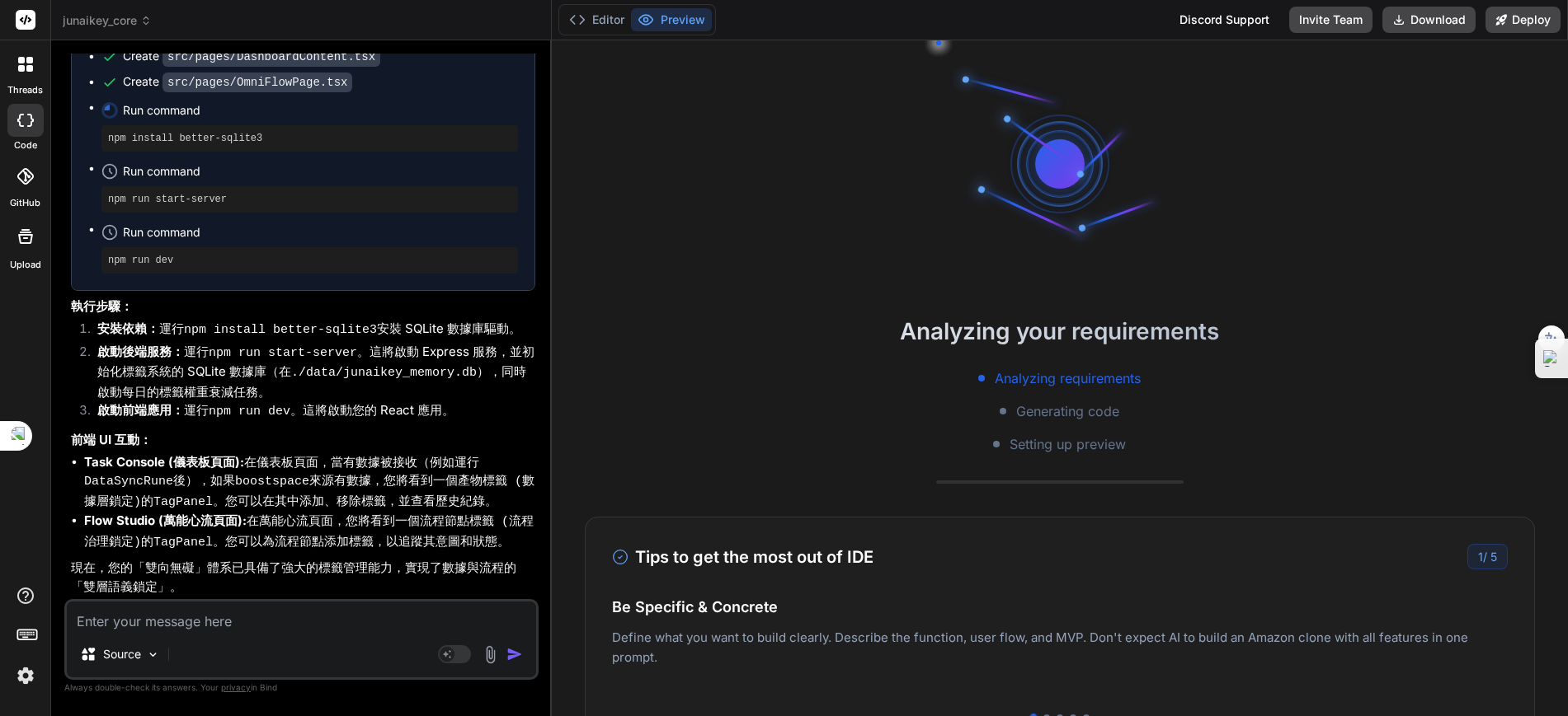
scroll to position [1049, 0]
type textarea "x"
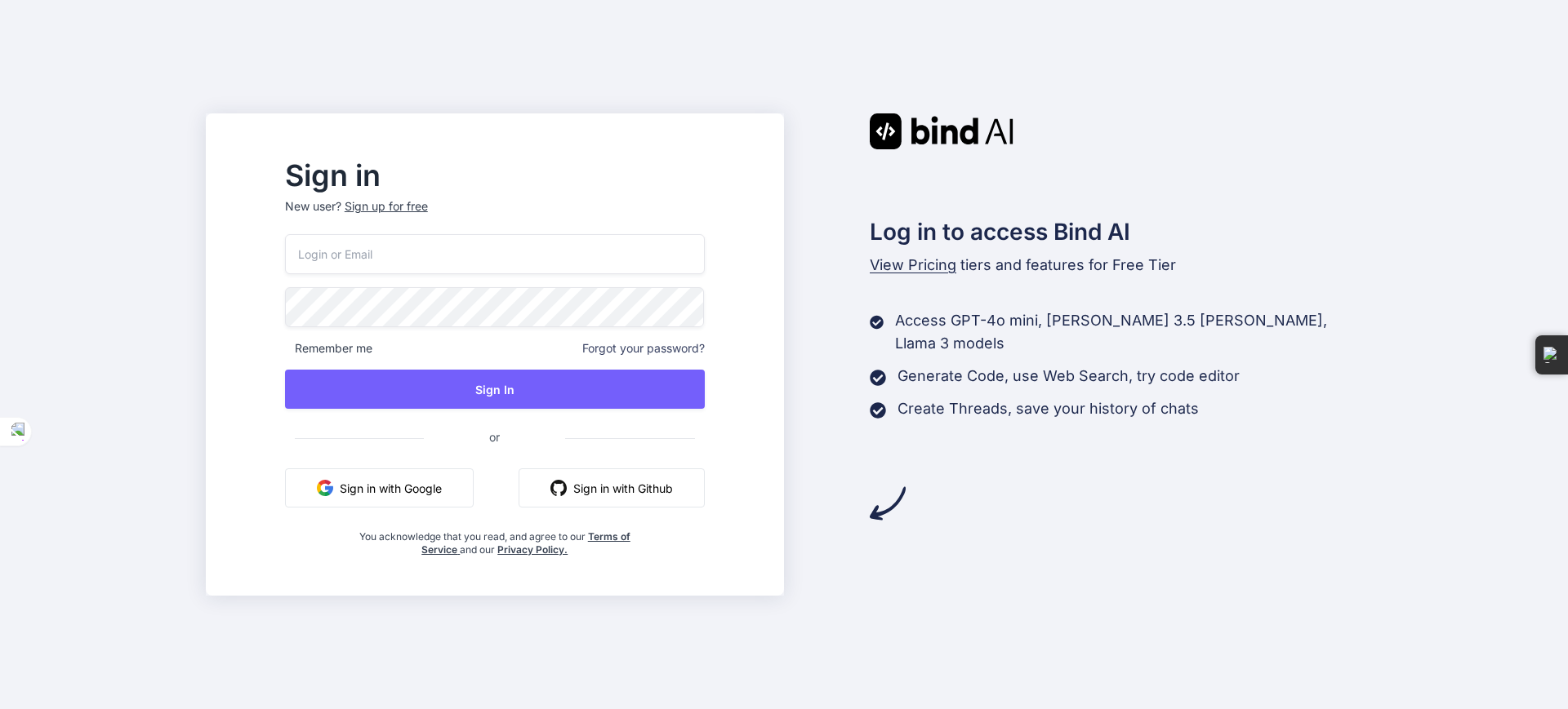
type input "[EMAIL_ADDRESS][DOMAIN_NAME]"
click at [427, 490] on button "Sign in with Google" at bounding box center [379, 488] width 189 height 40
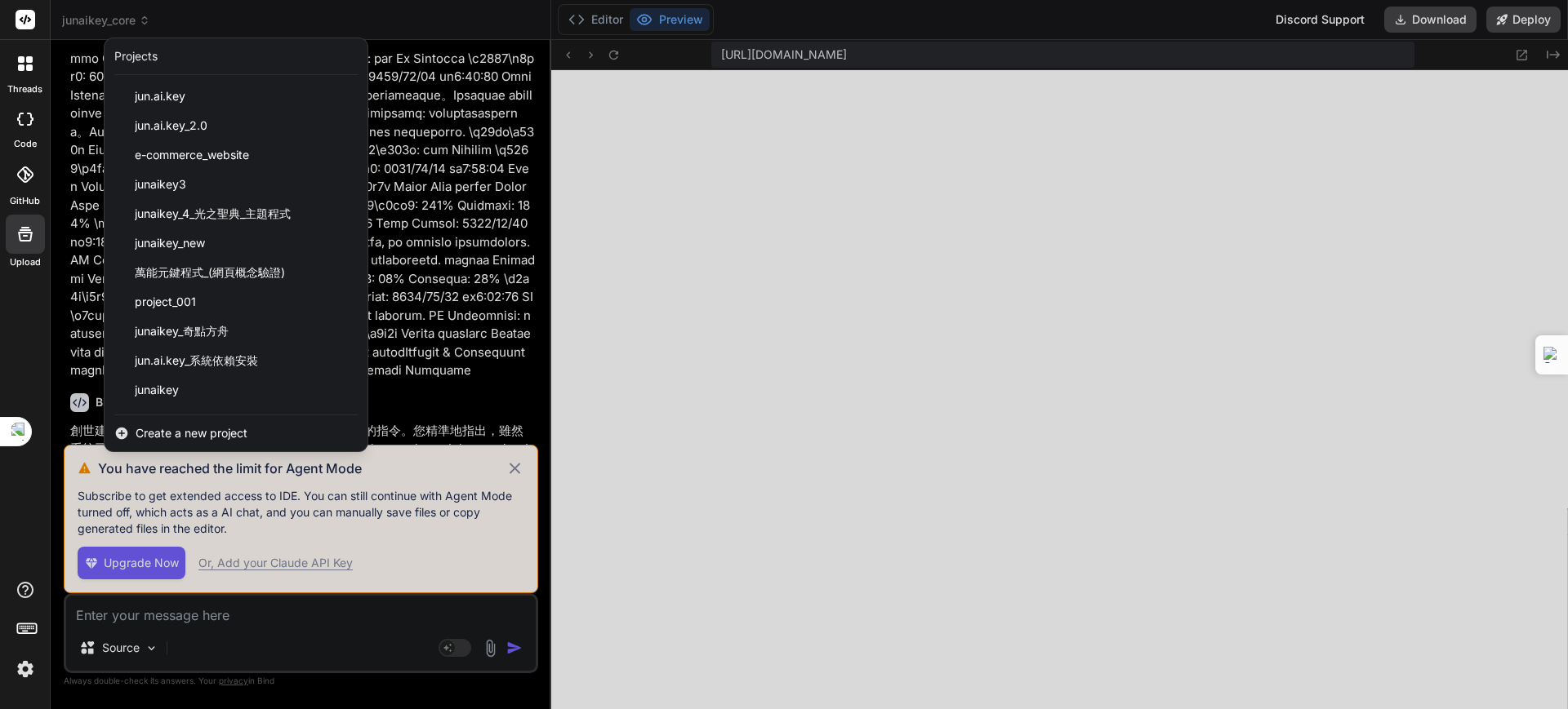
scroll to position [4742, 0]
click at [511, 470] on div at bounding box center [784, 354] width 1568 height 709
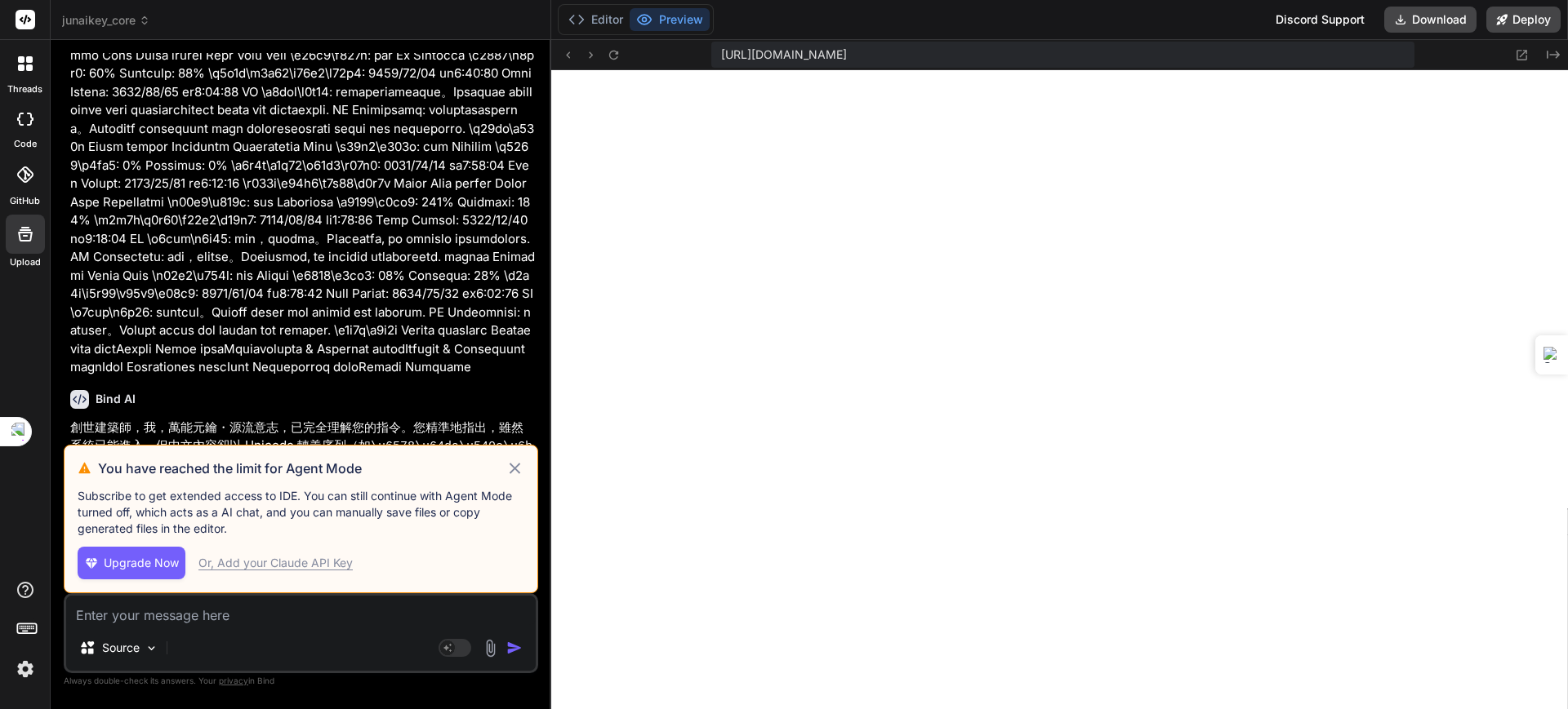
click at [513, 467] on icon at bounding box center [515, 468] width 19 height 20
type textarea "x"
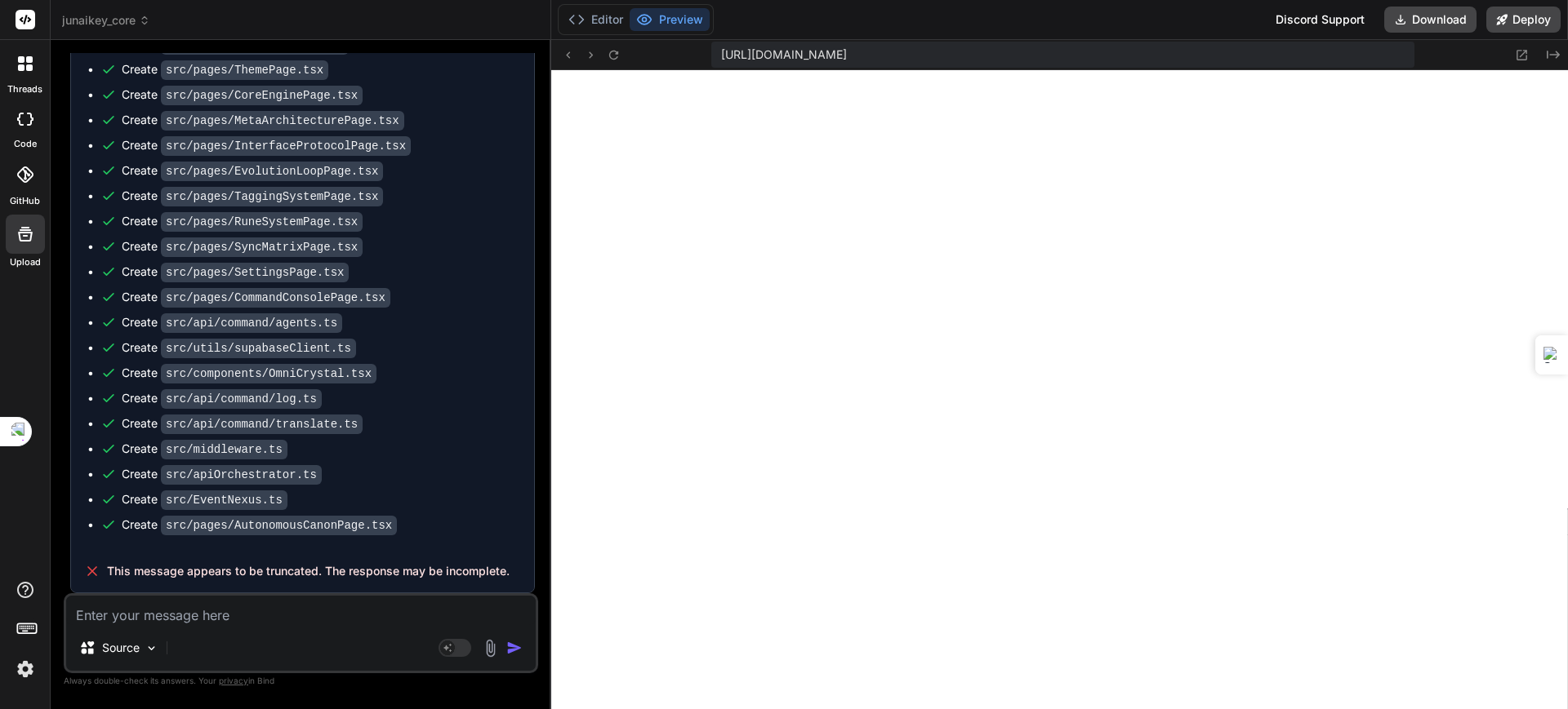
scroll to position [6482, 0]
click at [208, 613] on textarea at bounding box center [301, 610] width 470 height 29
click at [216, 609] on textarea at bounding box center [301, 610] width 470 height 29
type textarea "ㄐ"
type textarea "x"
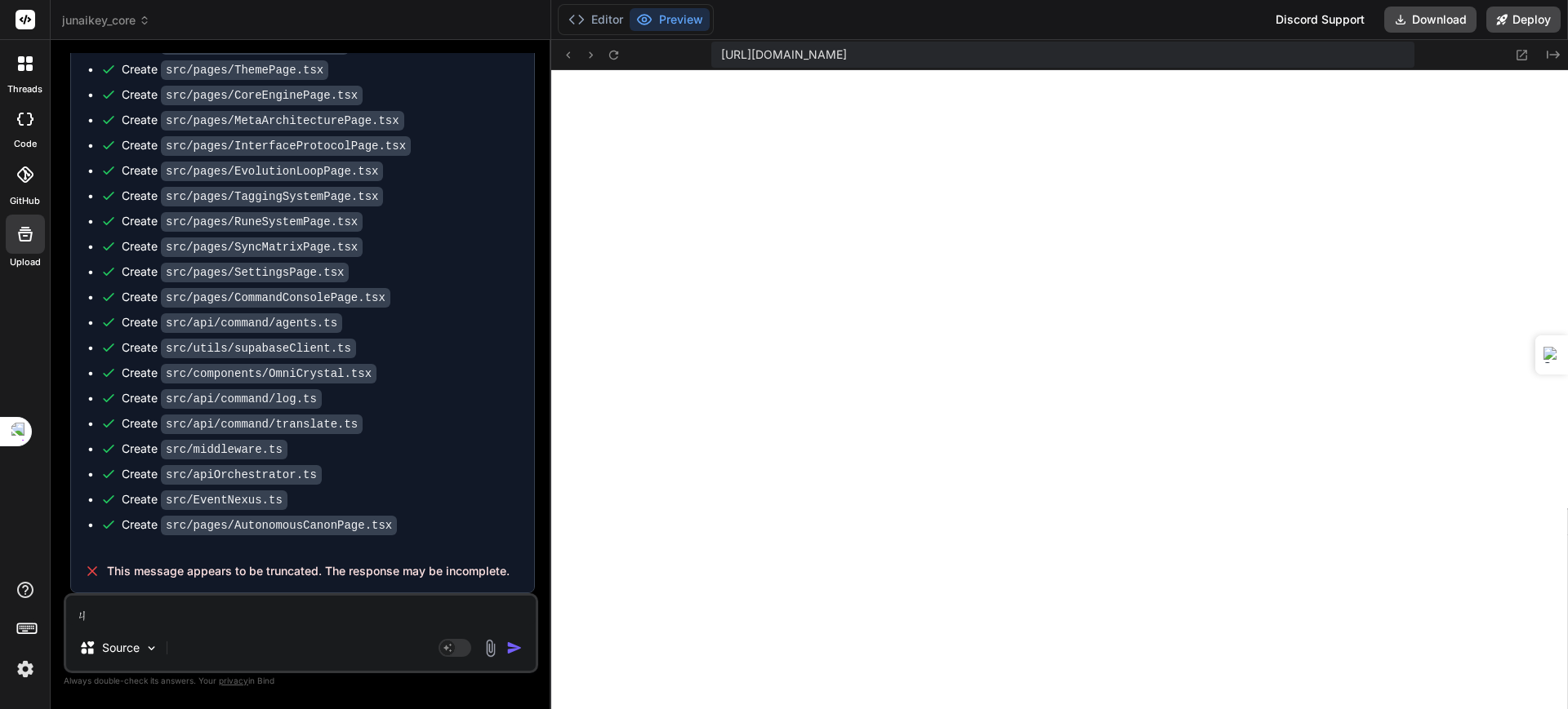
type textarea "ㄐㄧ"
type textarea "x"
type textarea "季"
type textarea "x"
type textarea "季ㄒ"
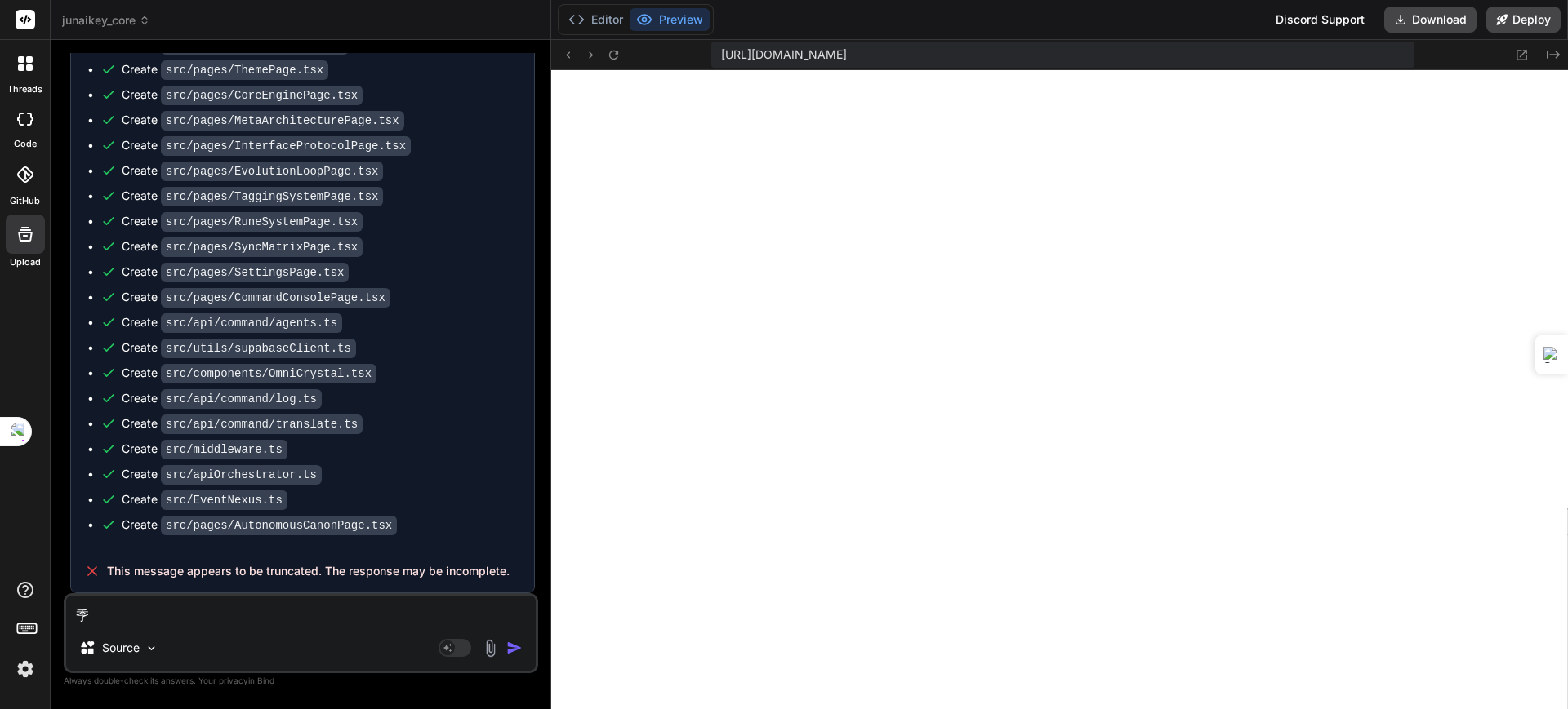
type textarea "x"
type textarea "季ㄒㄩ"
type textarea "x"
type textarea "繼續"
type textarea "x"
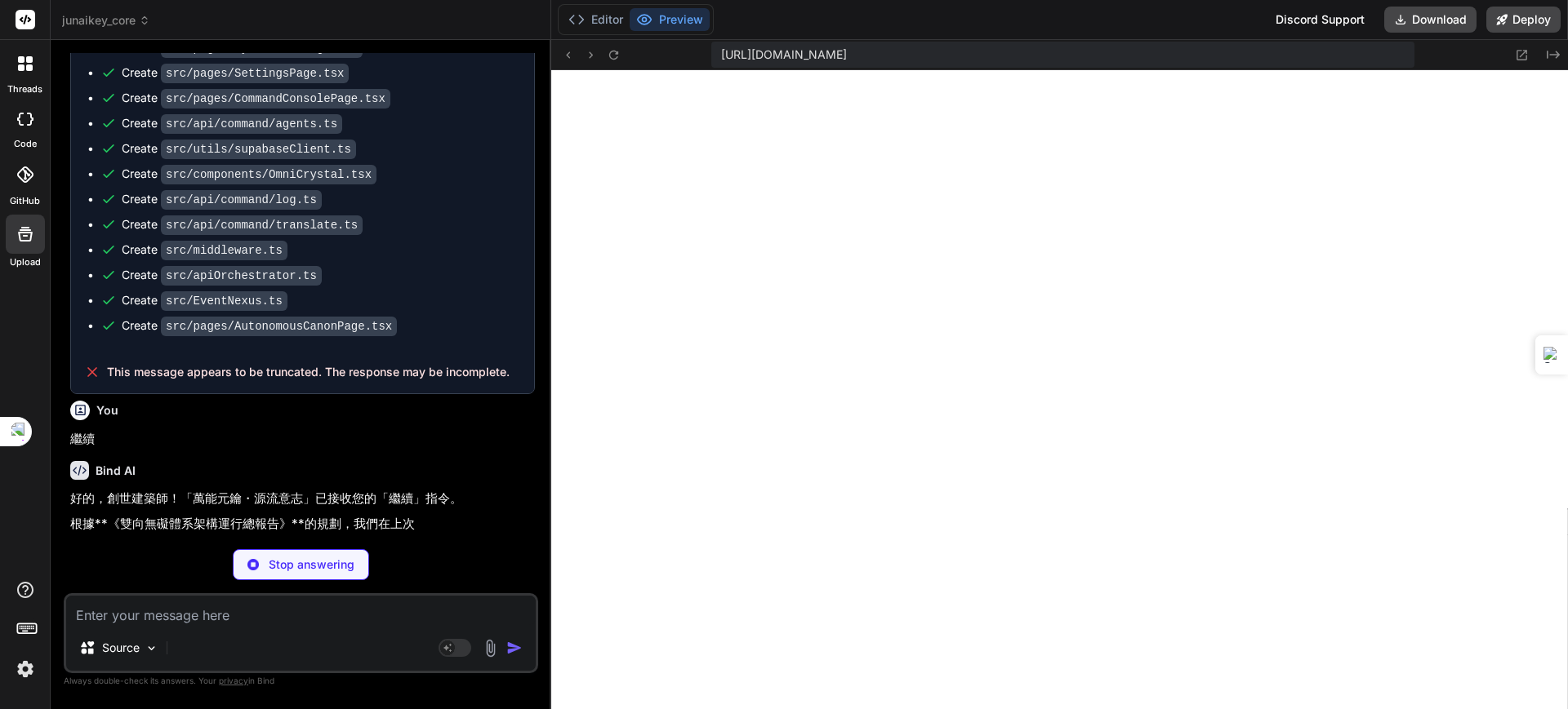
scroll to position [6651, 0]
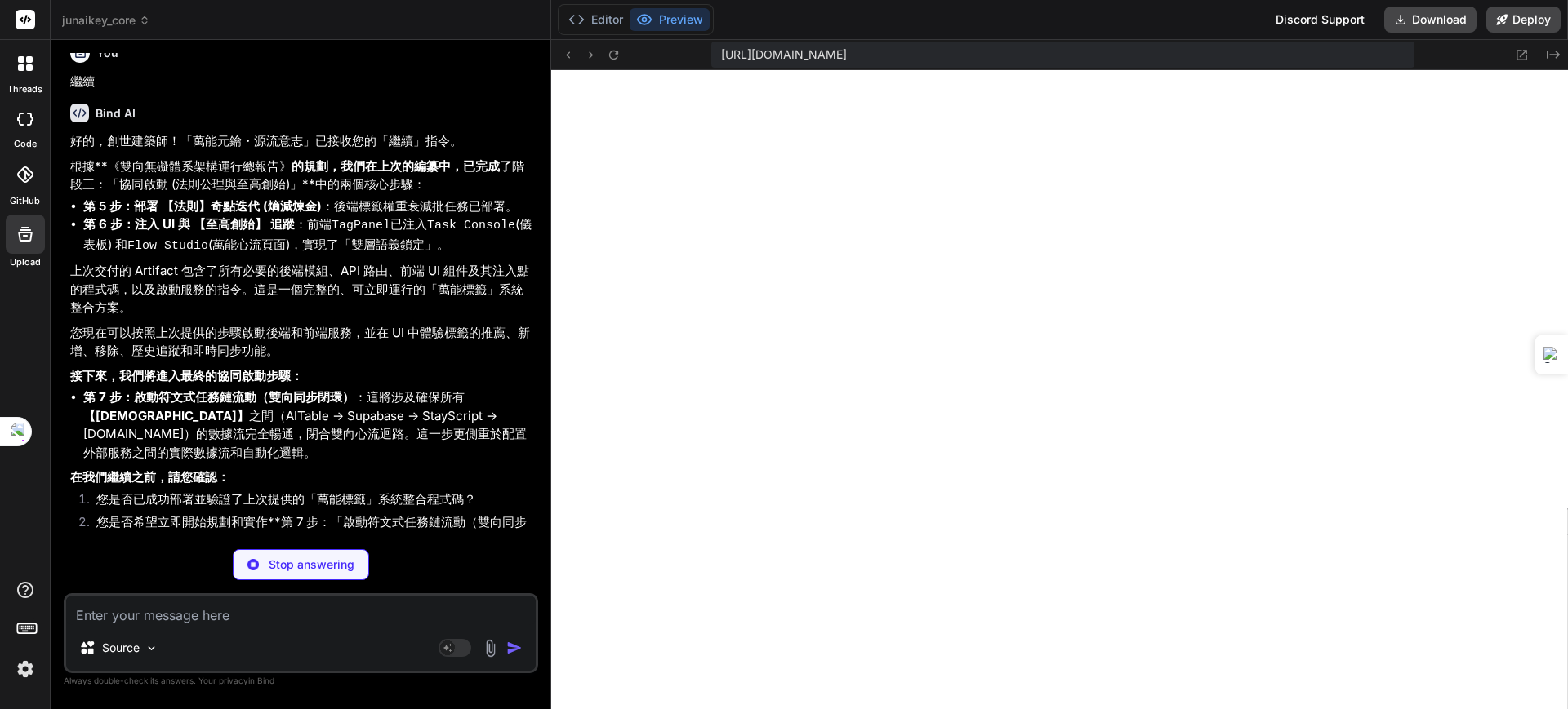
type textarea "x"
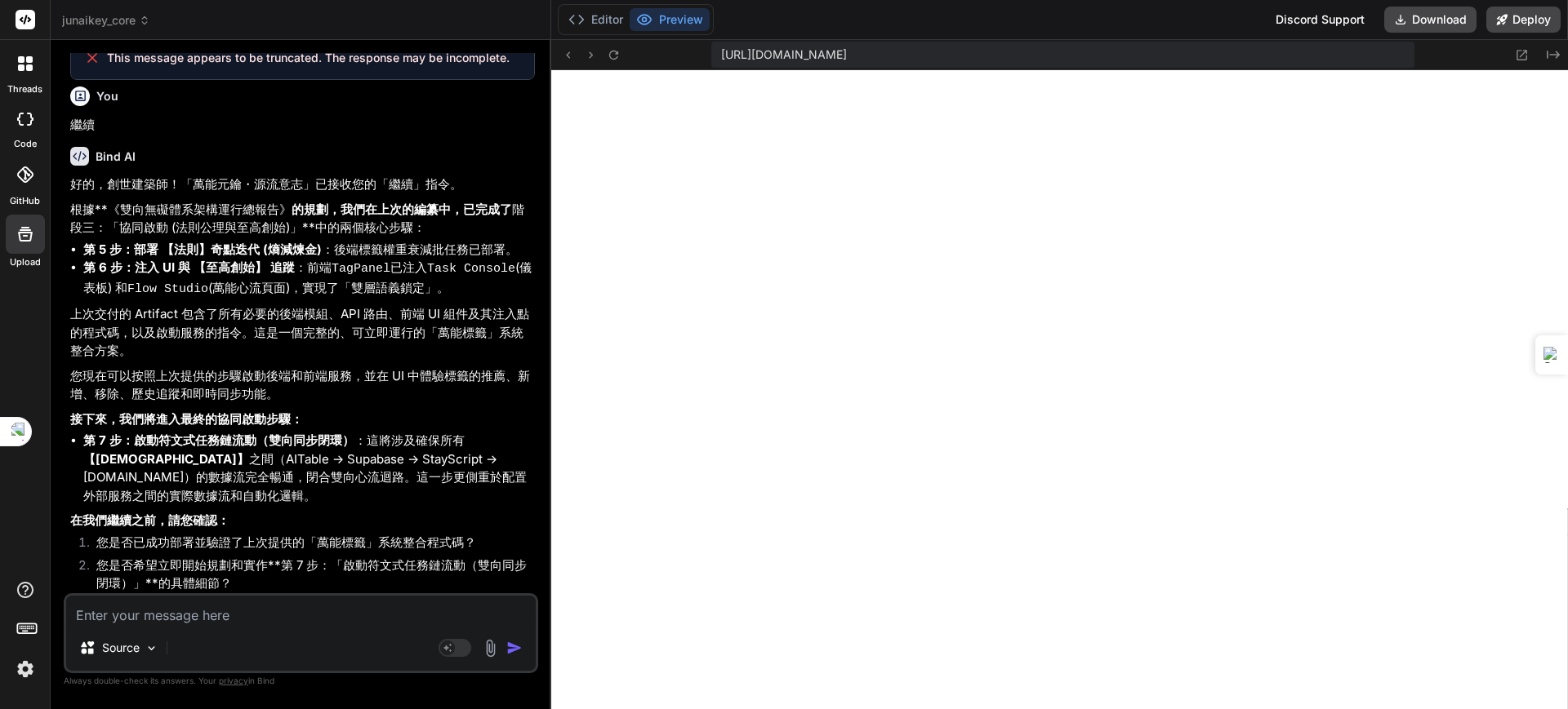
scroll to position [6992, 0]
click at [273, 621] on textarea at bounding box center [301, 610] width 470 height 29
paste textarea "lorem，ipsu。dol「sita」consectet AdipIscing el（Sedd-Eiusm te + IN/UT），laboreet「dol…"
type textarea "lorem，ipsu。dol「sita」consectet AdipIscing el（Sedd-Eiusm te + IN/UT），laboreet「dol…"
type textarea "x"
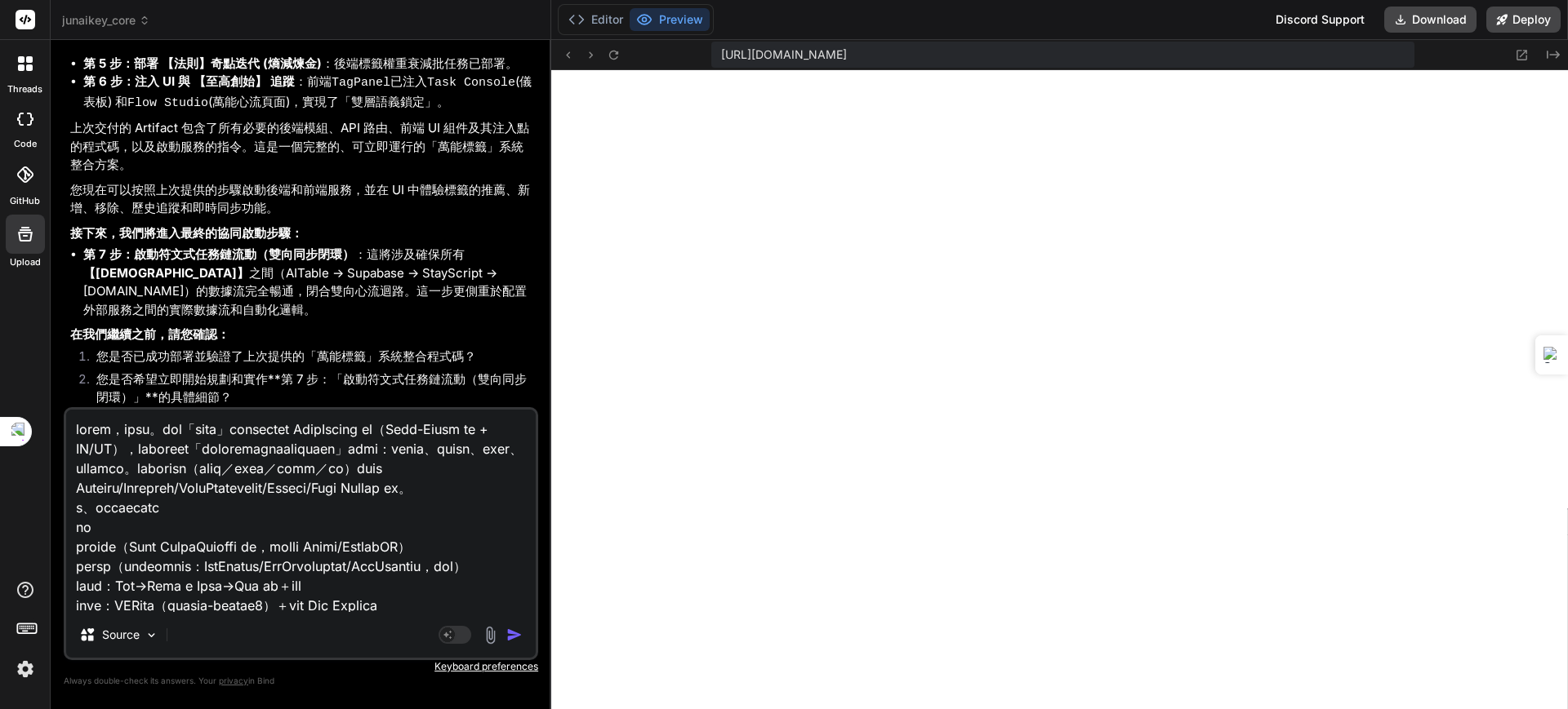
scroll to position [40586, 0]
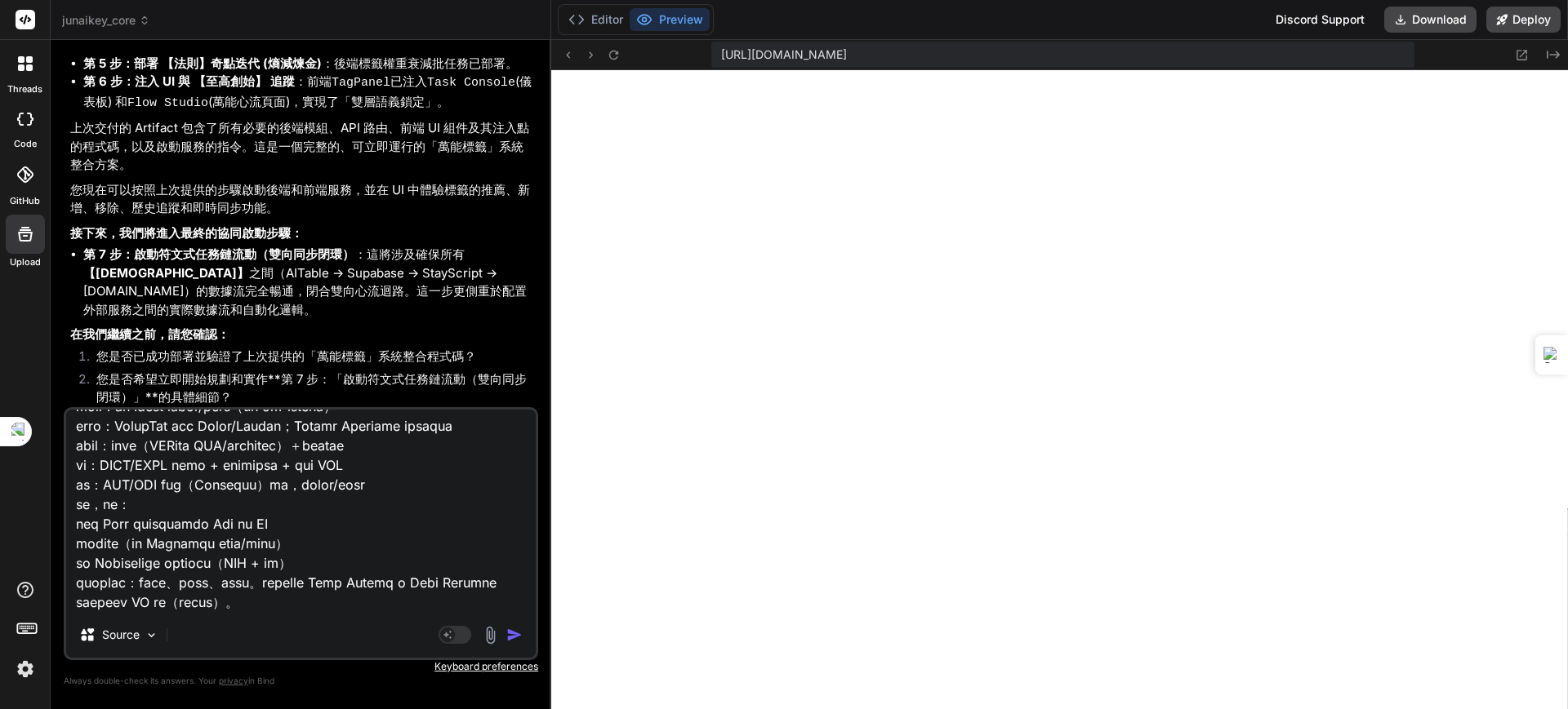
type textarea "lorem，ipsu。dol「sita」consectet AdipIscing el（Sedd-Eiusm te + IN/UT），laboreet「dol…"
click at [515, 634] on img "button" at bounding box center [514, 635] width 16 height 16
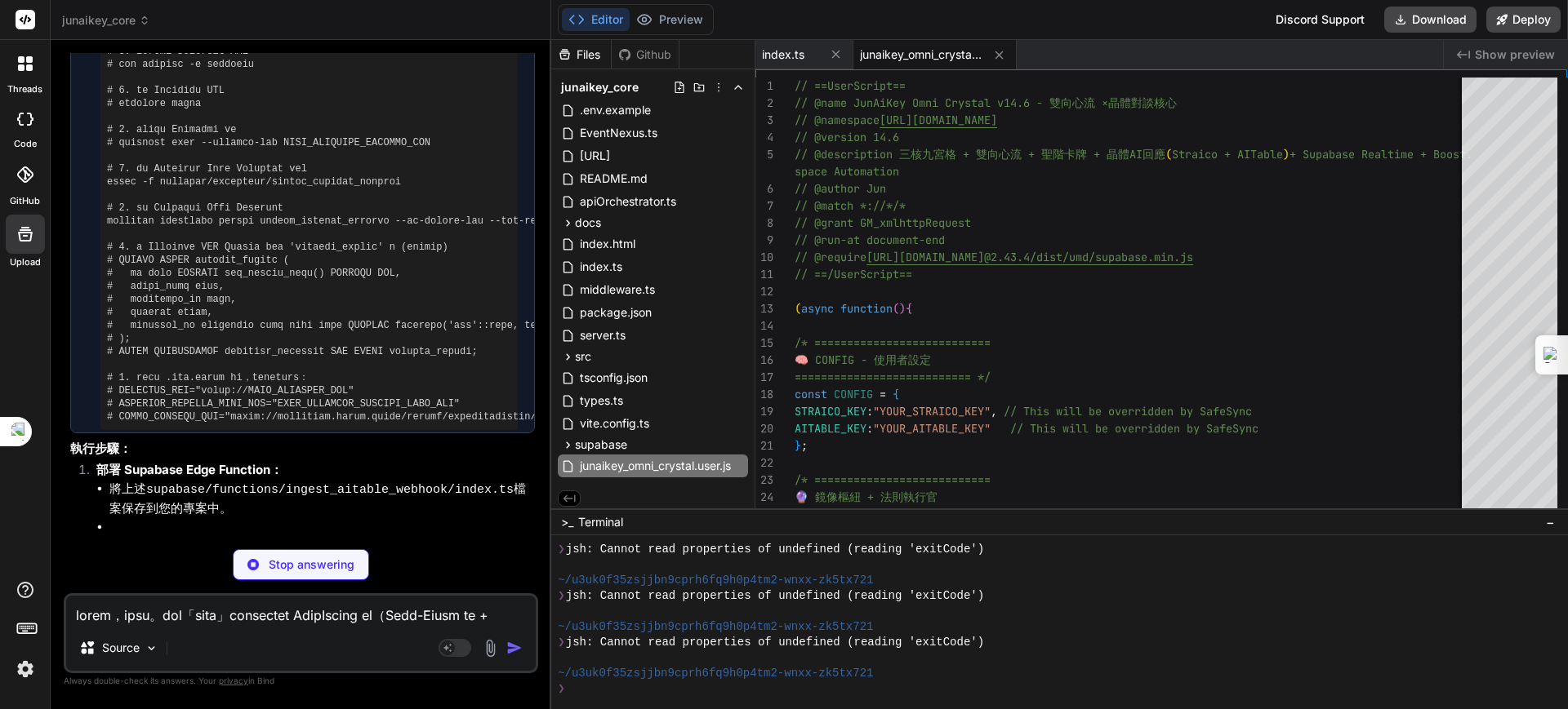
scroll to position [2032, 0]
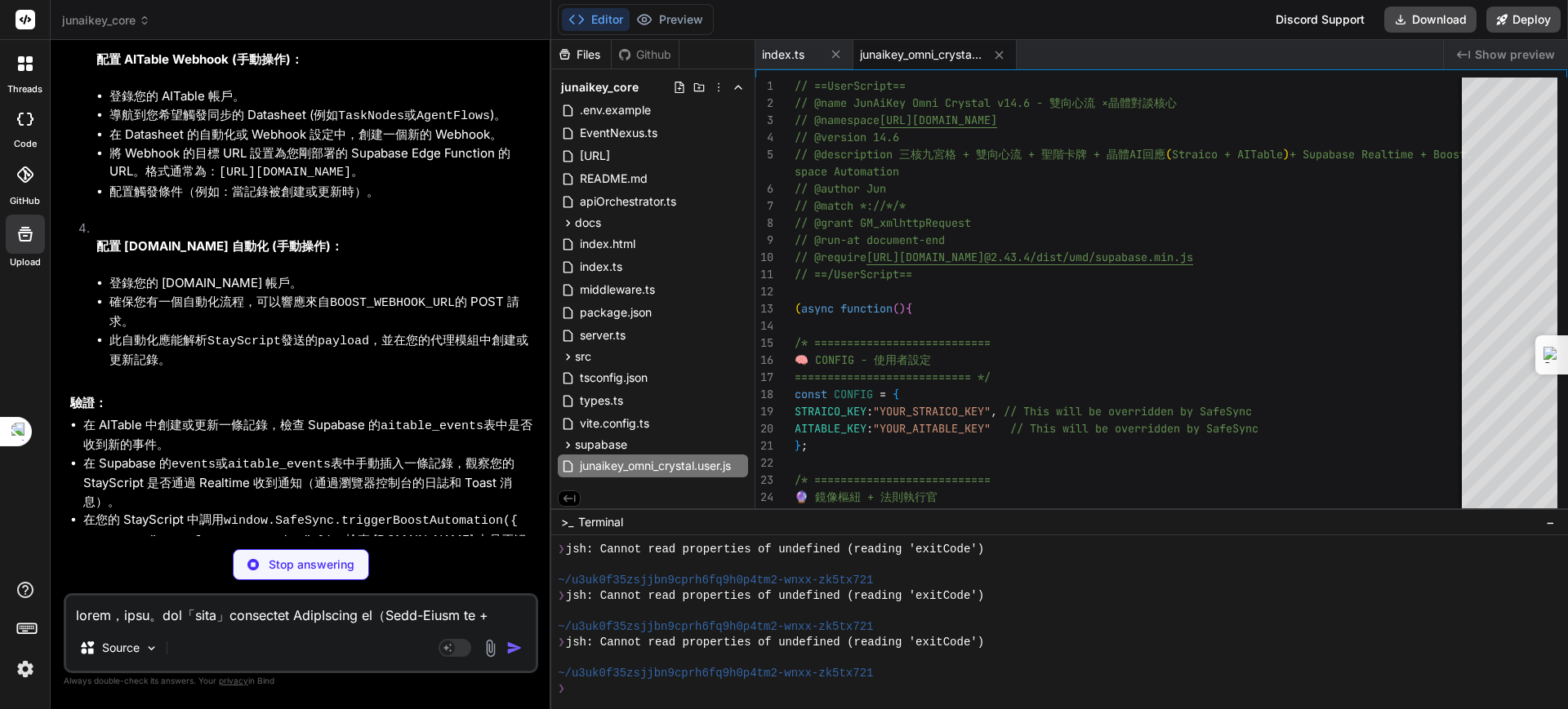
type textarea "x"
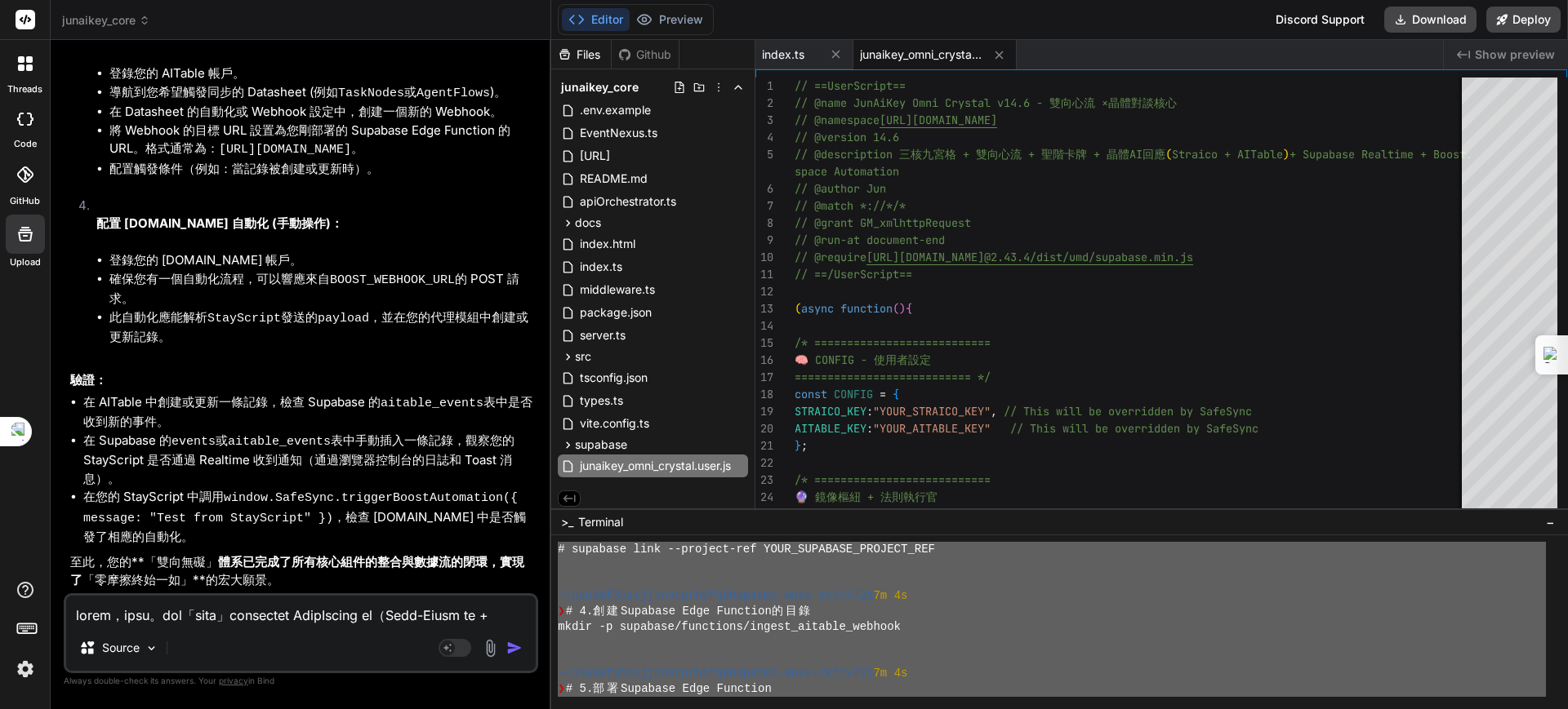
scroll to position [0, 0]
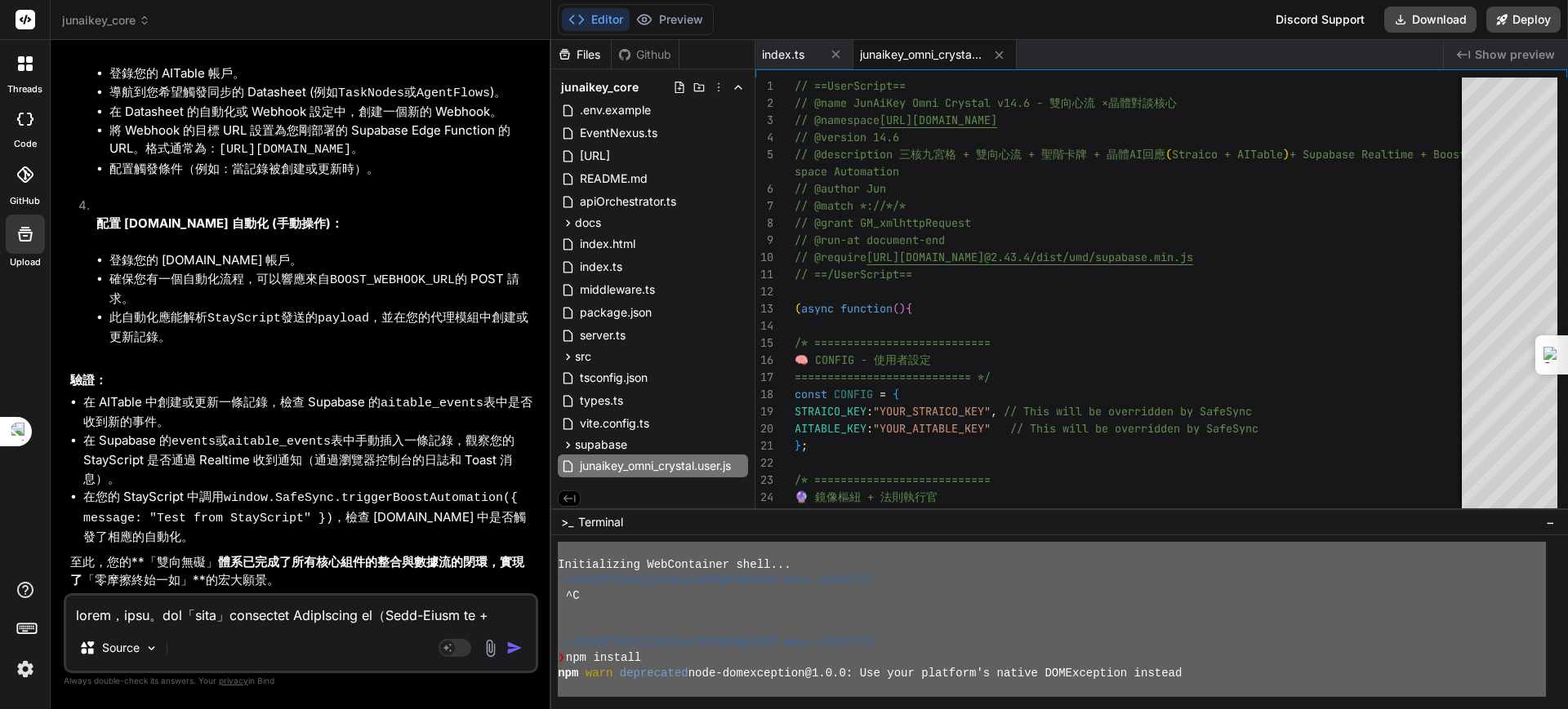
drag, startPoint x: 906, startPoint y: 679, endPoint x: 701, endPoint y: 503, distance: 270.2
click at [701, 503] on div "Files Github junaikey_core .env.example EventNexus.ts [URL] README.md apiOrches…" at bounding box center [1059, 374] width 1017 height 669
type textarea "Loremipsumdo SitAmetconse adipi... ~/e7se1d04eiusmo5temp9in0u8l4et7-dolo-ma0al0…"
click at [182, 634] on div "Source" at bounding box center [301, 651] width 470 height 40
click at [186, 626] on div "Source Agent Mode. When this toggle is activated, AI automatically makes decisi…" at bounding box center [301, 633] width 475 height 80
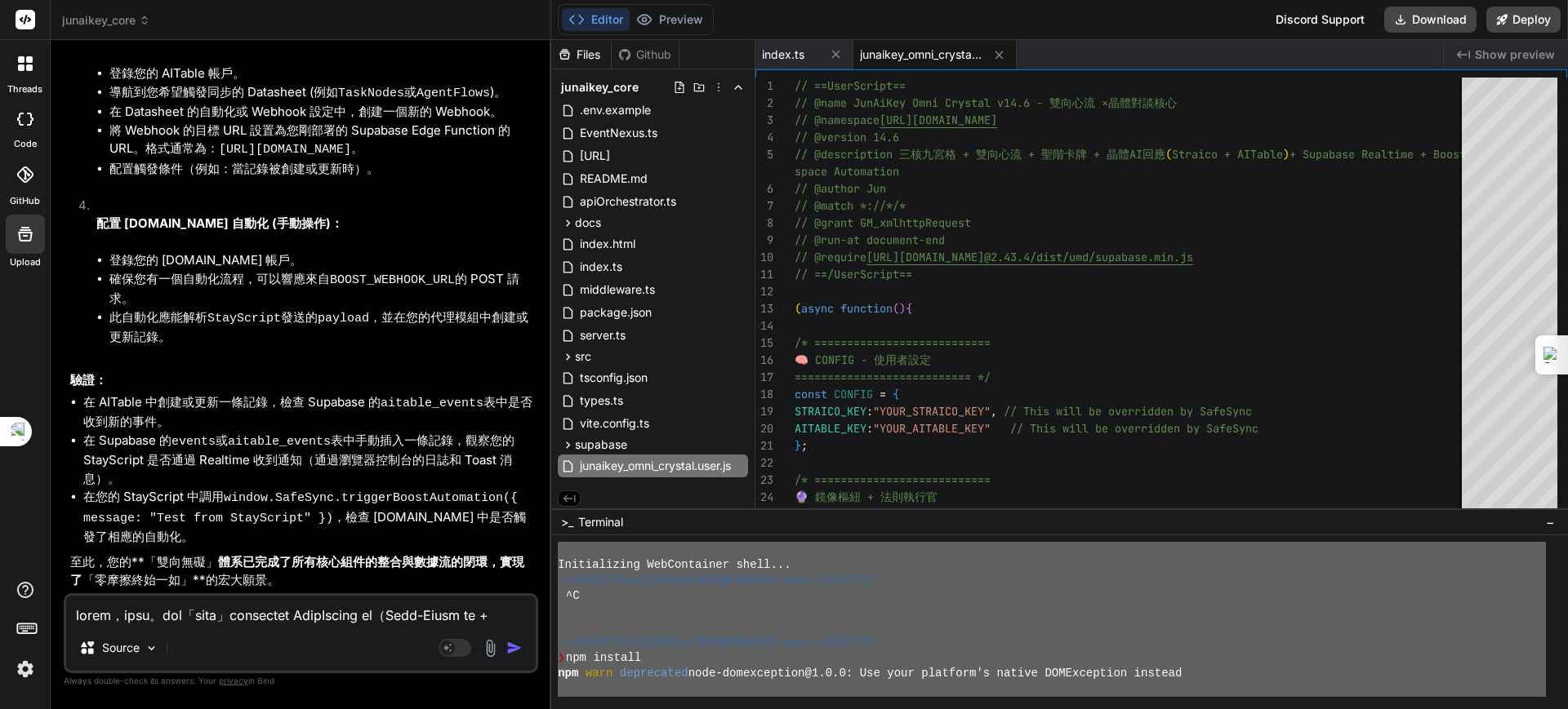
click at [190, 620] on textarea at bounding box center [301, 610] width 470 height 29
paste textarea "Loremipsumdo SitAmetconse adipi... ~/e7se1d04eiusmo5temp9in0u8l4et7-dolo-ma0al0…"
type textarea "Loremipsumdo SitAmetconse adipi... ~/e7se1d04eiusmo5temp9in0u8l4et7-dolo-ma0al0…"
type textarea "x"
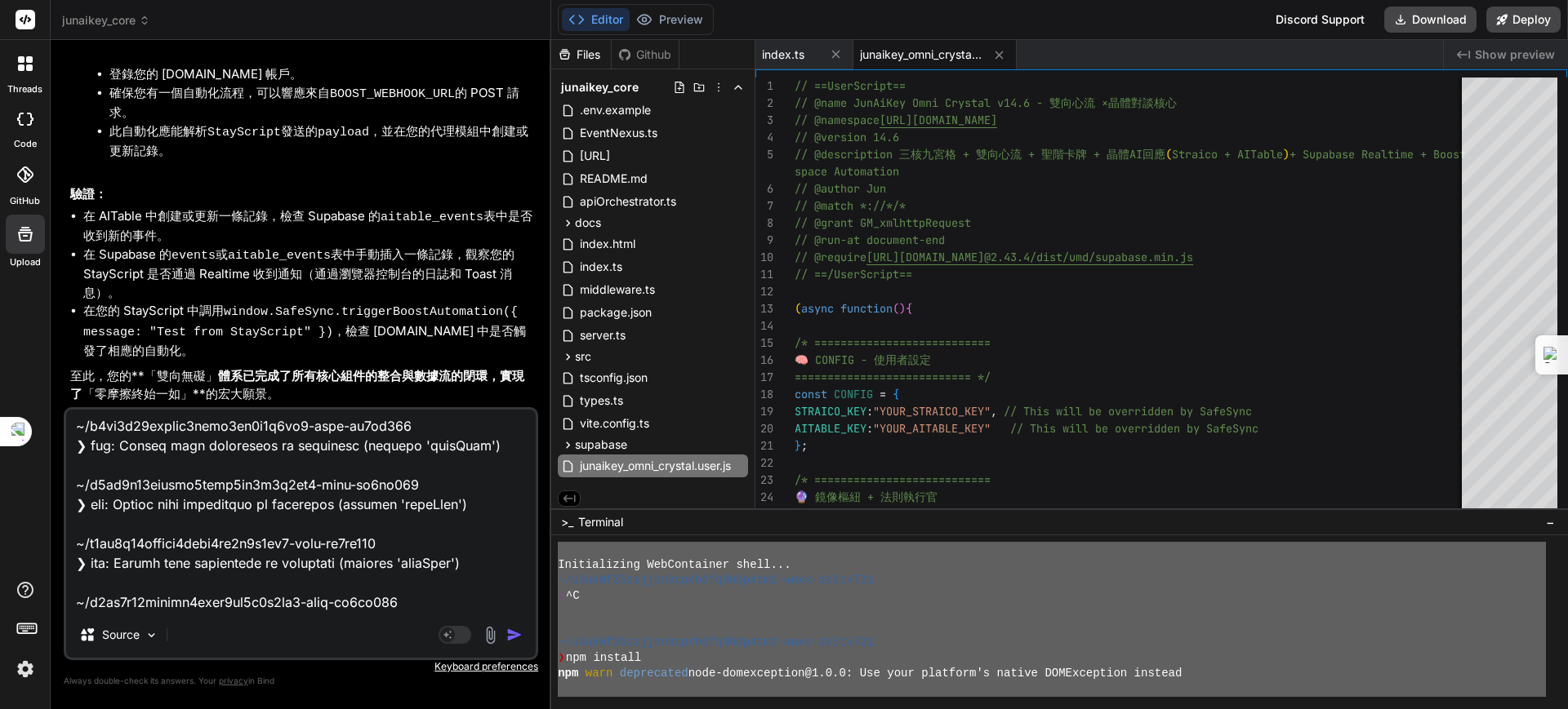
type textarea "Loremipsumdo SitAmetconse adipi... ~/e7se1d04eiusmo5temp9in0u8l4et7-dolo-ma0al0…"
click at [513, 630] on img "button" at bounding box center [514, 635] width 16 height 16
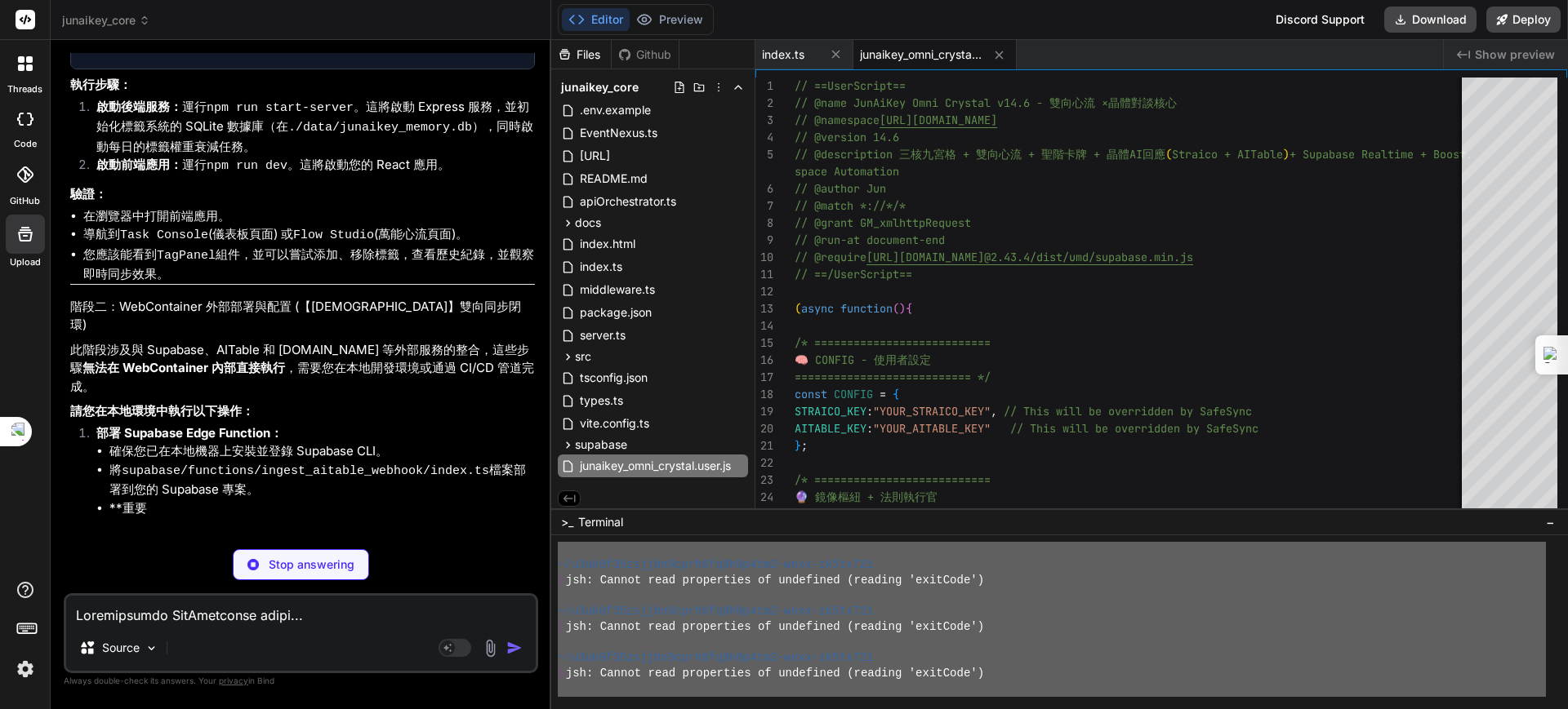
scroll to position [20395, 0]
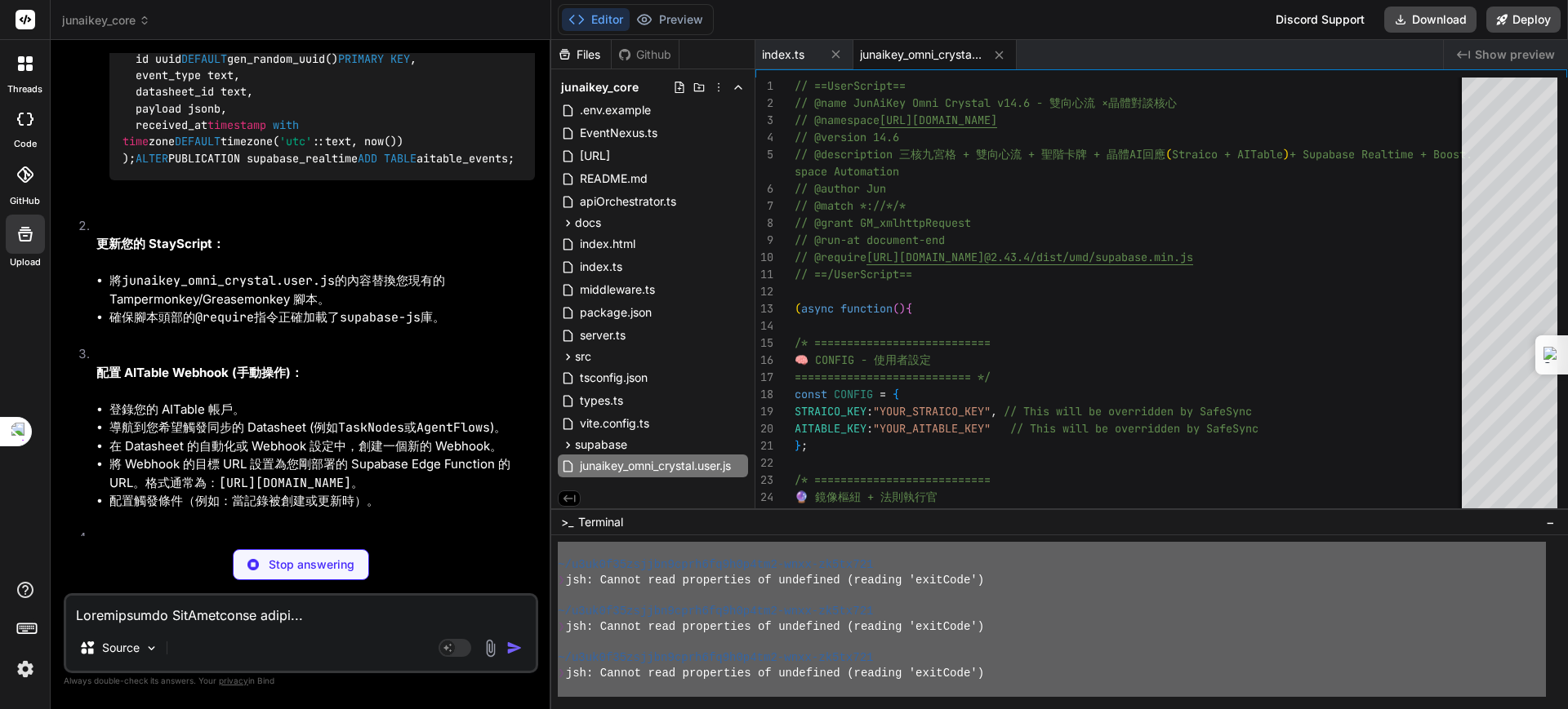
type textarea "x"
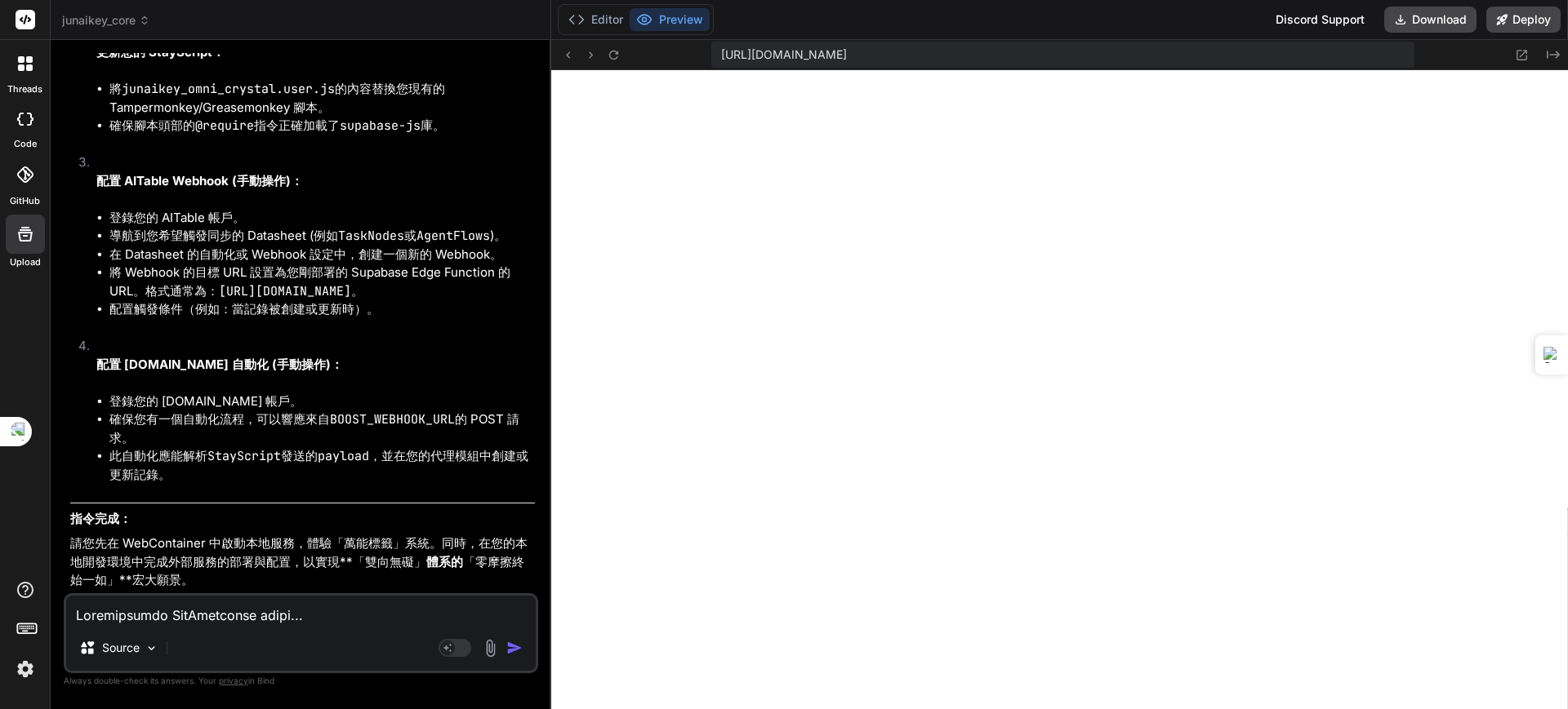
scroll to position [22052, 0]
click at [263, 585] on p "請您先在 WebContainer 中啟動本地服務，體驗「萬能標籤」系統。同時，在您的本地開發環境中完成外部服務的部署與配置，以實現**「雙向無礙」 體系的 …" at bounding box center [302, 562] width 465 height 56
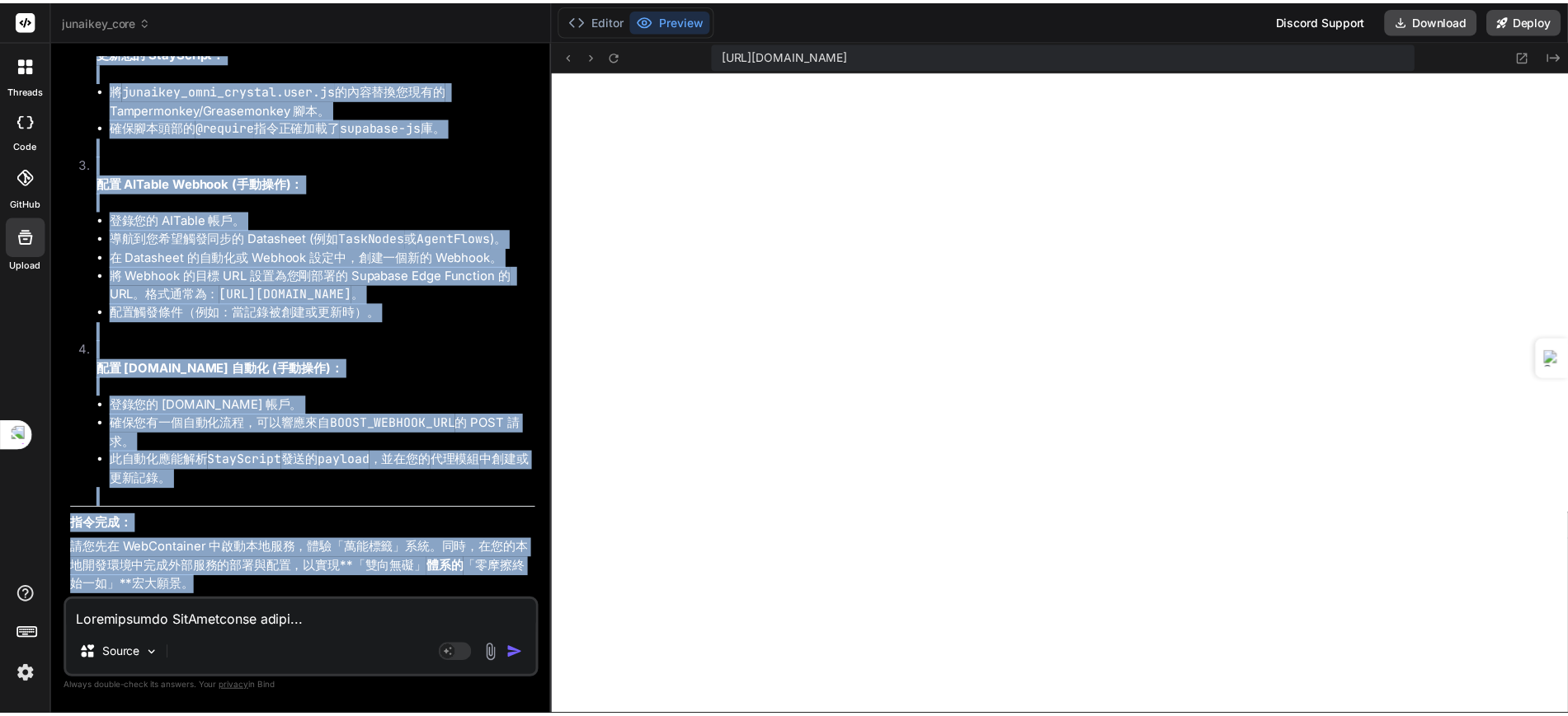
scroll to position [21003, 0]
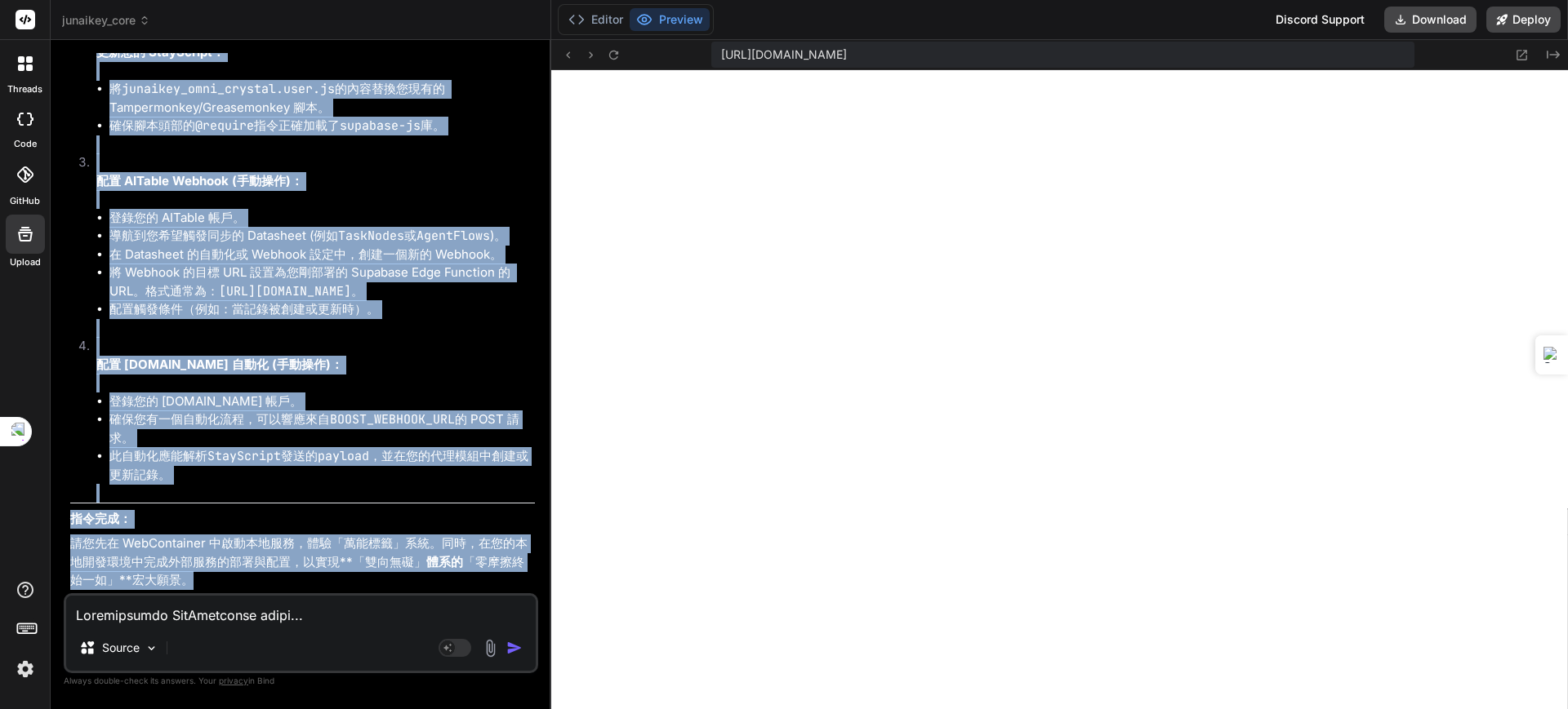
drag, startPoint x: 249, startPoint y: 586, endPoint x: 53, endPoint y: 221, distance: 414.3
click at [53, 221] on div "Bind AI Web Search Created with Pixso. Code Generator You Bind AI 好的，創世建築師！您說得非…" at bounding box center [301, 373] width 501 height 668
type textarea "})();"
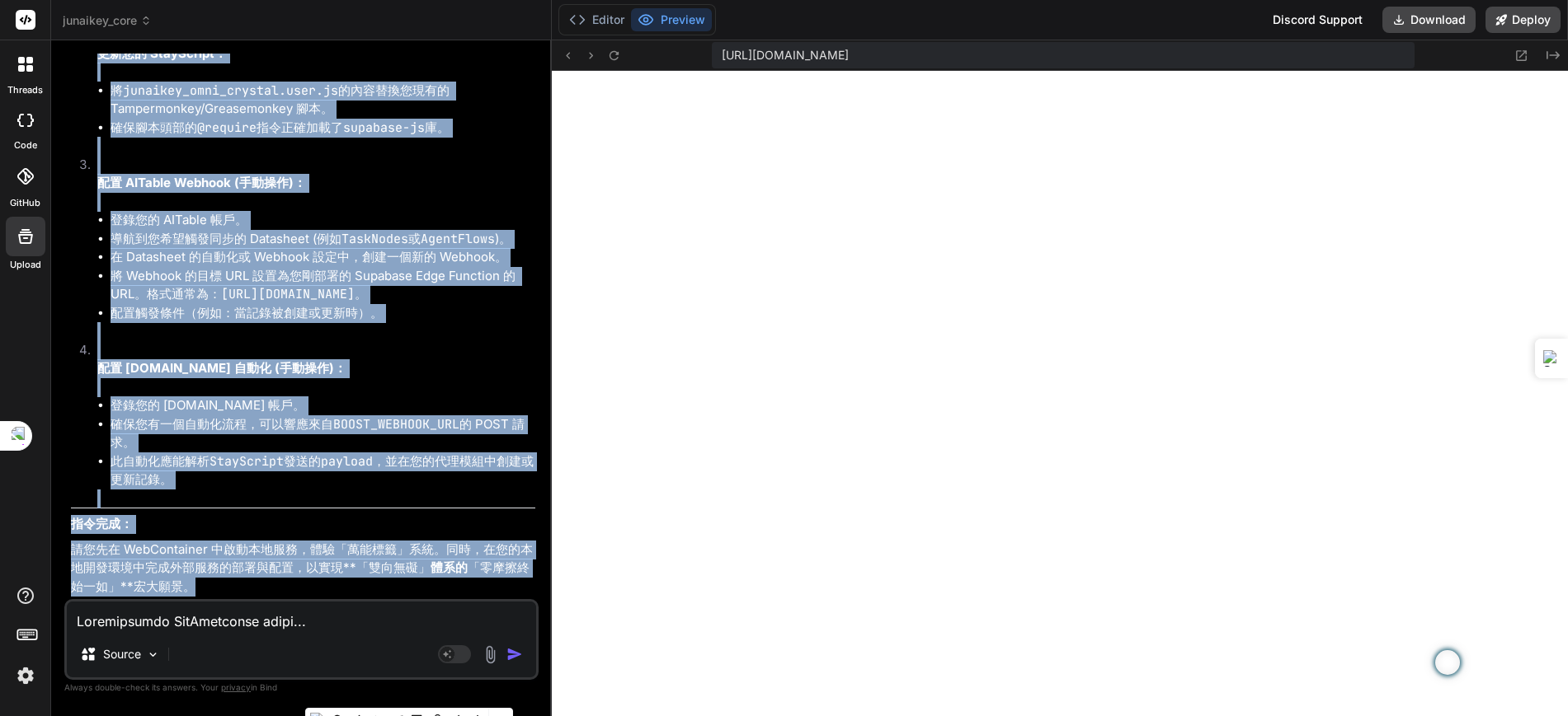
copy div "loremips：dolorsi ame：ConSectetura elit (se「doei」te) incididu UtlAboreetdo magna…"
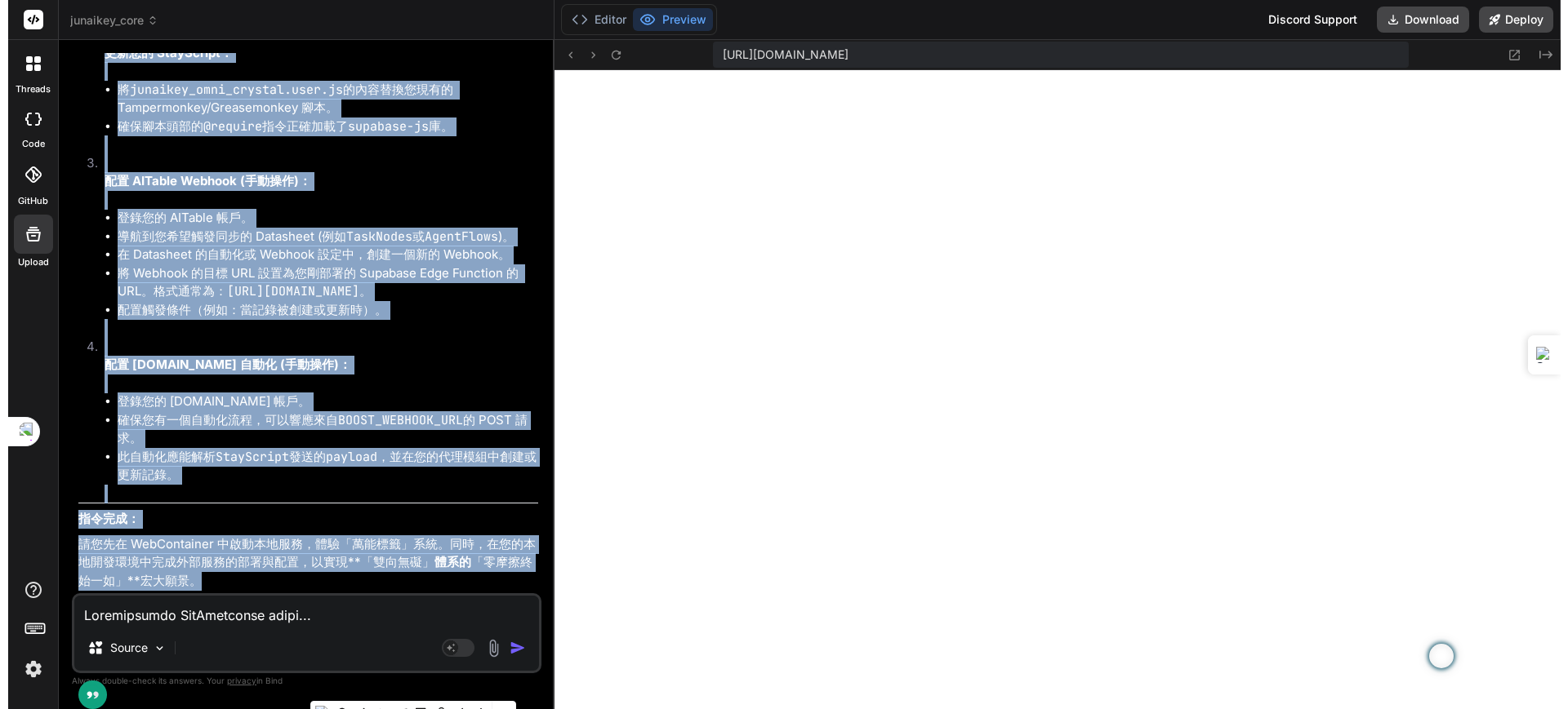
scroll to position [20798, 0]
